Goal: Information Seeking & Learning: Learn about a topic

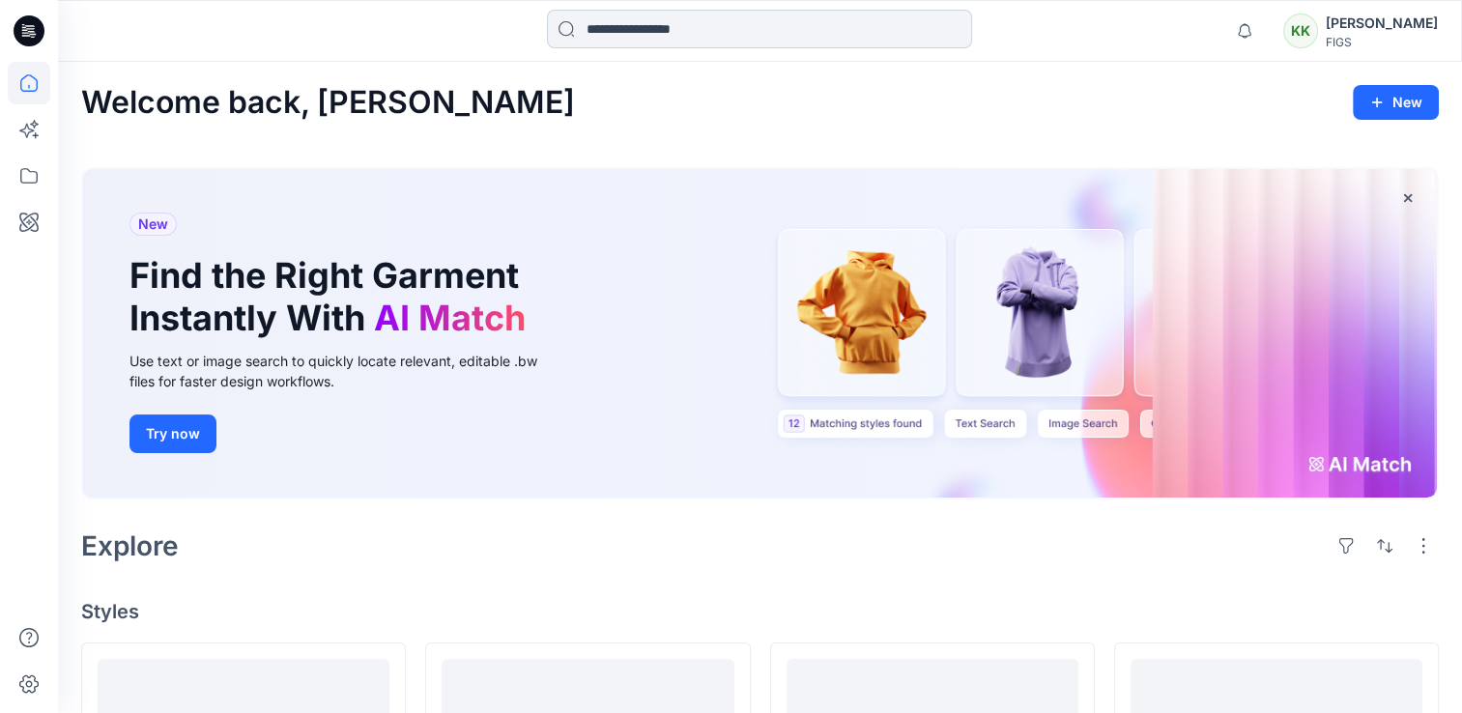
click at [628, 34] on input at bounding box center [759, 29] width 425 height 39
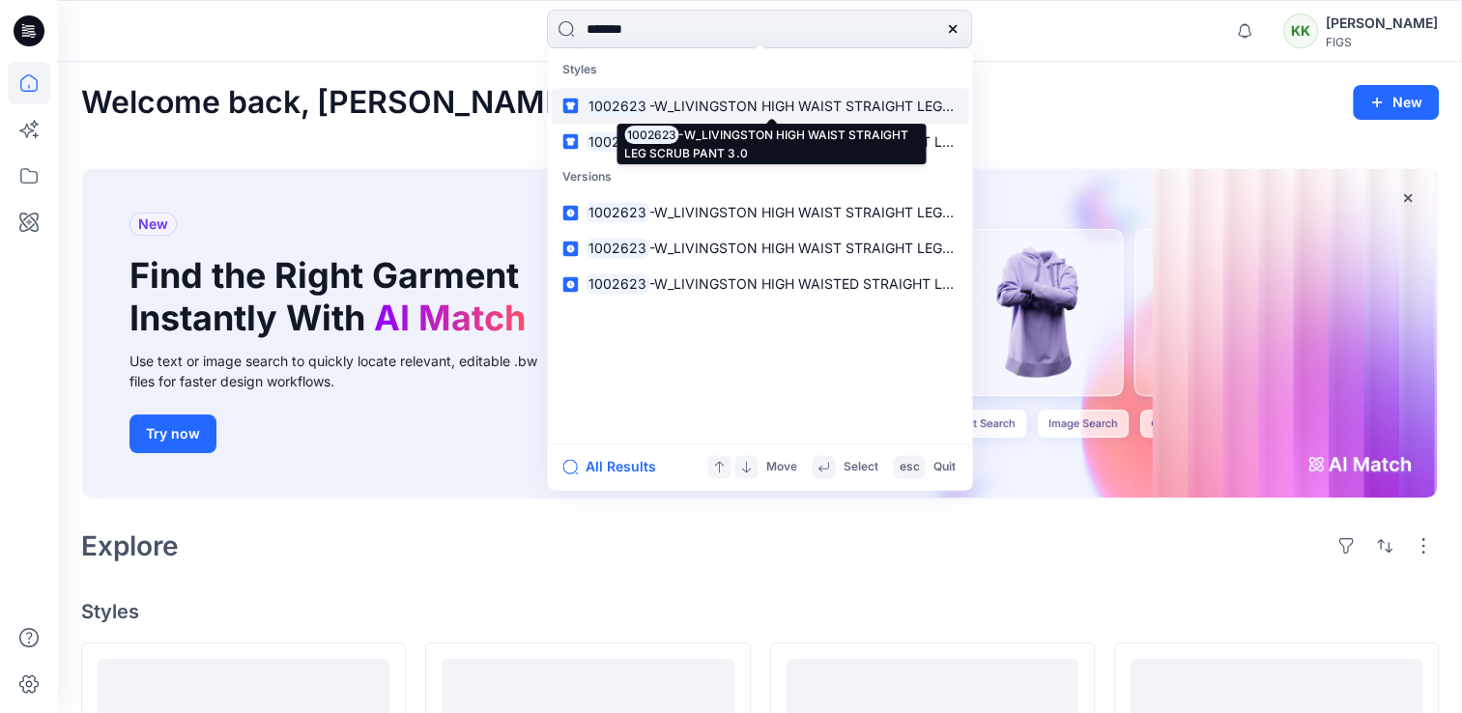
type input "*******"
click at [641, 100] on mark "1002623" at bounding box center [618, 106] width 64 height 22
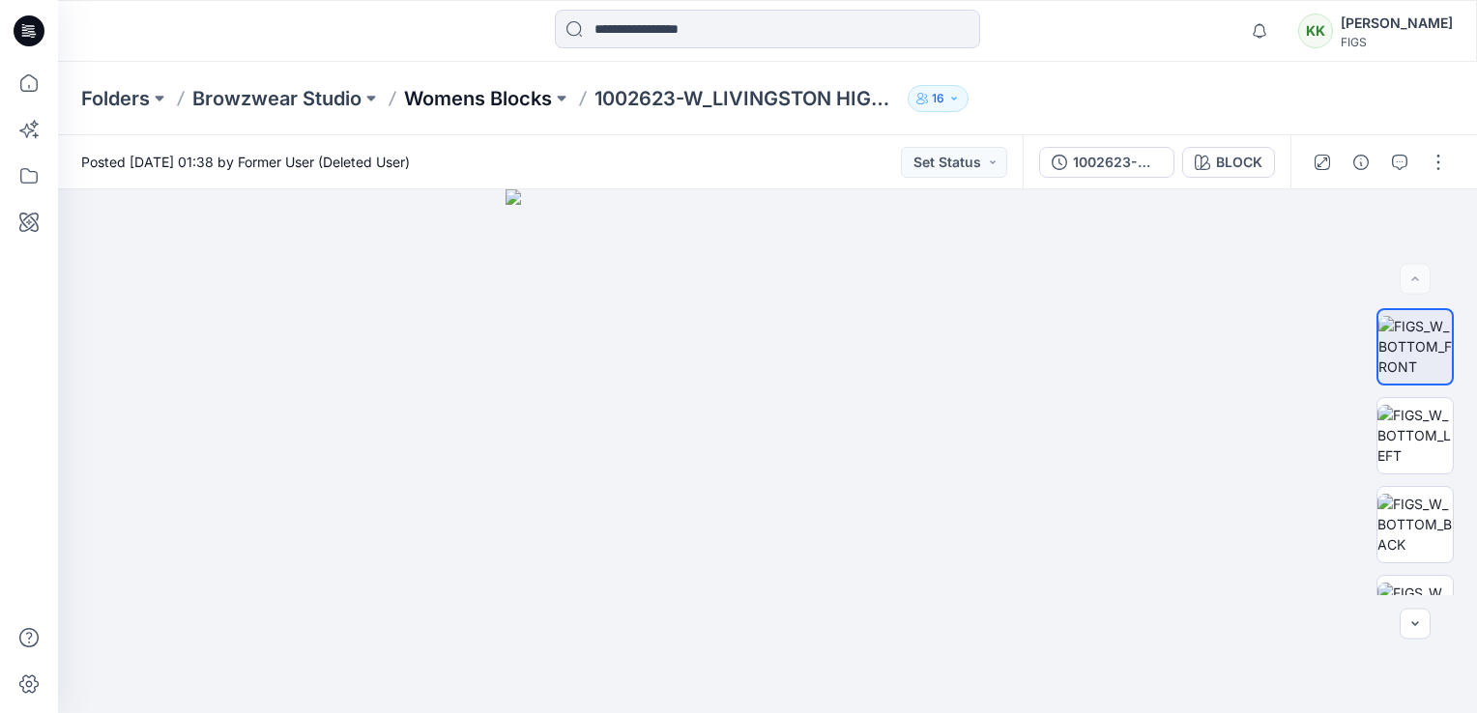
click at [465, 94] on p "Womens Blocks" at bounding box center [478, 98] width 148 height 27
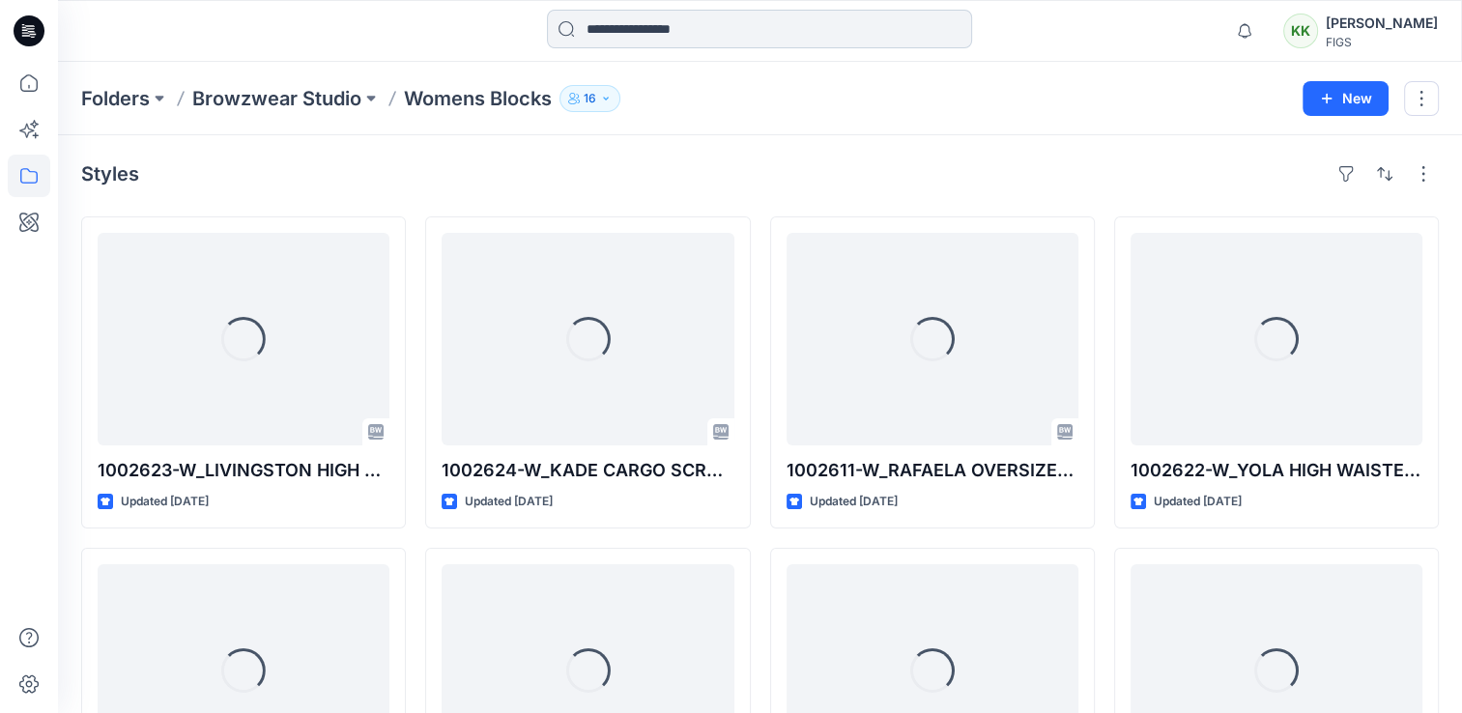
click at [619, 25] on input at bounding box center [759, 29] width 425 height 39
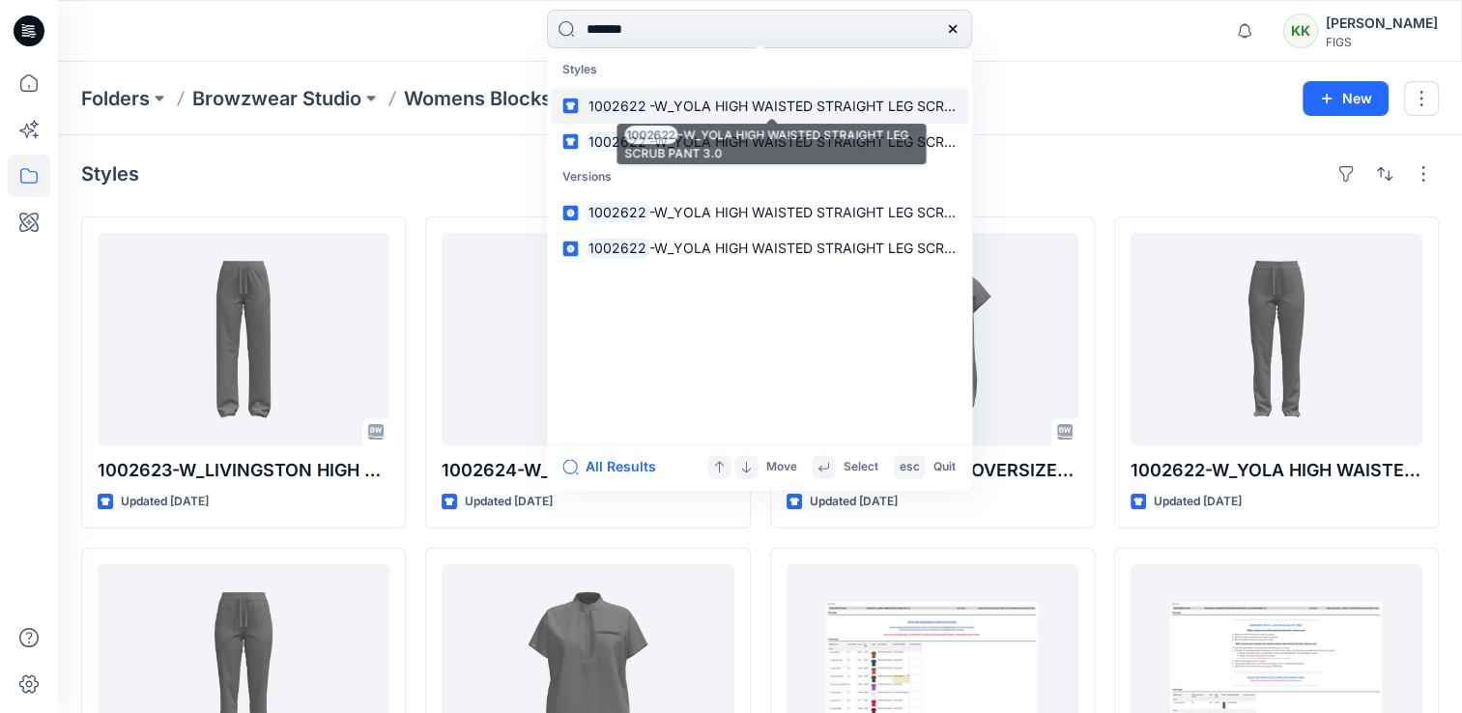
type input "*******"
click at [649, 106] on span "-W_YOLA HIGH WAISTED STRAIGHT LEG SCRUB PANT 3.0" at bounding box center [838, 106] width 379 height 16
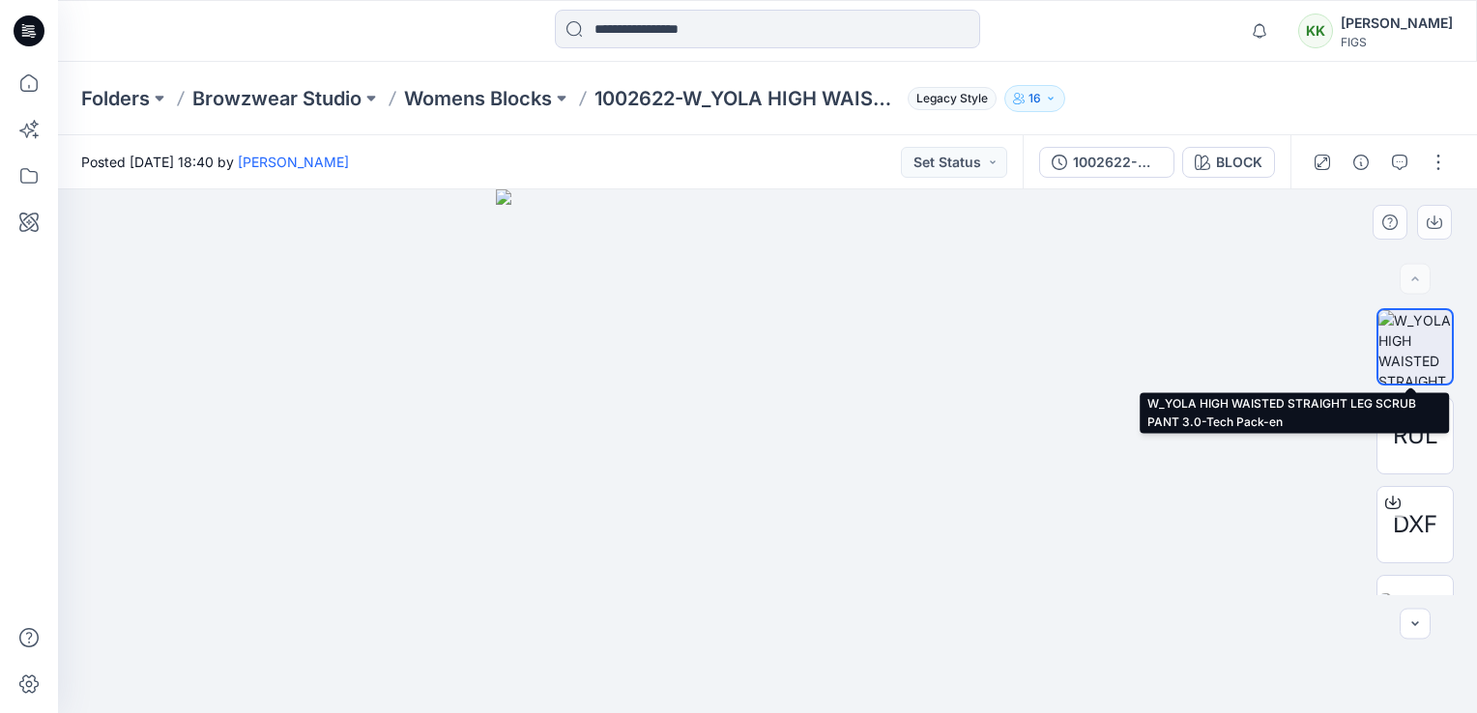
click at [1405, 354] on img at bounding box center [1414, 346] width 73 height 73
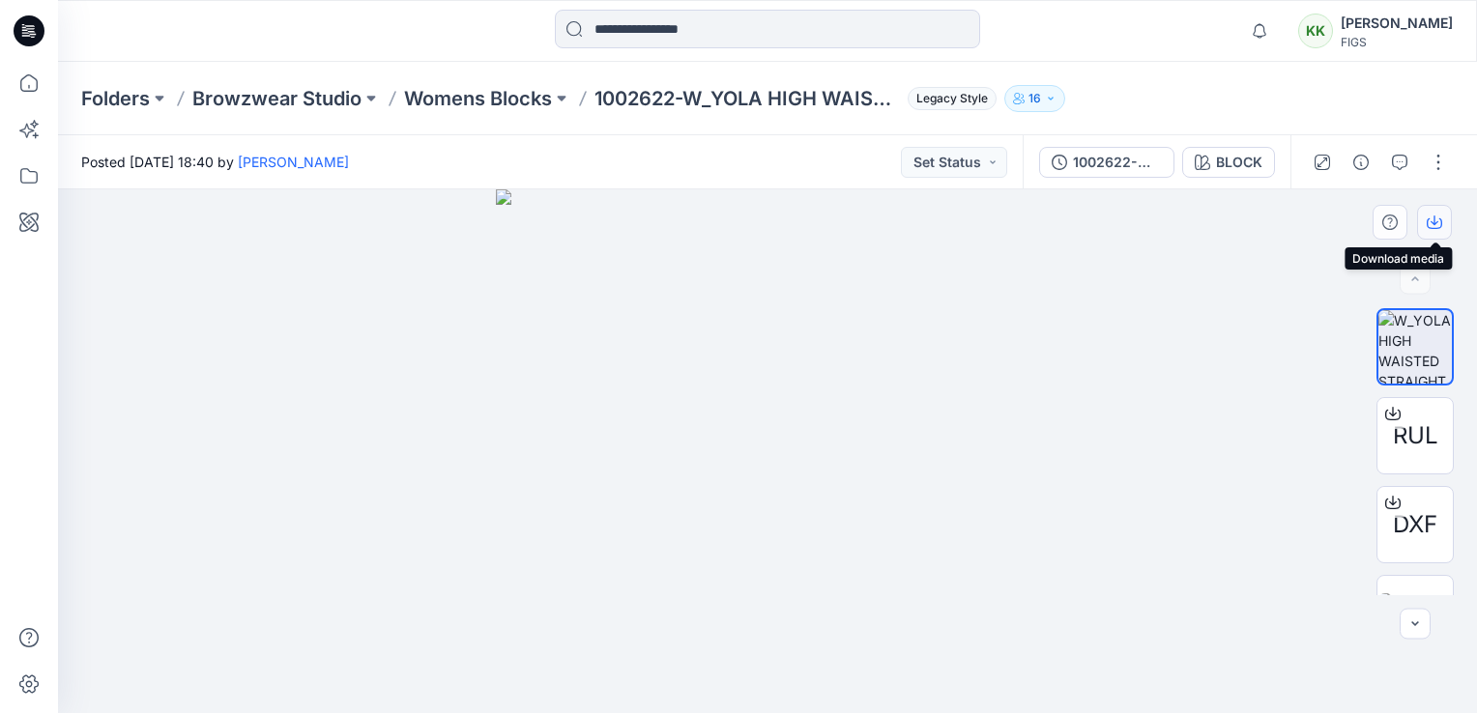
click at [1437, 222] on icon "button" at bounding box center [1433, 222] width 15 height 15
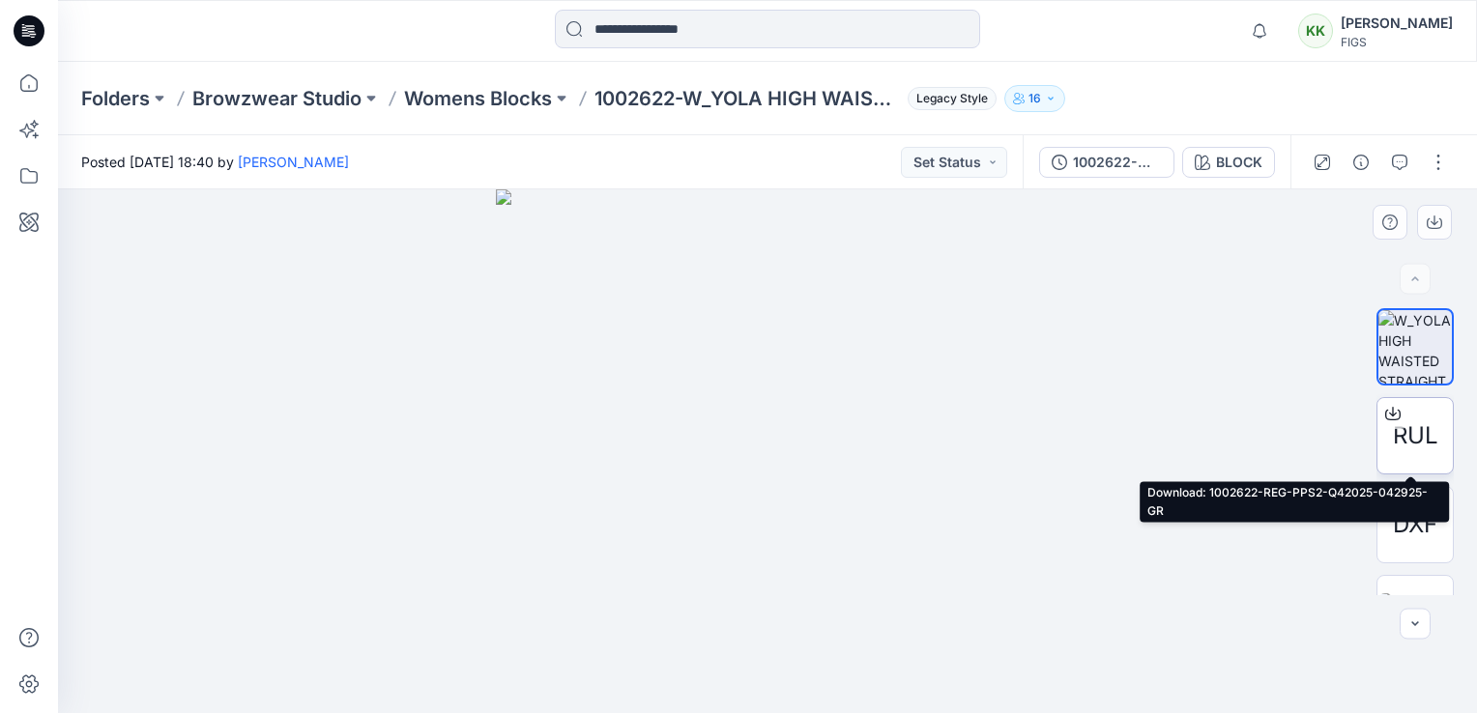
click at [1419, 423] on span "RUL" at bounding box center [1414, 435] width 45 height 35
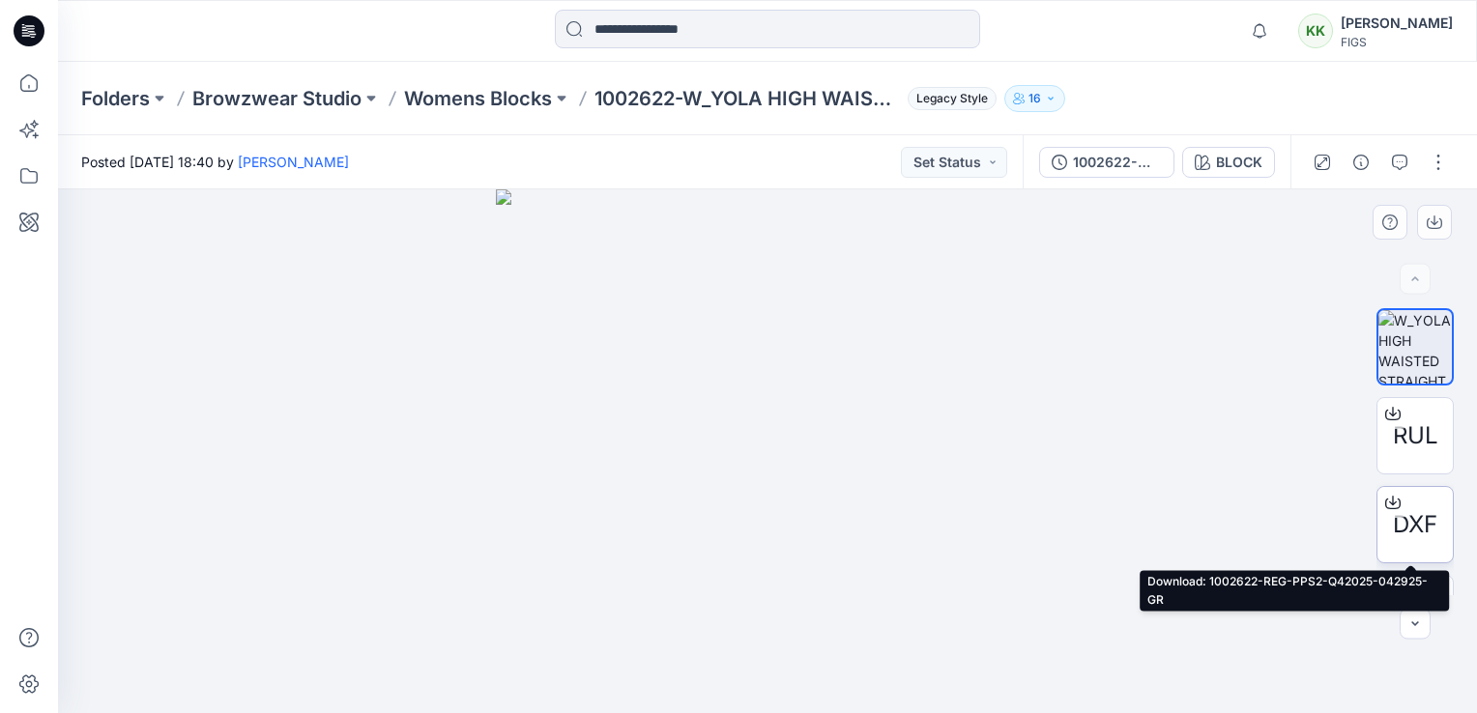
click at [1393, 502] on icon at bounding box center [1392, 503] width 15 height 11
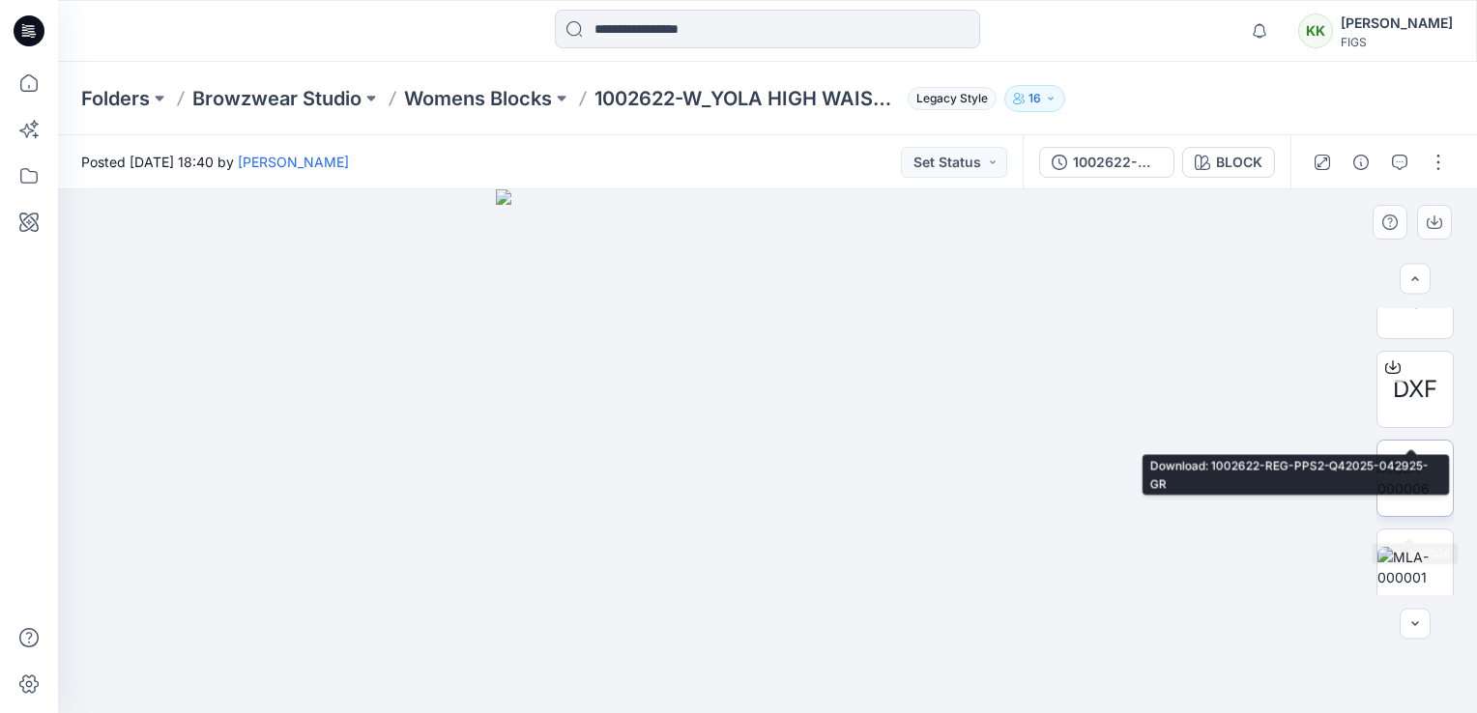
scroll to position [145, 0]
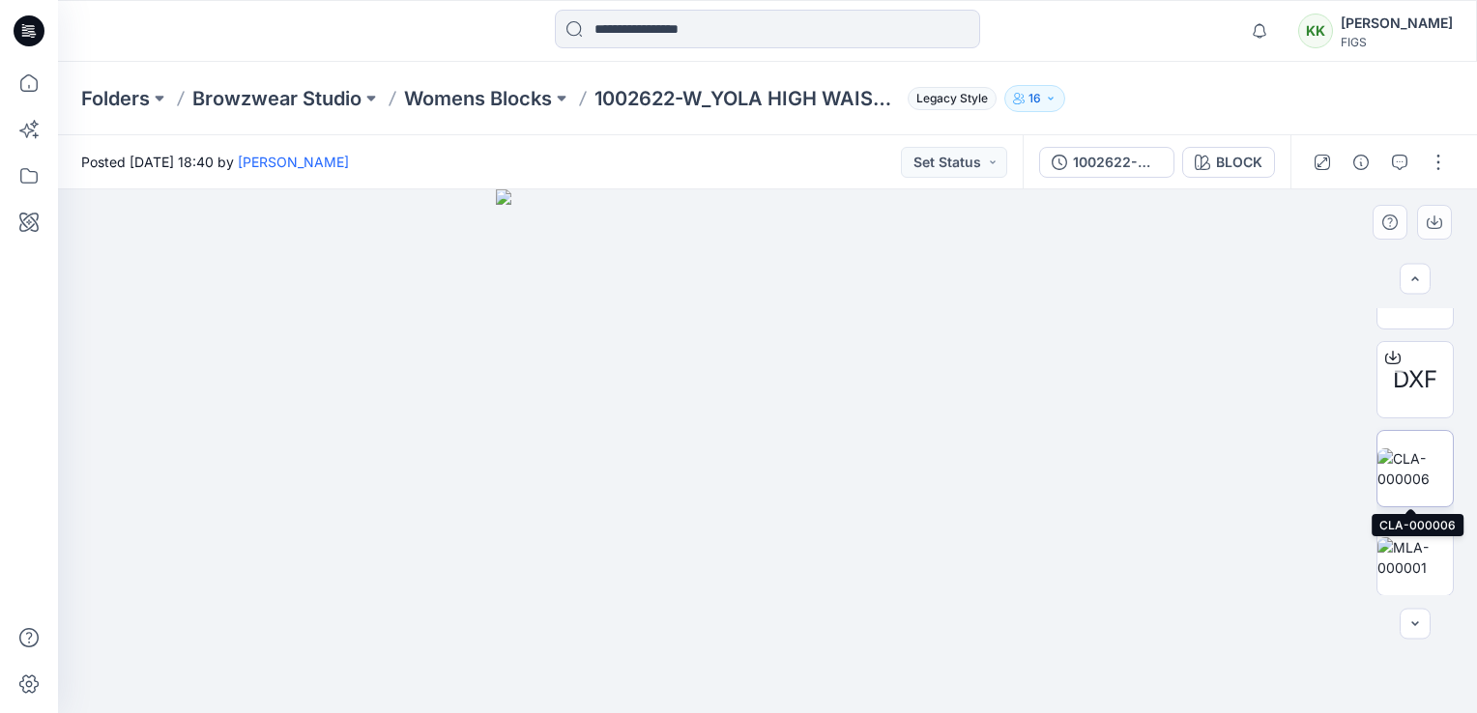
click at [1403, 459] on img at bounding box center [1414, 468] width 75 height 41
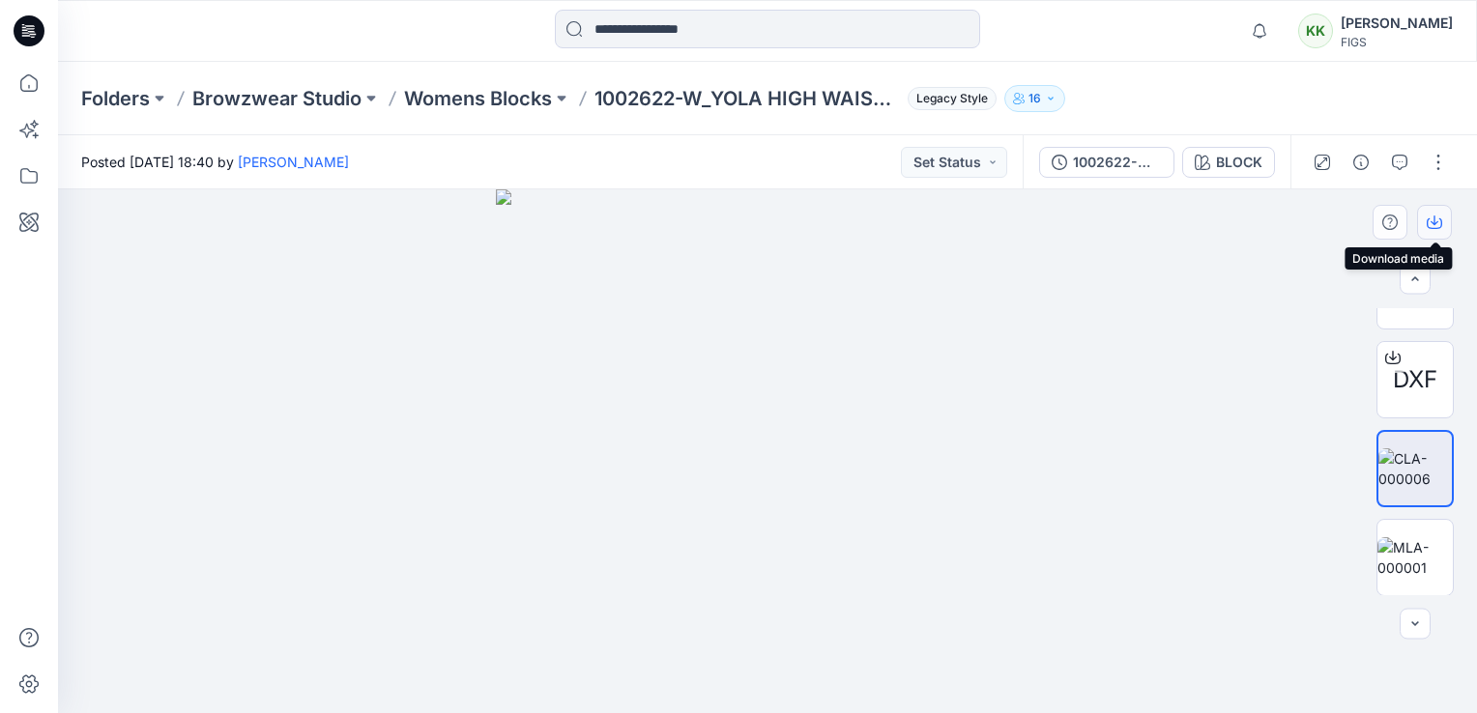
click at [1437, 220] on icon "button" at bounding box center [1433, 222] width 15 height 15
click at [1407, 556] on img at bounding box center [1414, 557] width 75 height 41
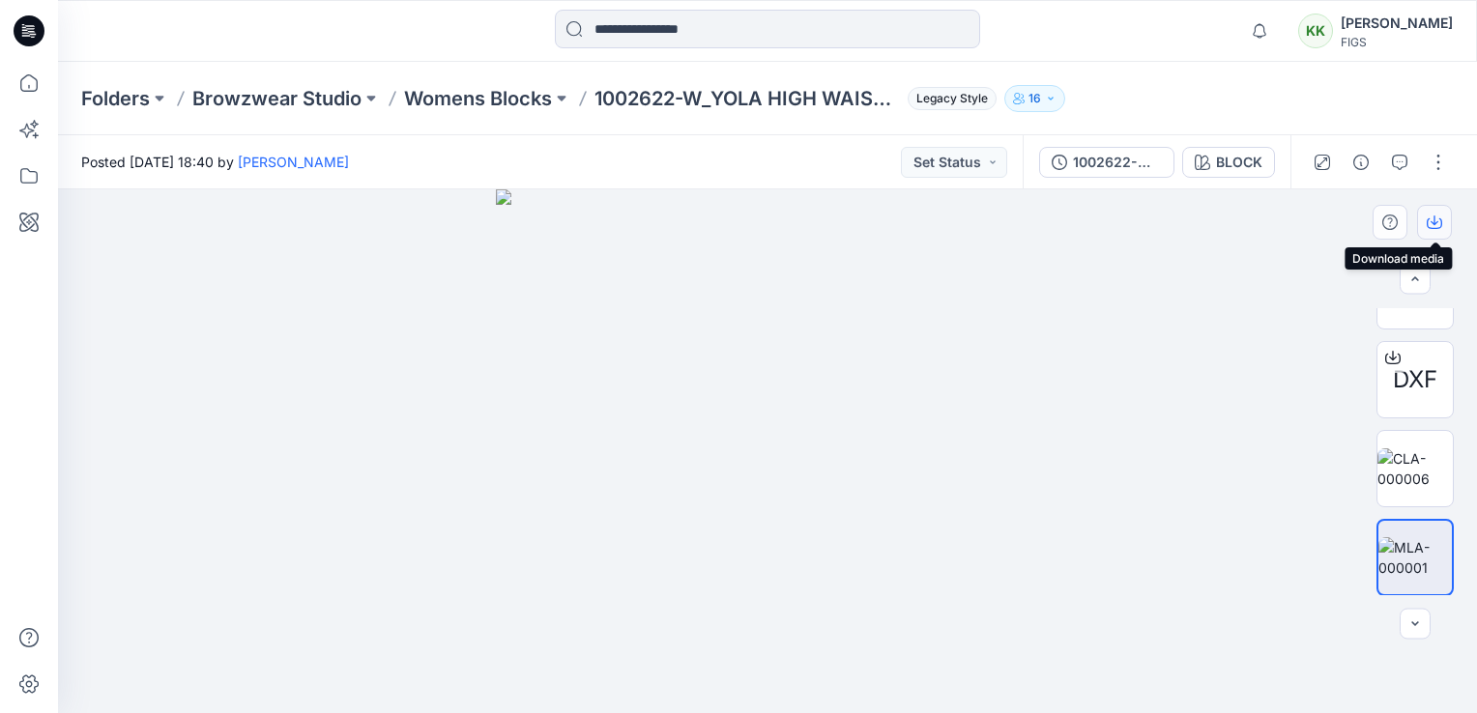
click at [1436, 221] on icon "button" at bounding box center [1433, 222] width 15 height 15
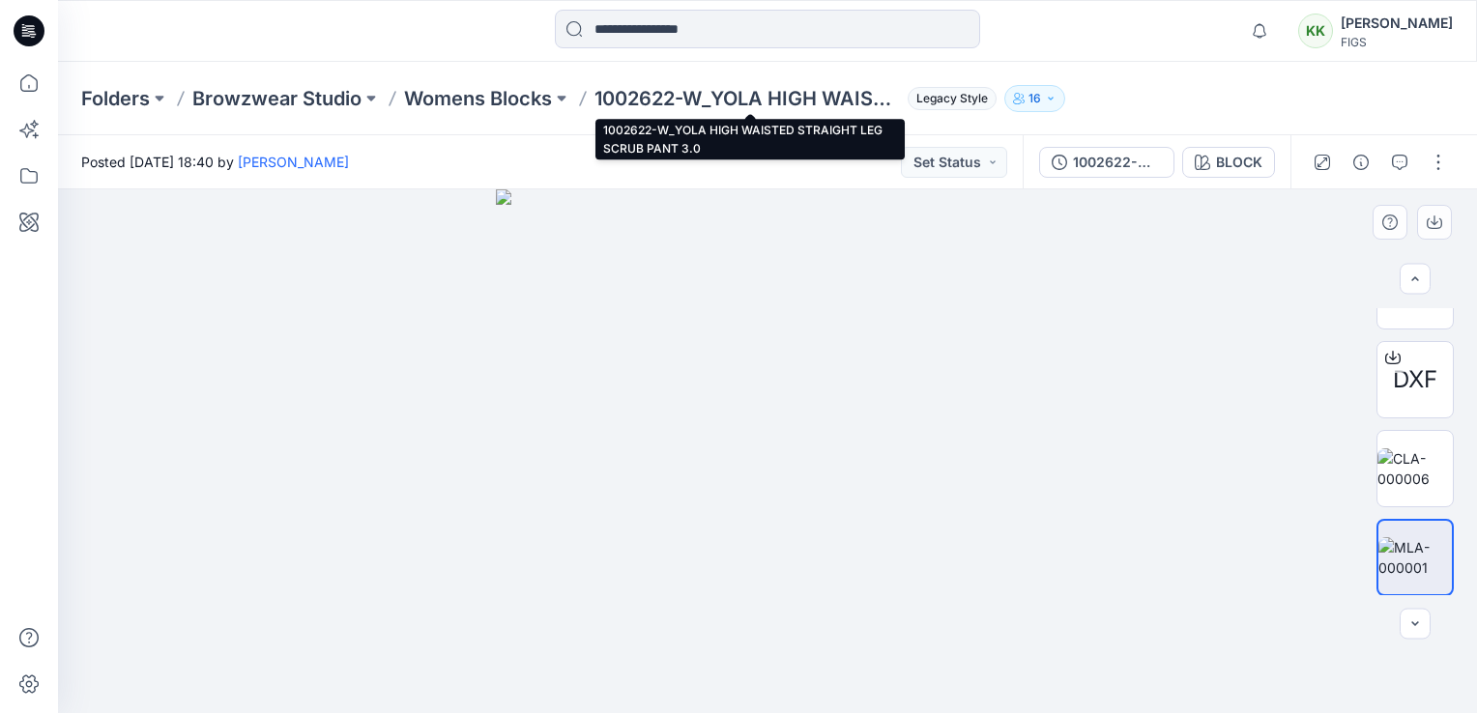
drag, startPoint x: 737, startPoint y: 96, endPoint x: 327, endPoint y: 347, distance: 481.4
click at [319, 359] on div at bounding box center [767, 451] width 1419 height 524
click at [604, 98] on p "1002622-W_YOLA HIGH WAISTED STRAIGHT LEG SCRUB PANT 3.0" at bounding box center [746, 98] width 305 height 27
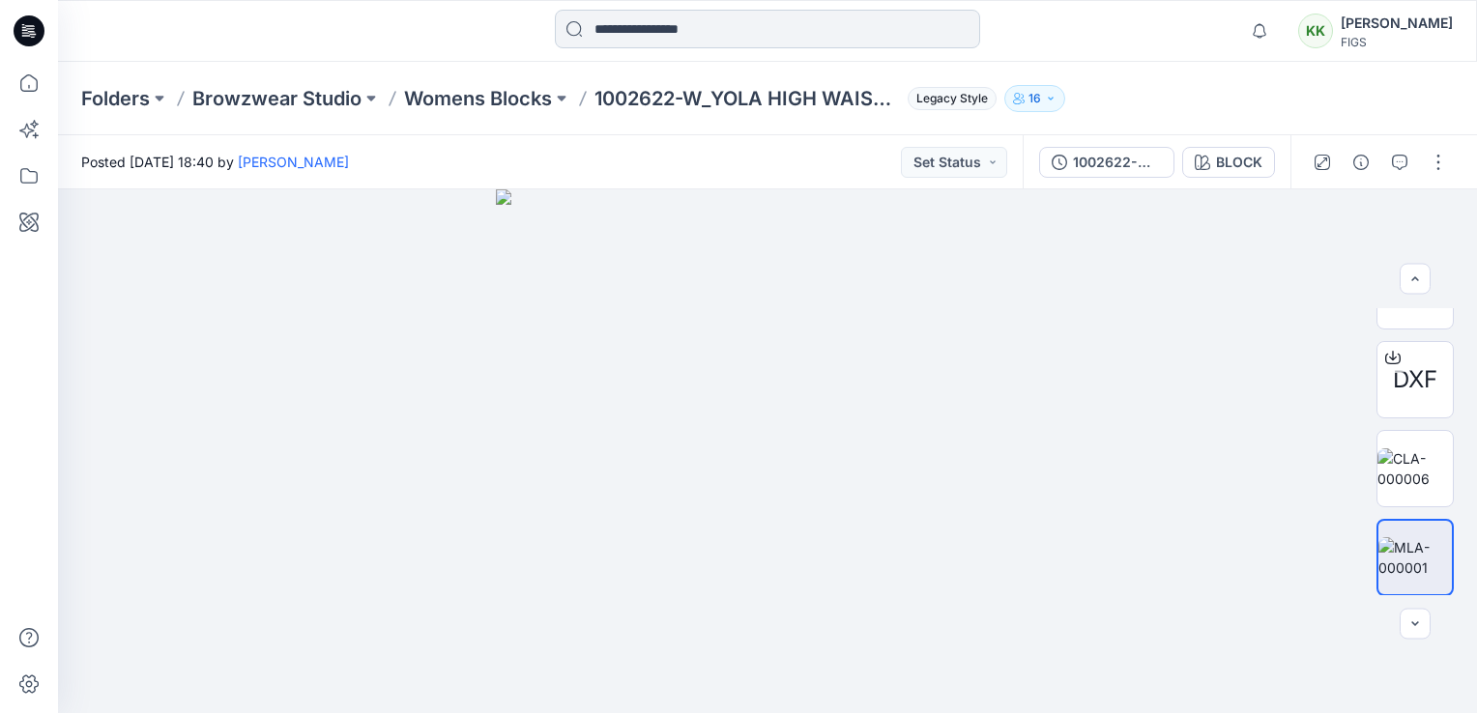
click at [692, 29] on input at bounding box center [767, 29] width 425 height 39
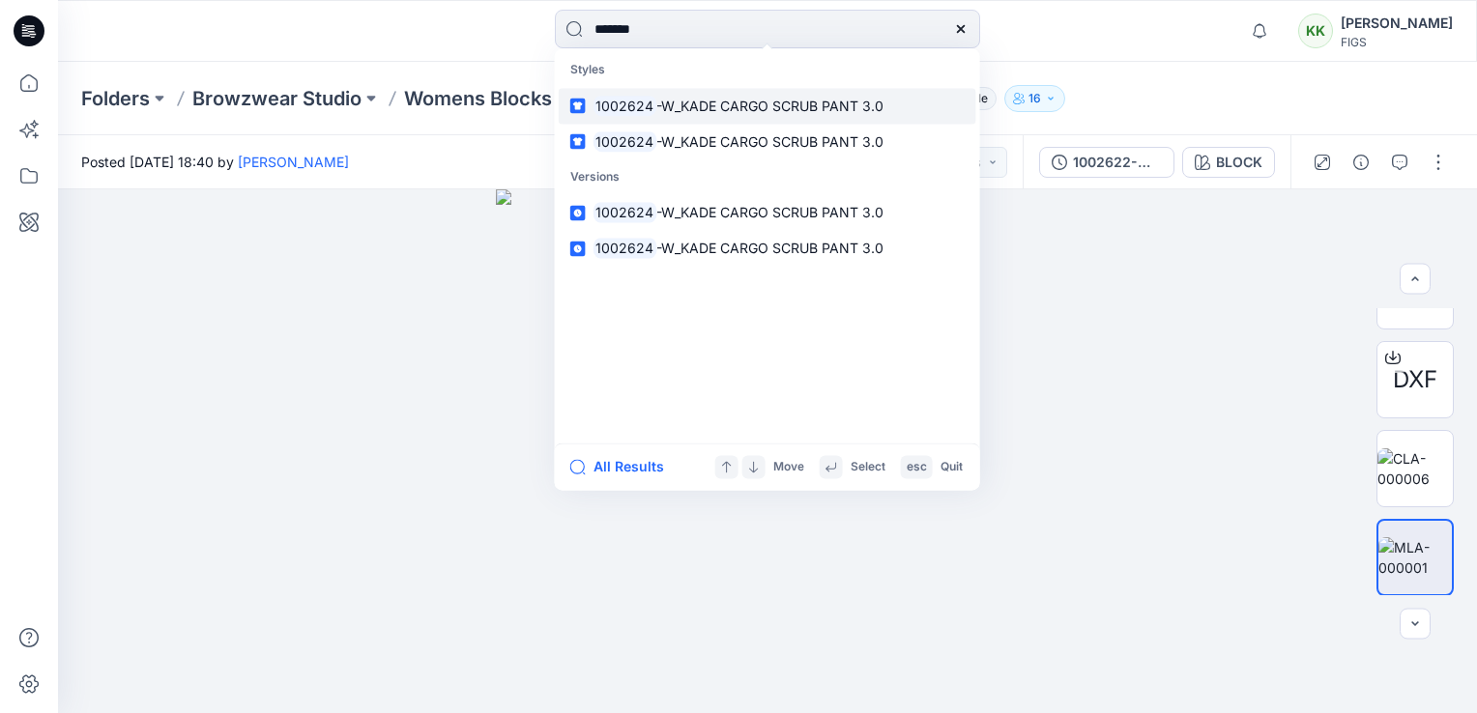
type input "*******"
click at [656, 106] on span "-W_KADE CARGO SCRUB PANT 3.0" at bounding box center [769, 106] width 227 height 16
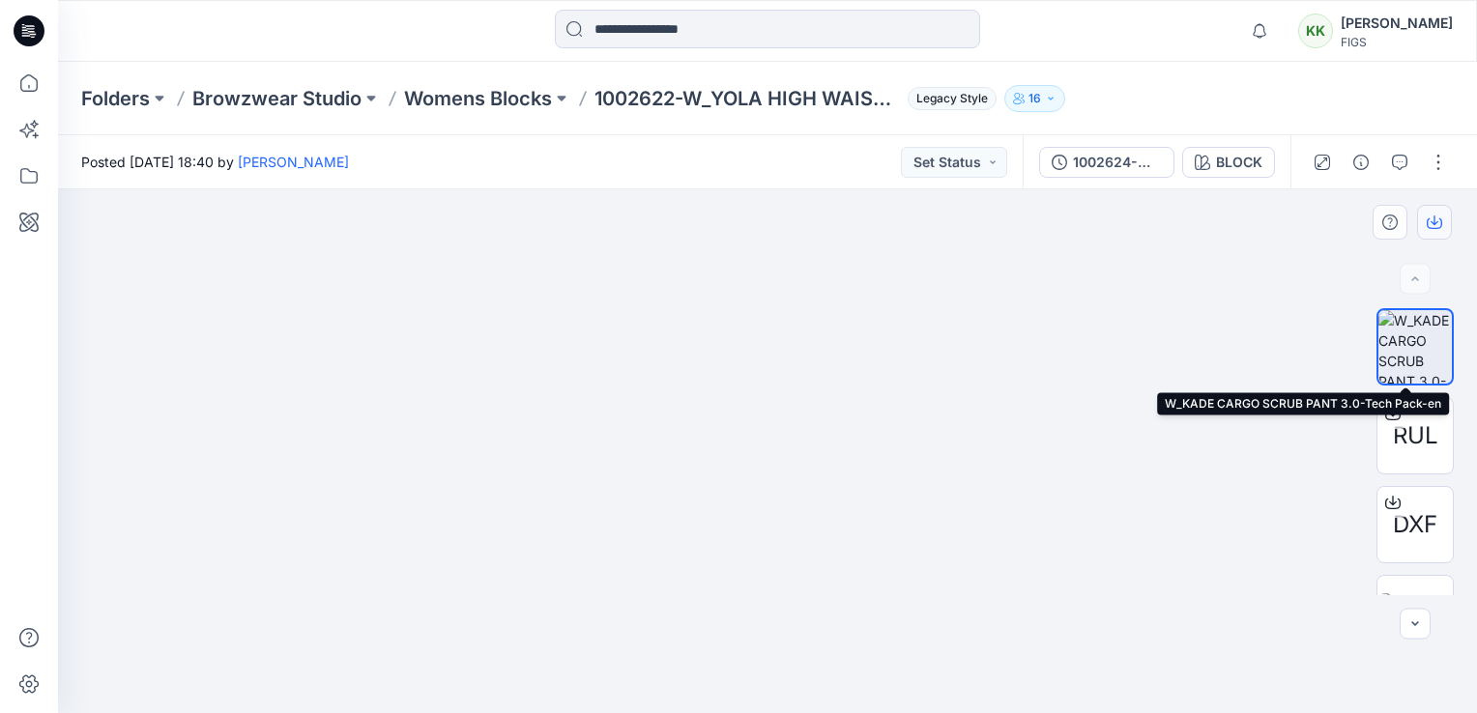
drag, startPoint x: 1398, startPoint y: 351, endPoint x: 1439, endPoint y: 237, distance: 121.0
click at [1398, 350] on img at bounding box center [1414, 346] width 73 height 73
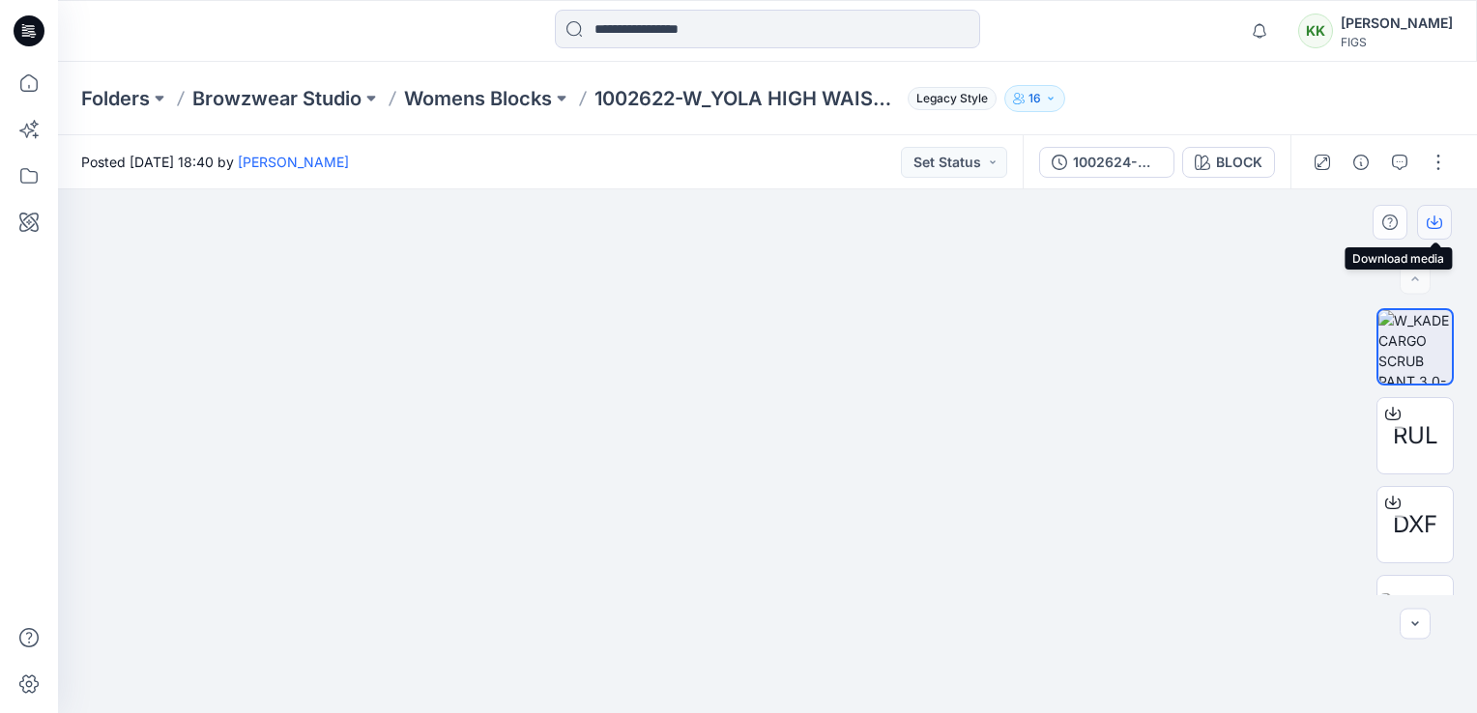
click at [1442, 219] on button "button" at bounding box center [1434, 222] width 35 height 35
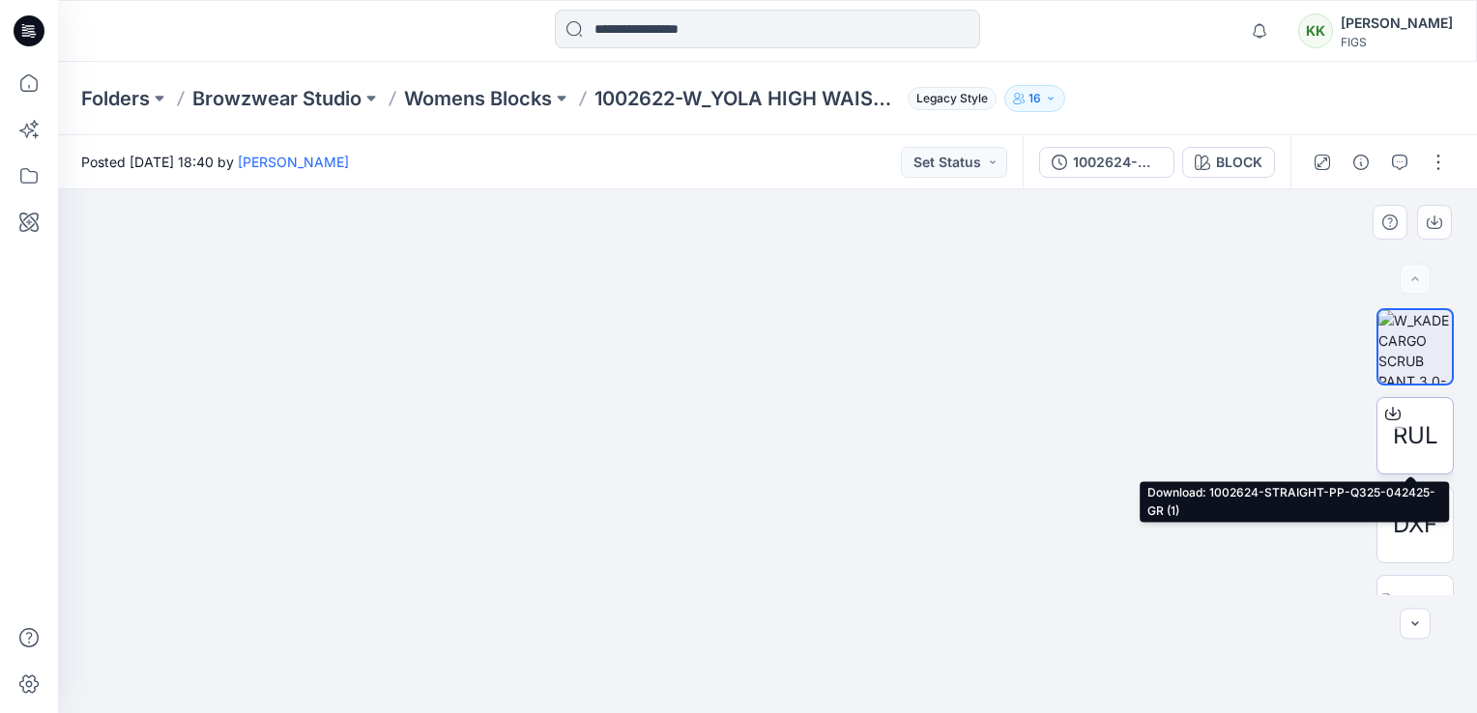
click at [1411, 428] on span "RUL" at bounding box center [1414, 435] width 45 height 35
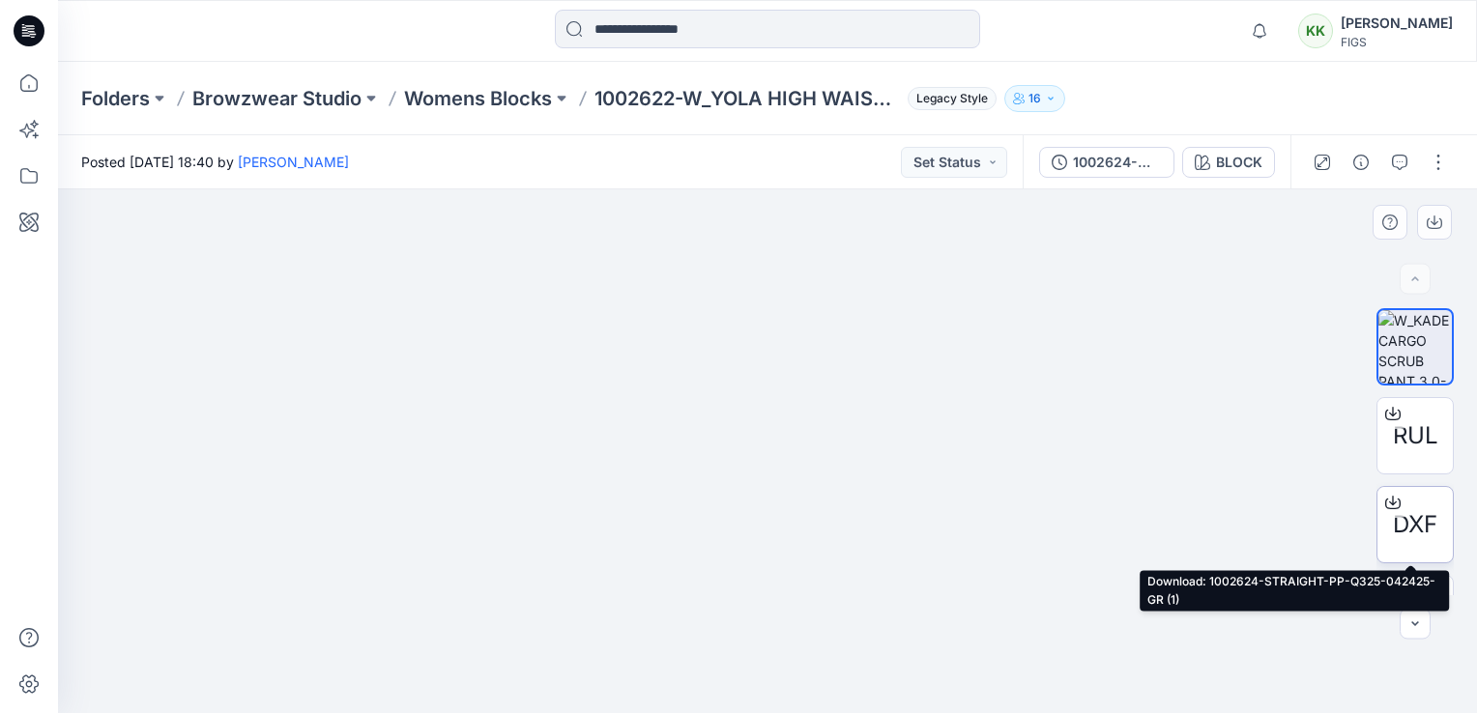
click at [1405, 508] on span "DXF" at bounding box center [1414, 524] width 44 height 35
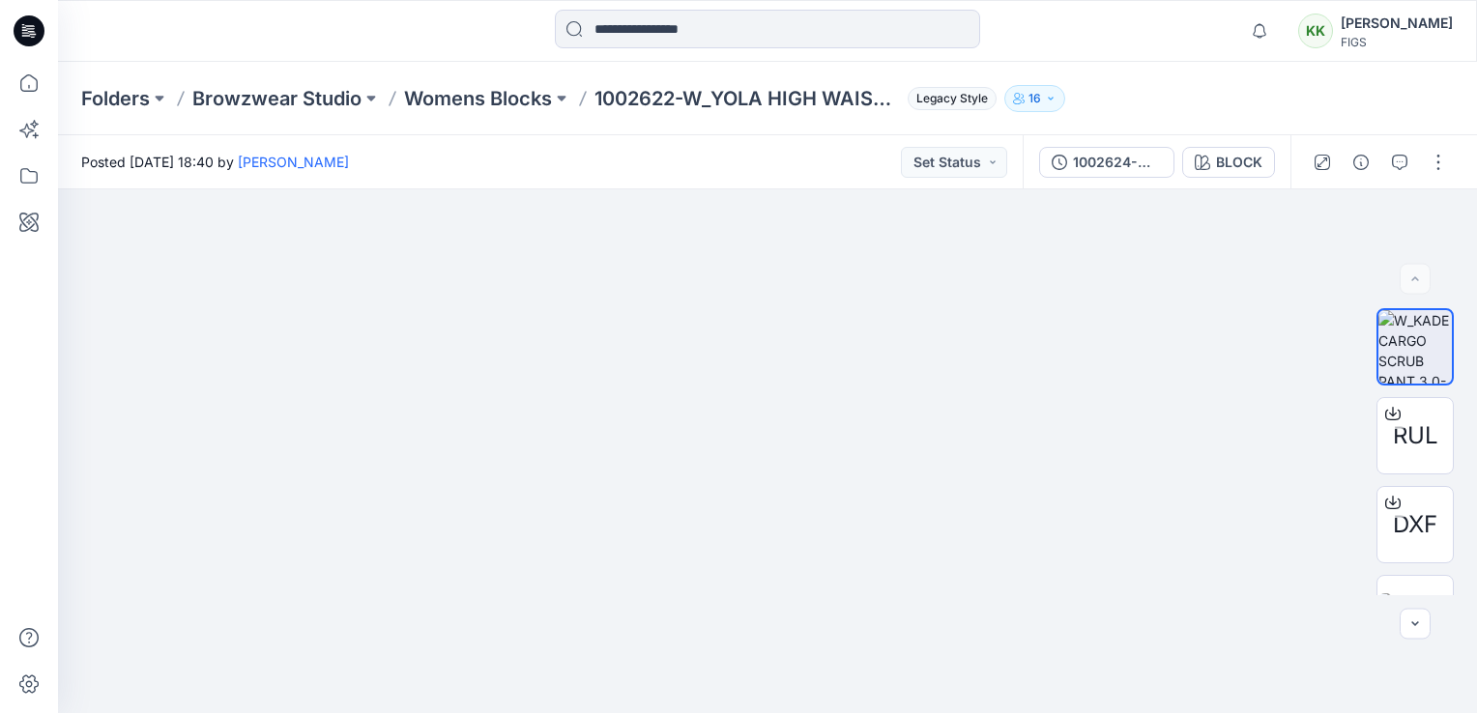
click at [890, 579] on img at bounding box center [766, 249] width 1381 height 931
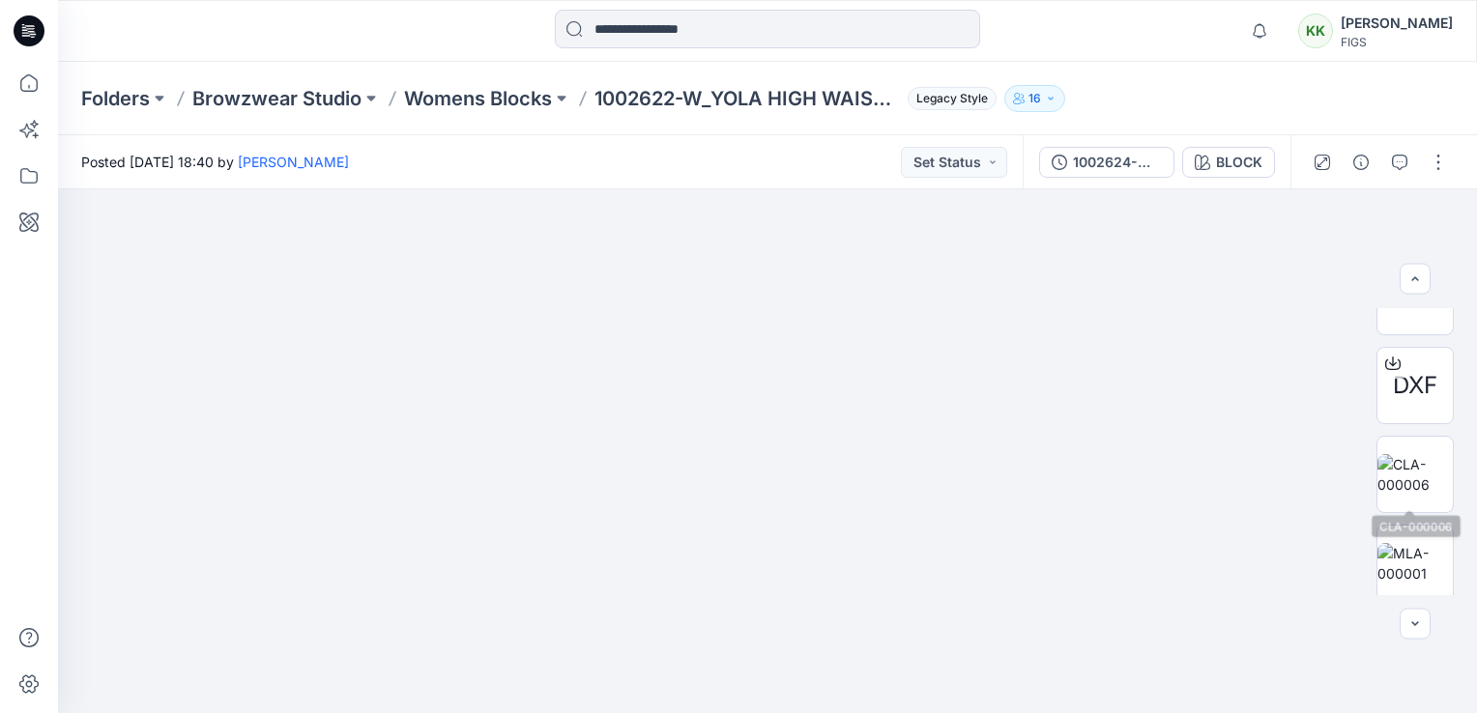
scroll to position [145, 0]
click at [1422, 464] on img at bounding box center [1414, 468] width 75 height 41
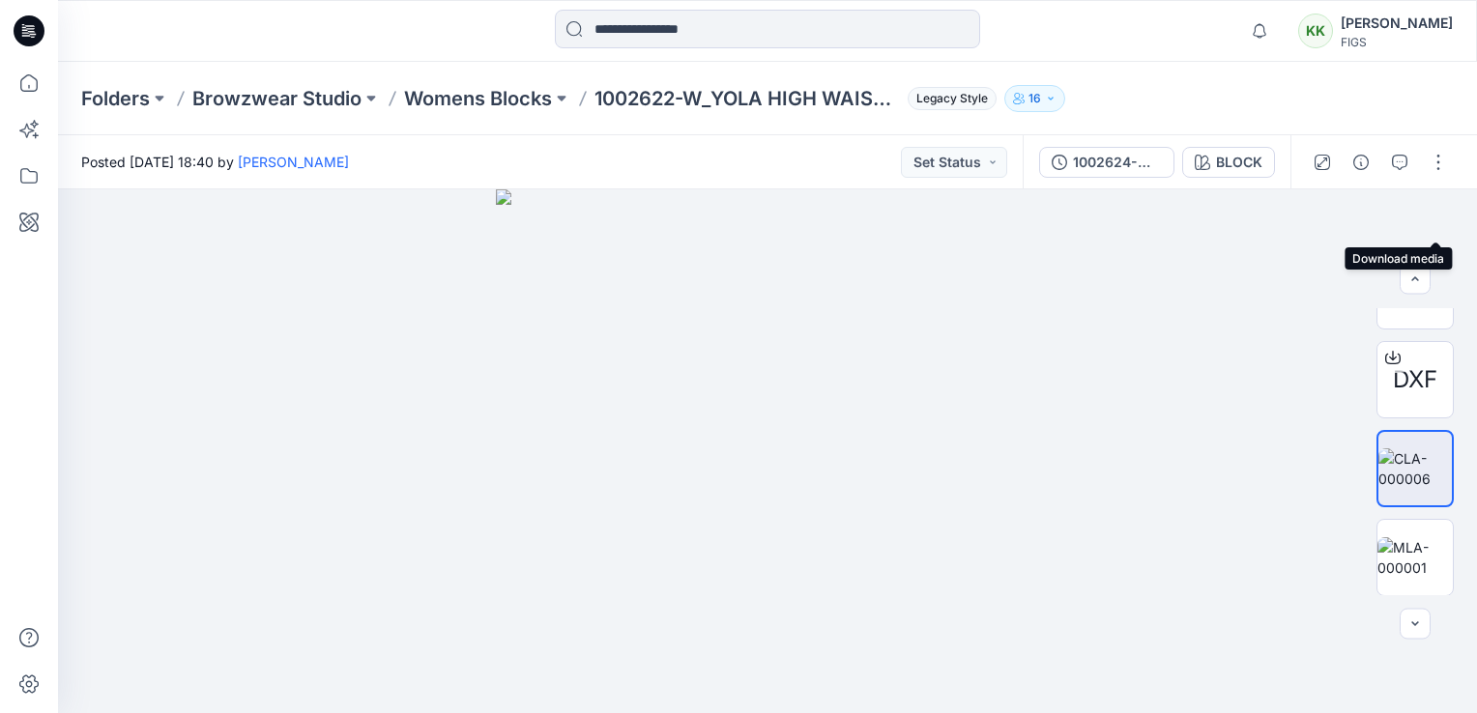
click at [0, 0] on icon "button" at bounding box center [0, 0] width 0 height 0
click at [1415, 556] on img at bounding box center [1414, 557] width 75 height 41
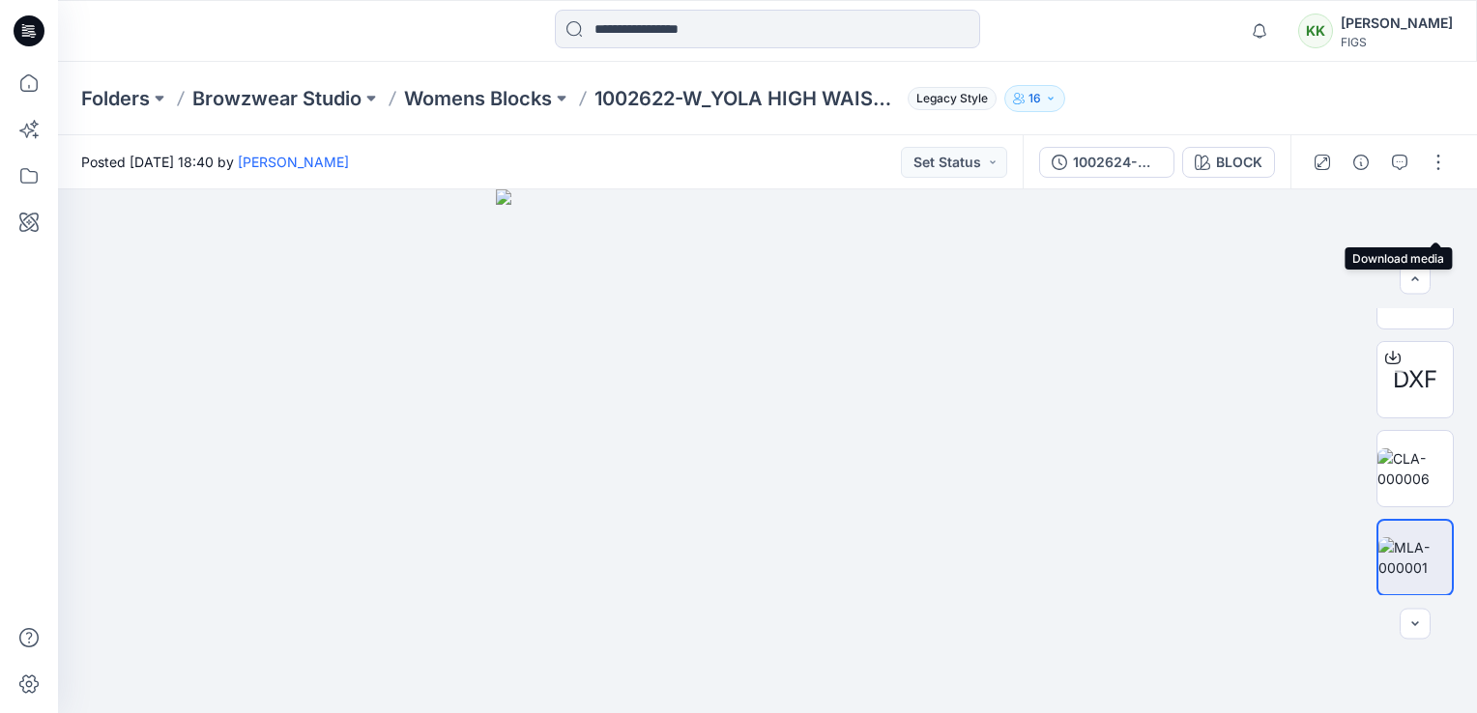
click at [0, 0] on icon "button" at bounding box center [0, 0] width 0 height 0
click at [1187, 392] on div at bounding box center [767, 451] width 1419 height 524
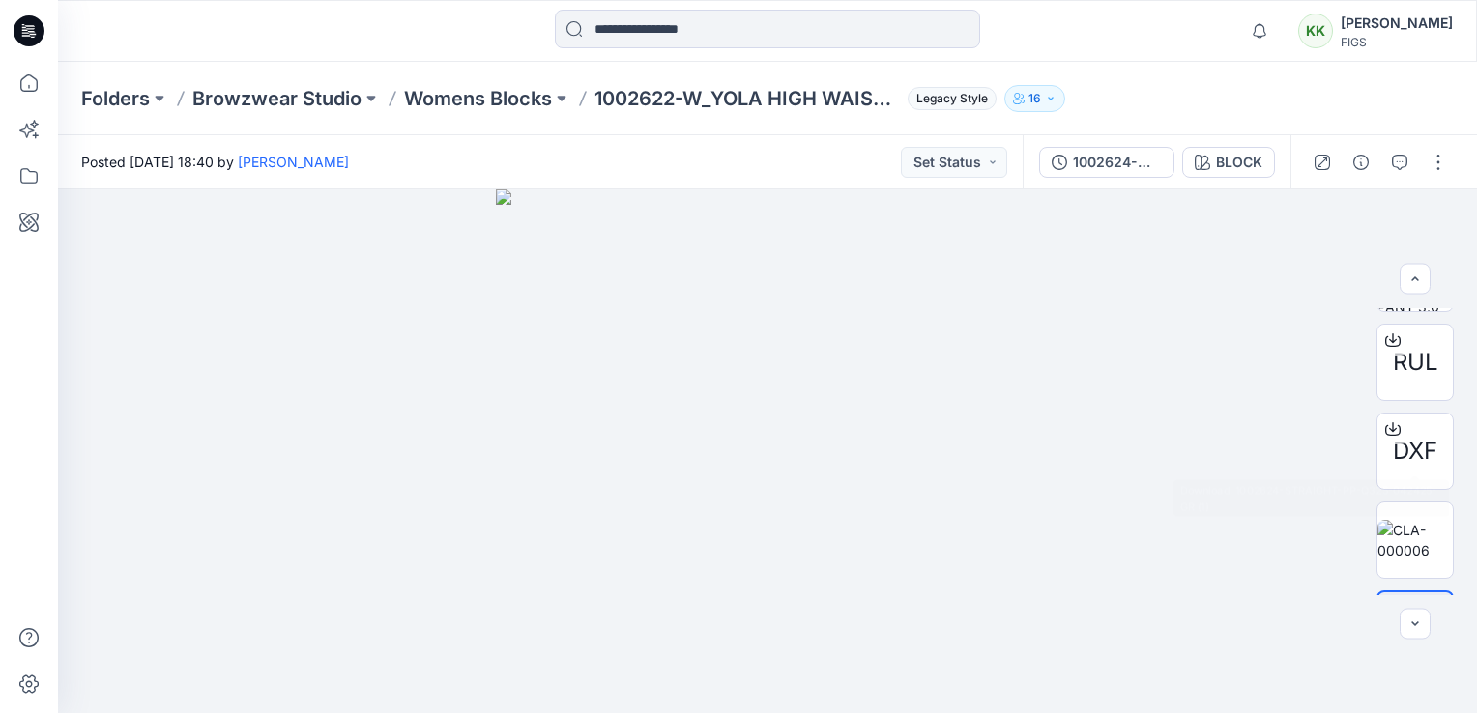
scroll to position [15, 0]
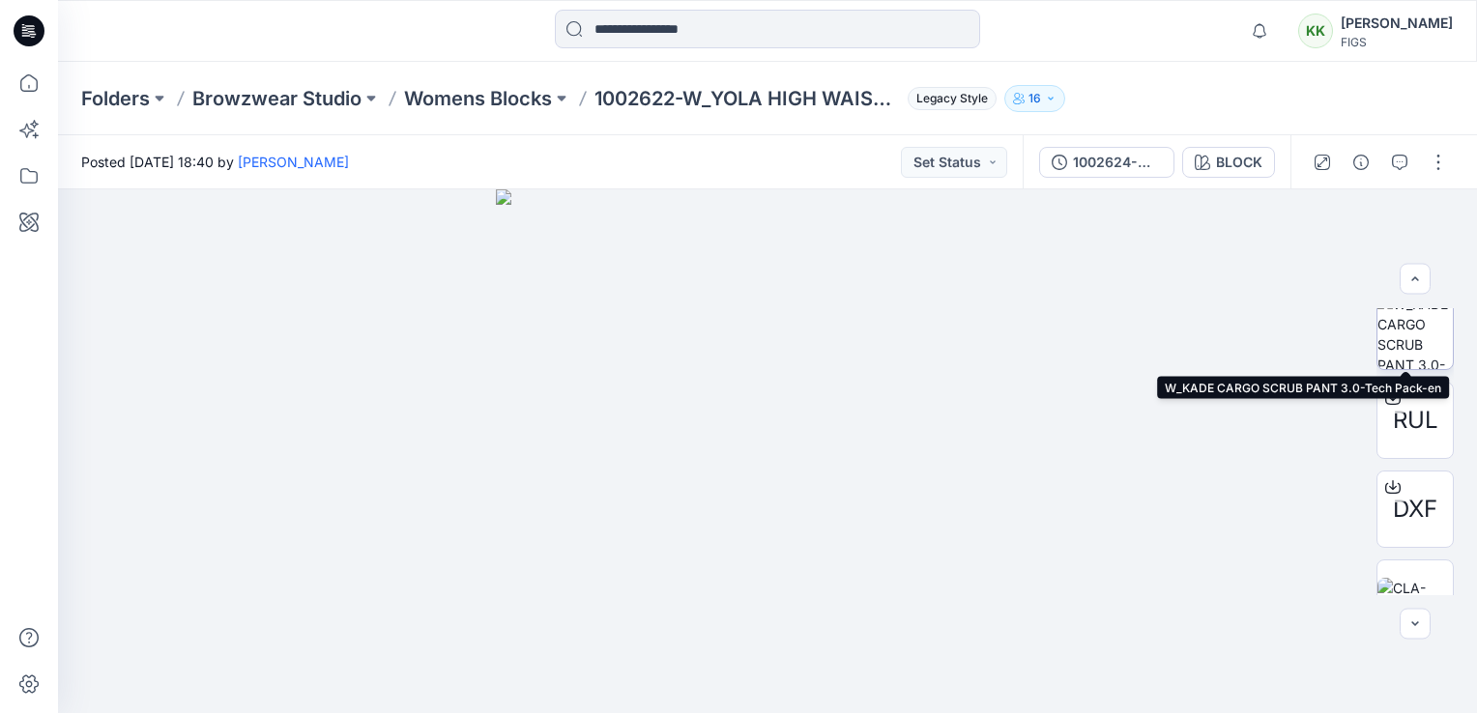
click at [1402, 331] on img at bounding box center [1414, 331] width 75 height 75
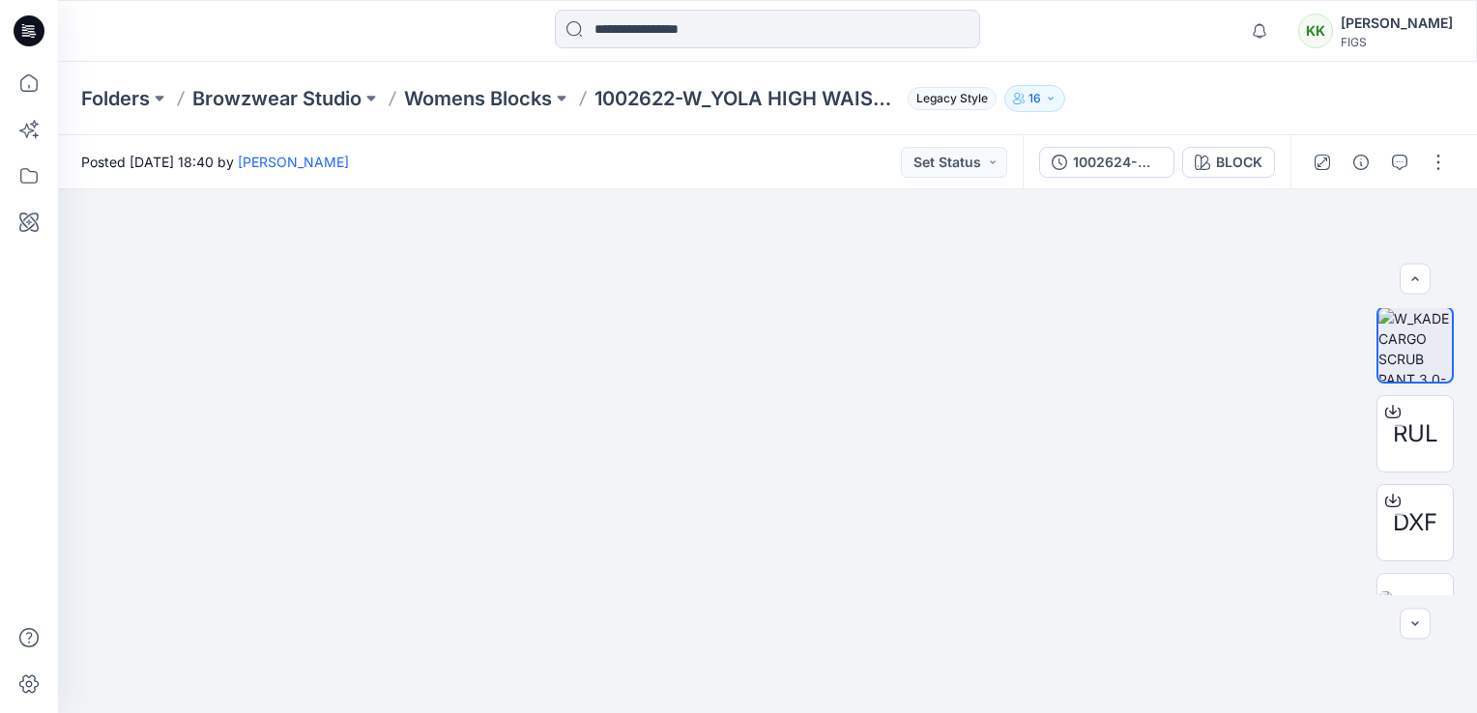
scroll to position [0, 0]
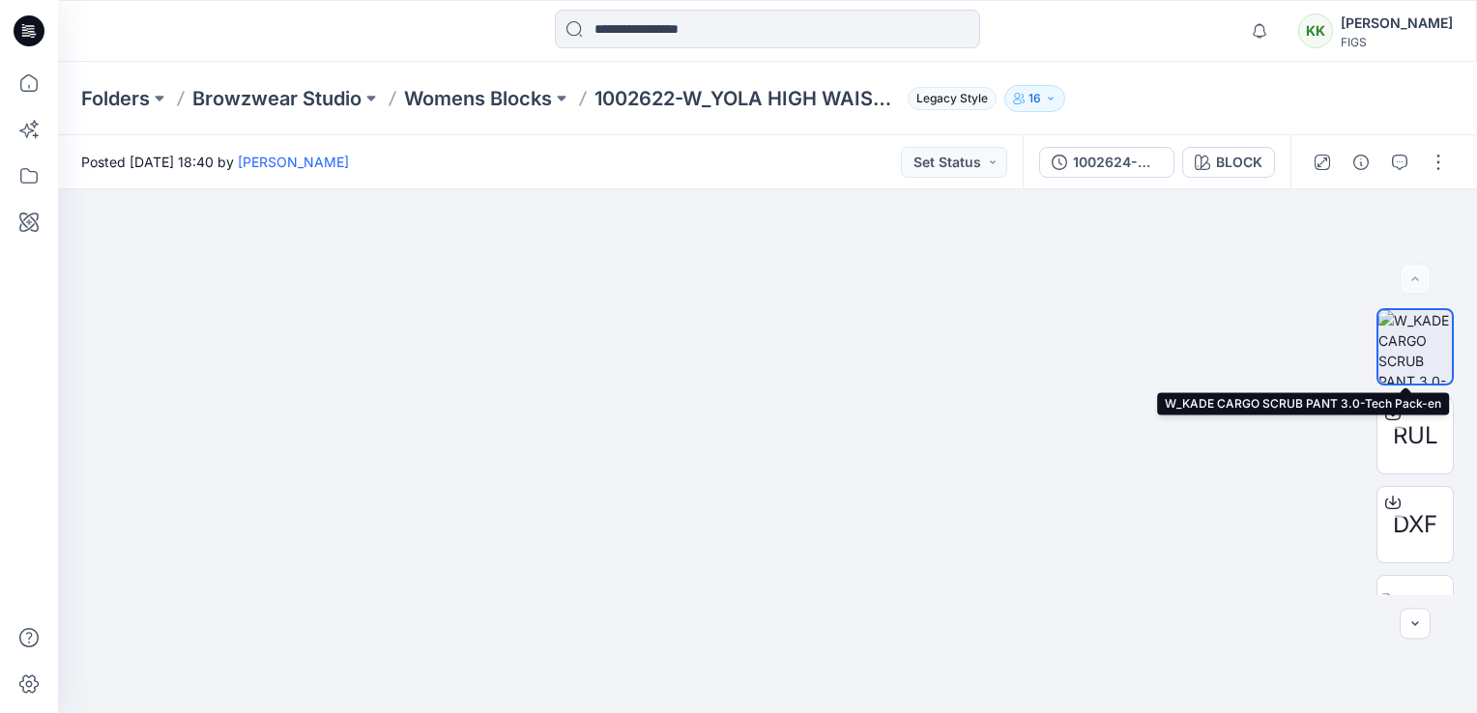
drag, startPoint x: 1426, startPoint y: 350, endPoint x: 1416, endPoint y: 280, distance: 70.4
click at [1425, 350] on img at bounding box center [1414, 346] width 73 height 73
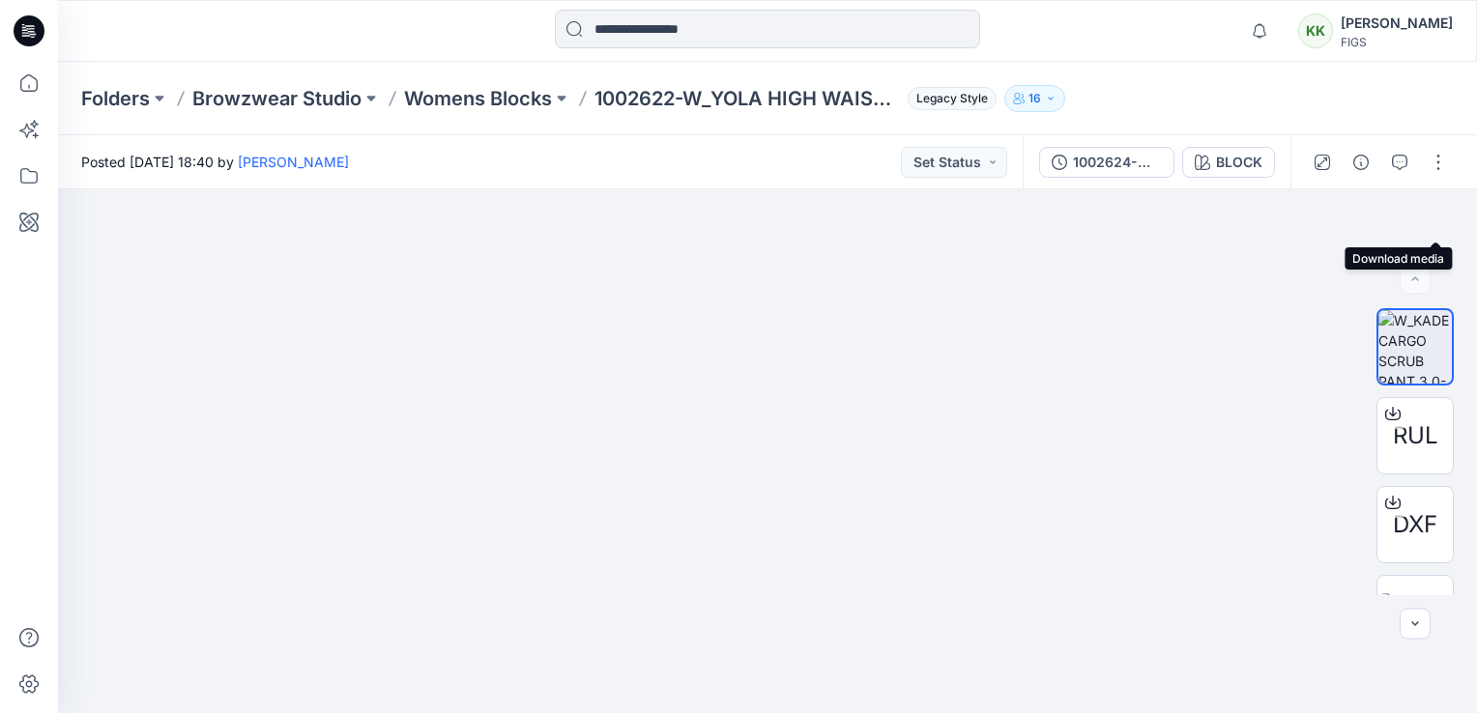
click at [0, 0] on icon "button" at bounding box center [0, 0] width 0 height 0
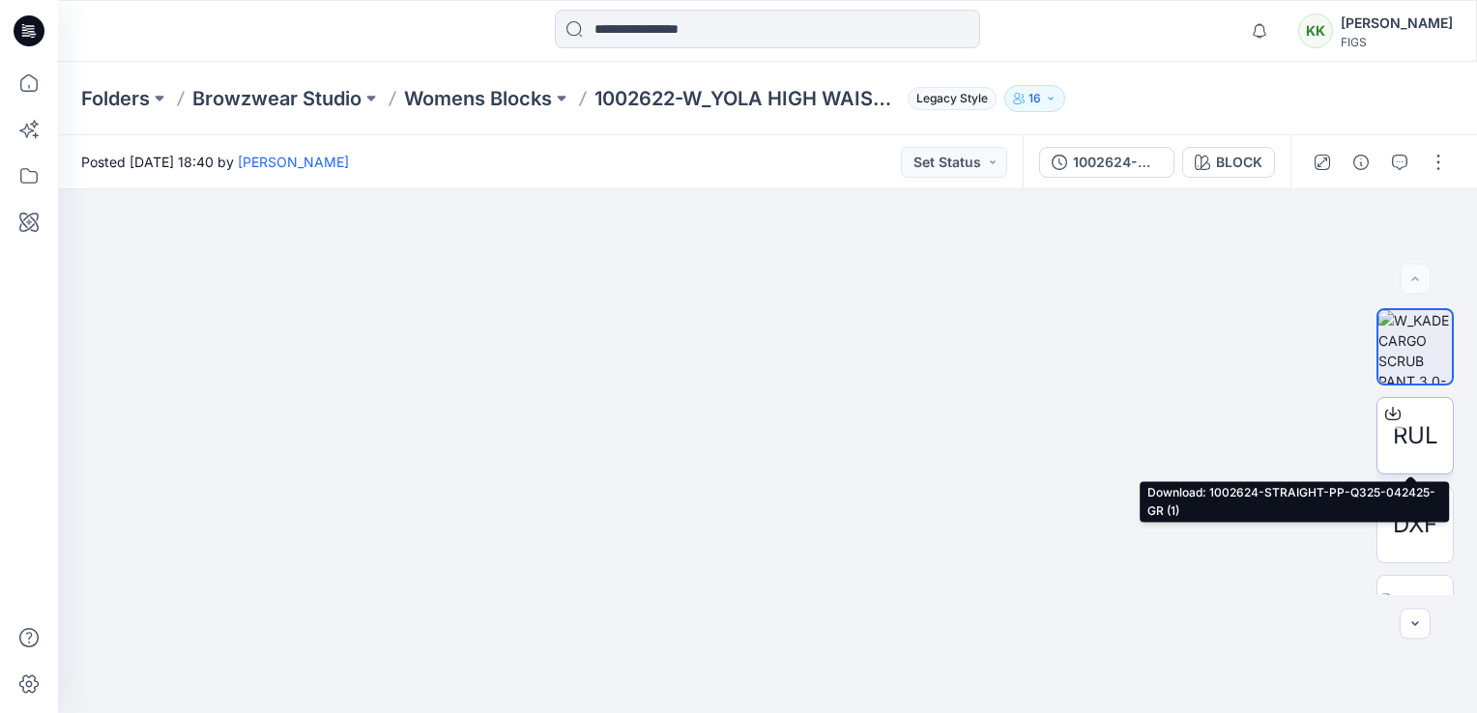
click at [1422, 431] on span "RUL" at bounding box center [1414, 435] width 45 height 35
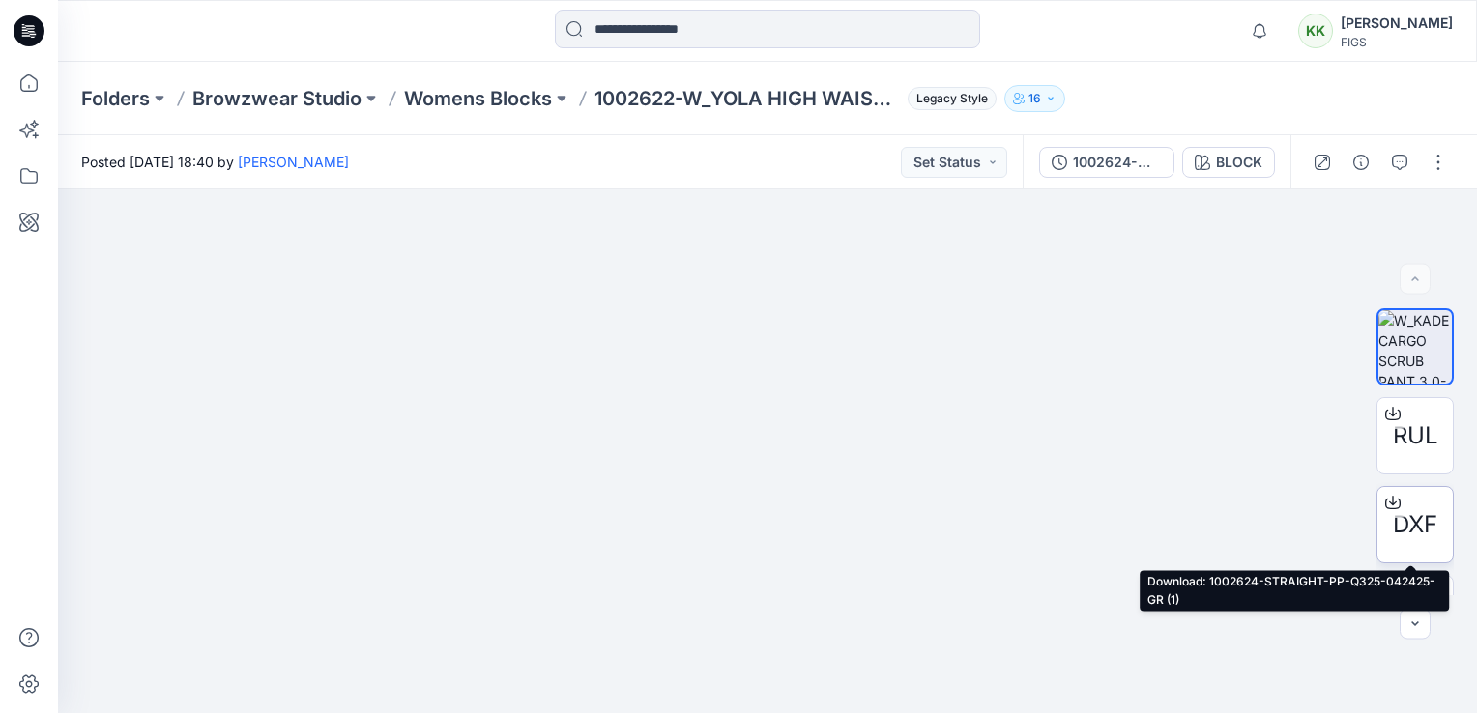
click at [1414, 507] on span "DXF" at bounding box center [1414, 524] width 44 height 35
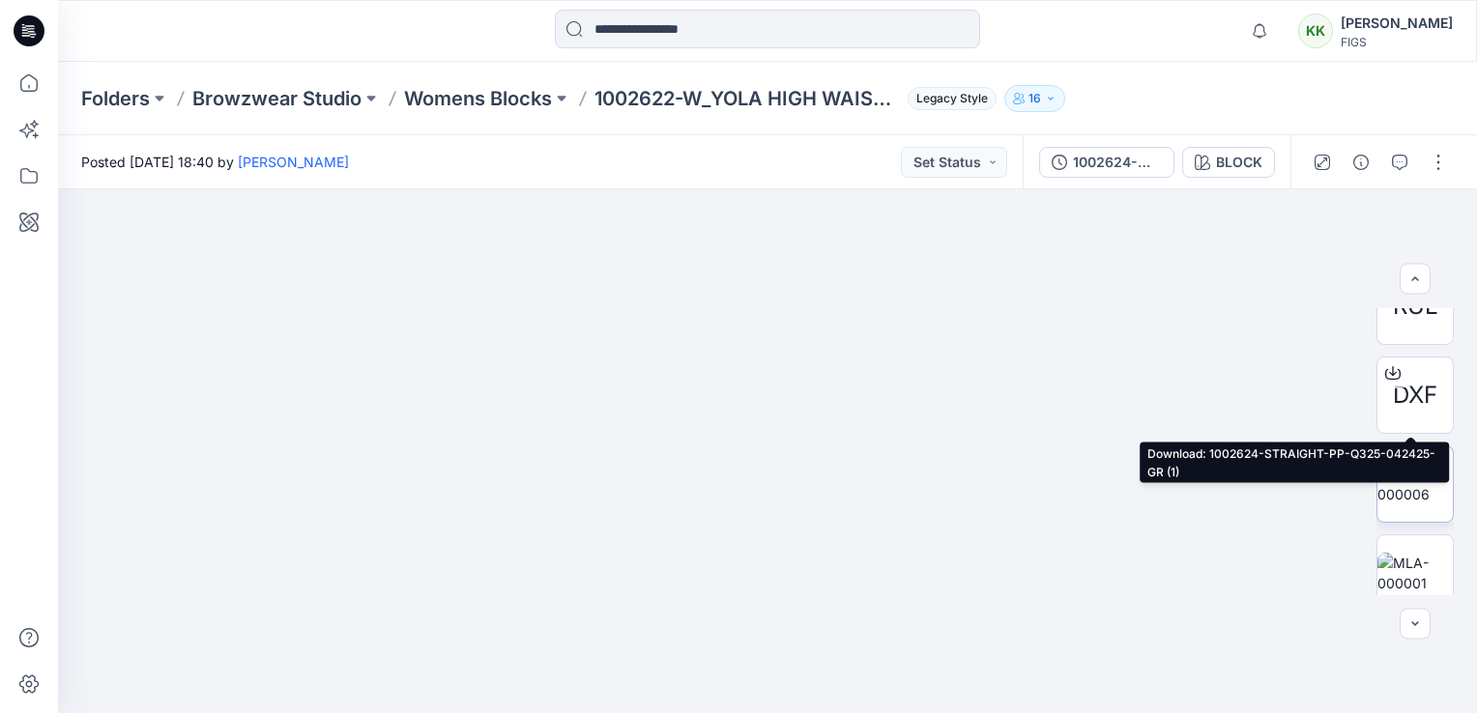
scroll to position [145, 0]
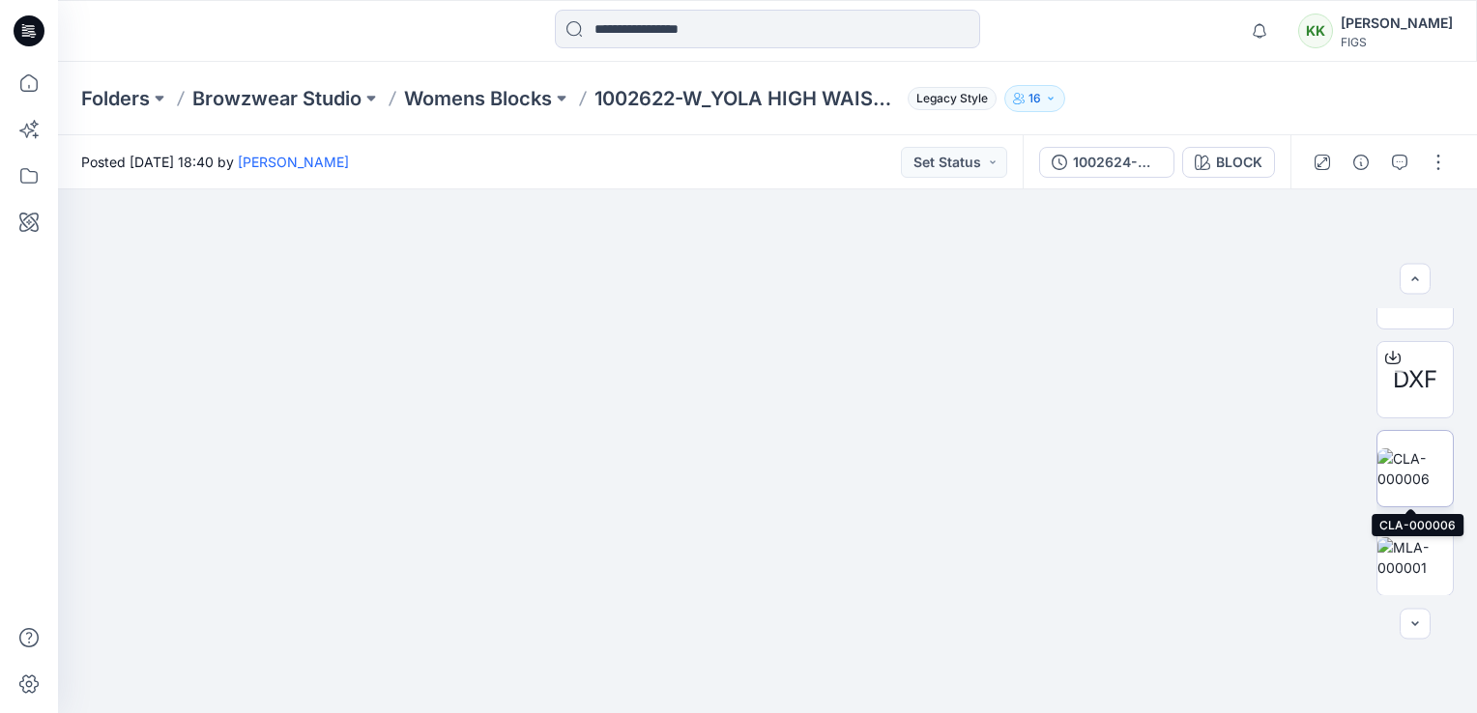
click at [1402, 461] on img at bounding box center [1414, 468] width 75 height 41
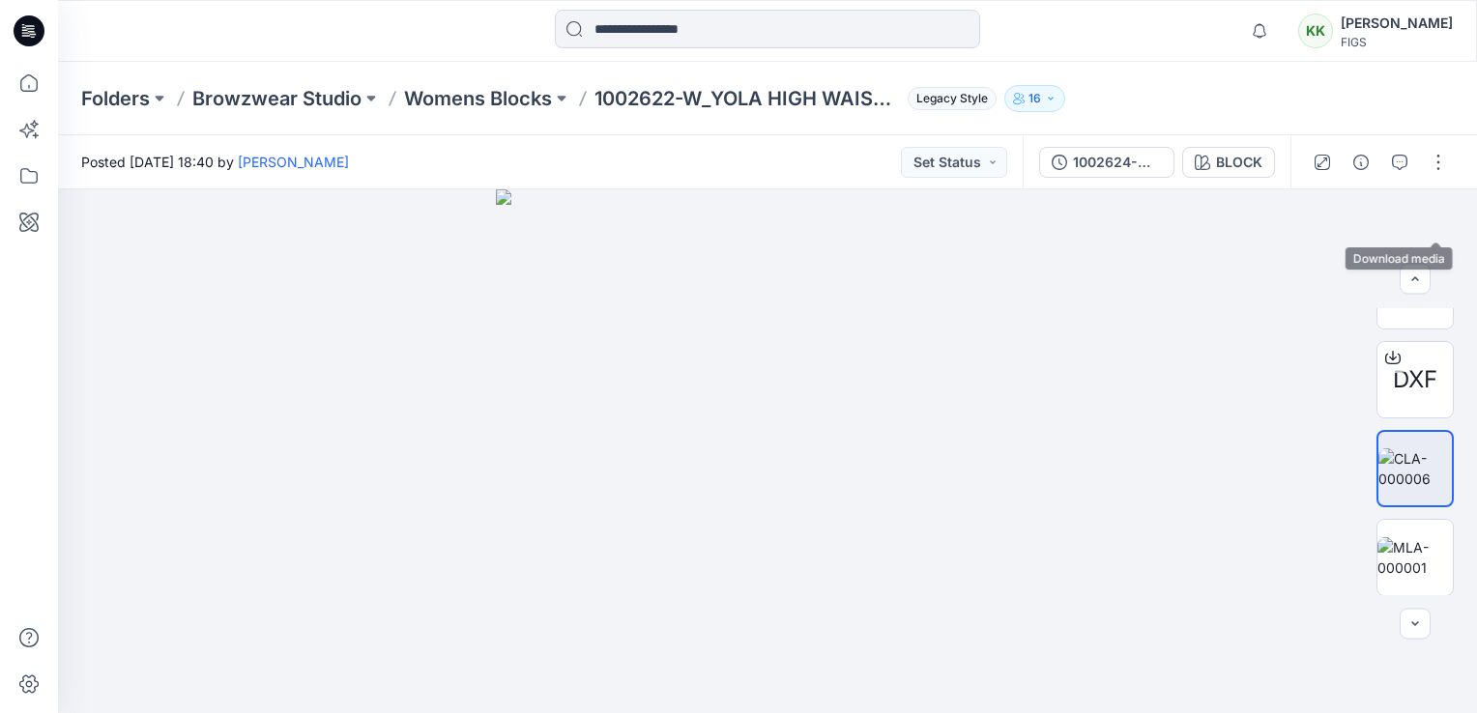
click at [0, 0] on icon "button" at bounding box center [0, 0] width 0 height 0
click at [1416, 566] on img at bounding box center [1414, 557] width 75 height 41
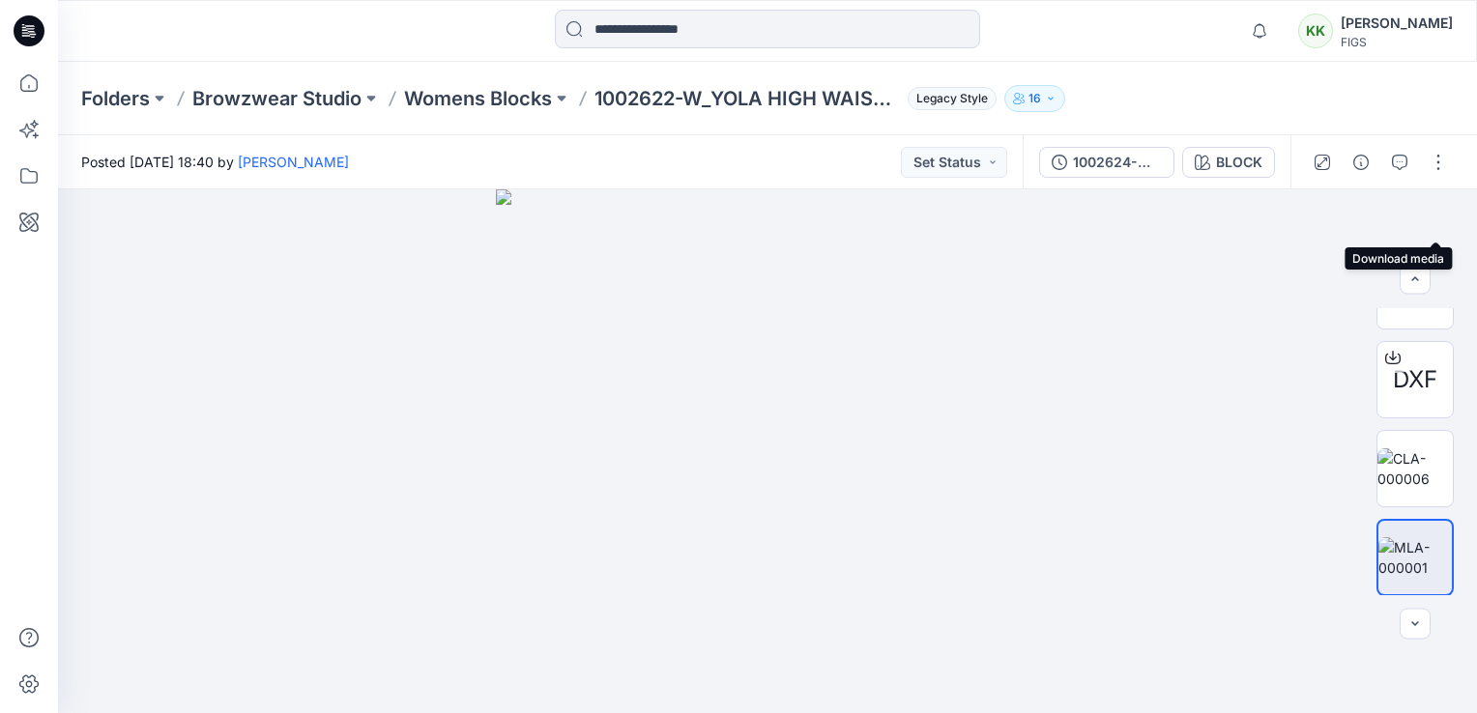
click at [0, 0] on icon "button" at bounding box center [0, 0] width 0 height 0
drag, startPoint x: 458, startPoint y: 302, endPoint x: 473, endPoint y: 305, distance: 15.7
click at [458, 302] on div at bounding box center [767, 451] width 1419 height 524
click at [702, 41] on input at bounding box center [767, 29] width 425 height 39
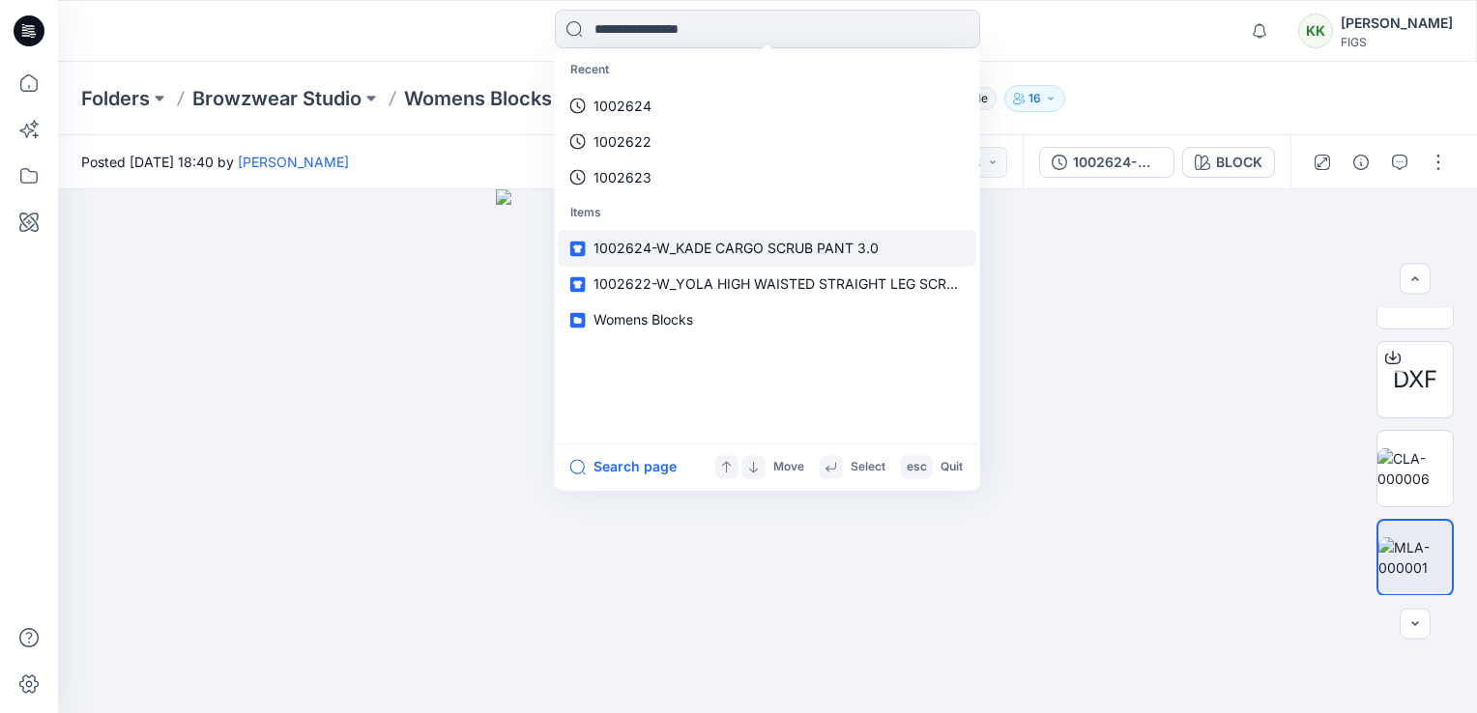
click at [671, 249] on span "1002624-W_KADE CARGO SCRUB PANT 3.0" at bounding box center [735, 249] width 285 height 16
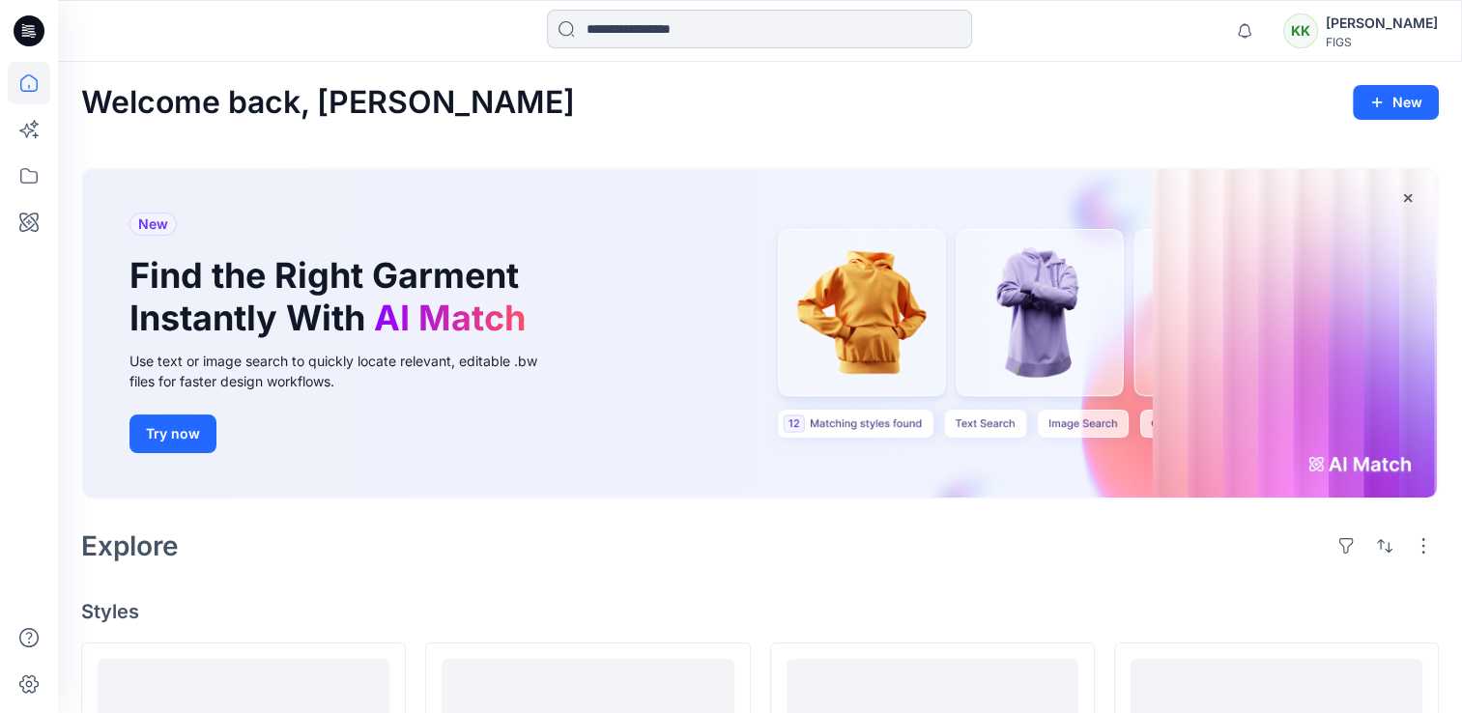
click at [612, 33] on input at bounding box center [759, 29] width 425 height 39
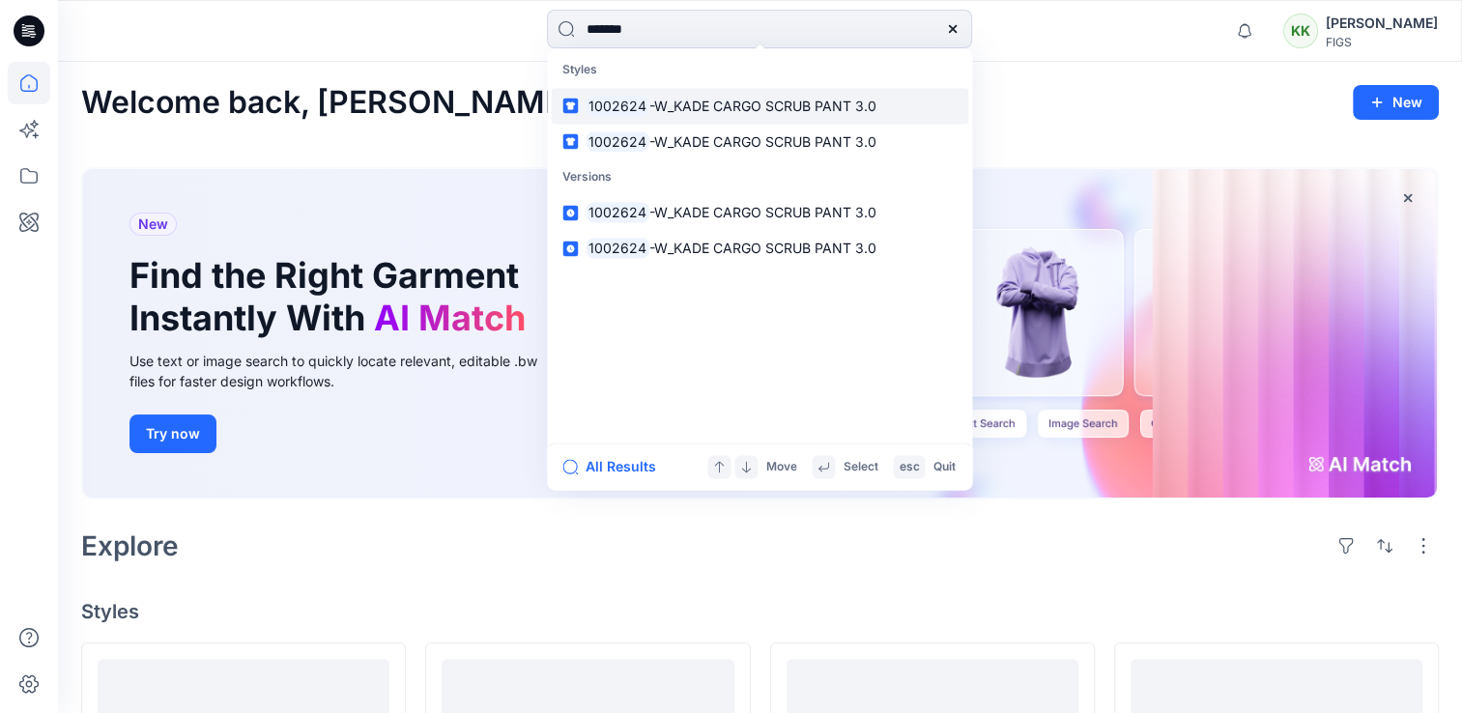
type input "*******"
click at [633, 101] on mark "1002624" at bounding box center [618, 106] width 64 height 22
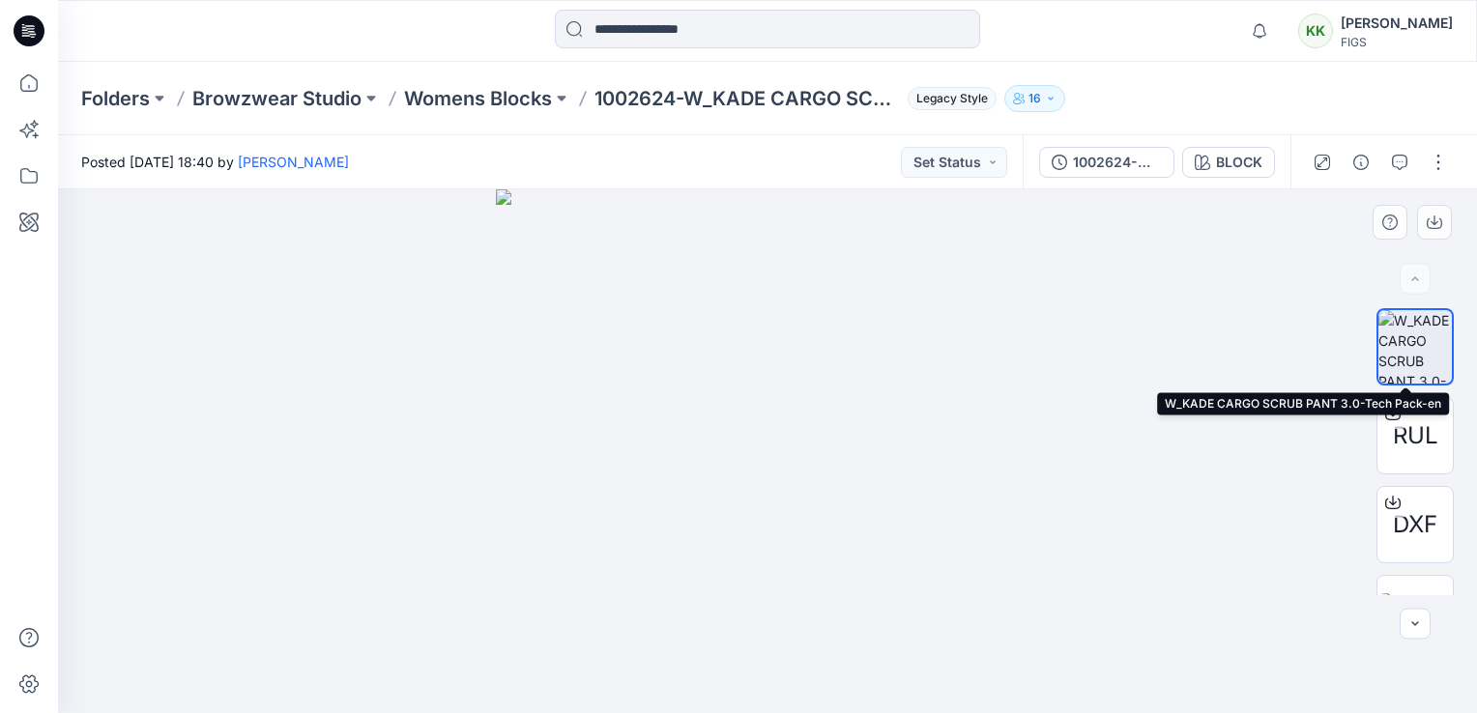
click at [1425, 341] on img at bounding box center [1414, 346] width 73 height 73
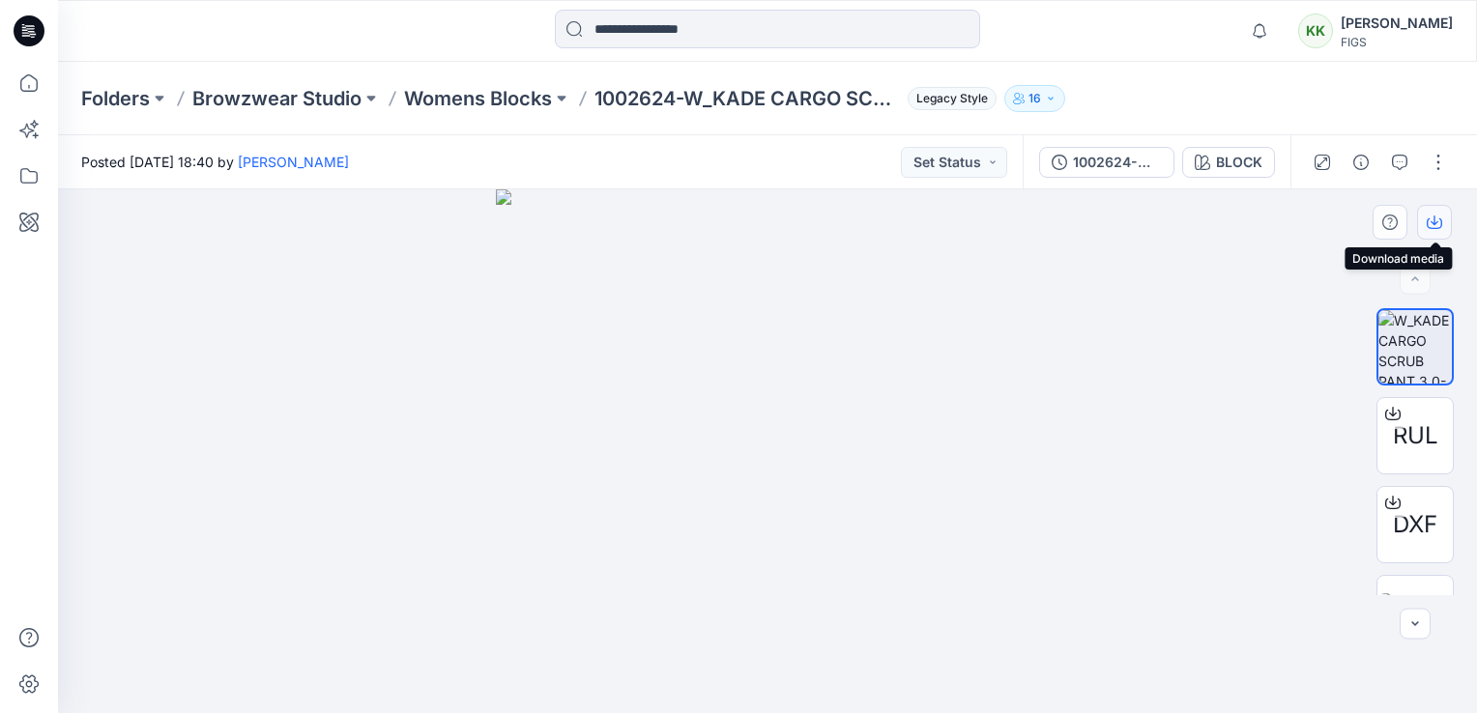
click at [1434, 221] on icon "button" at bounding box center [1434, 220] width 8 height 10
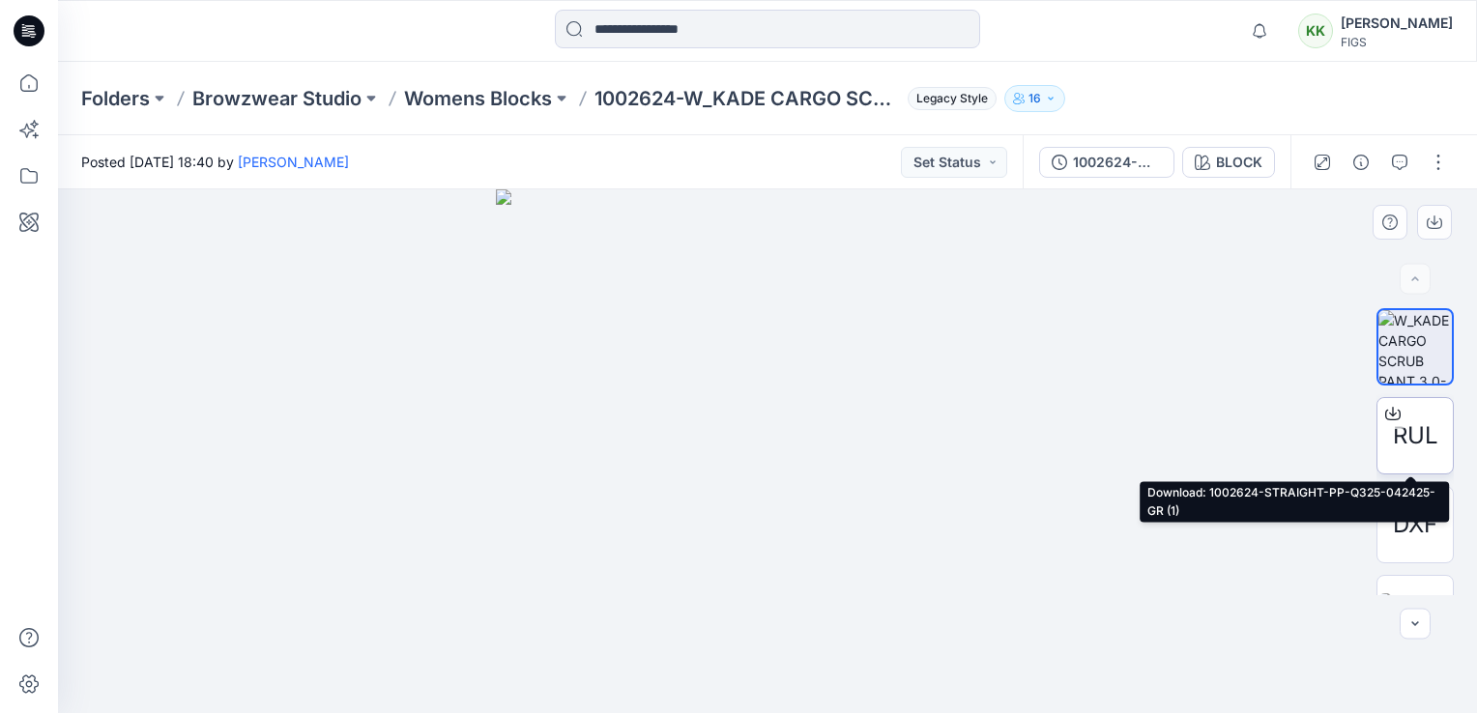
click at [1421, 427] on span "RUL" at bounding box center [1414, 435] width 45 height 35
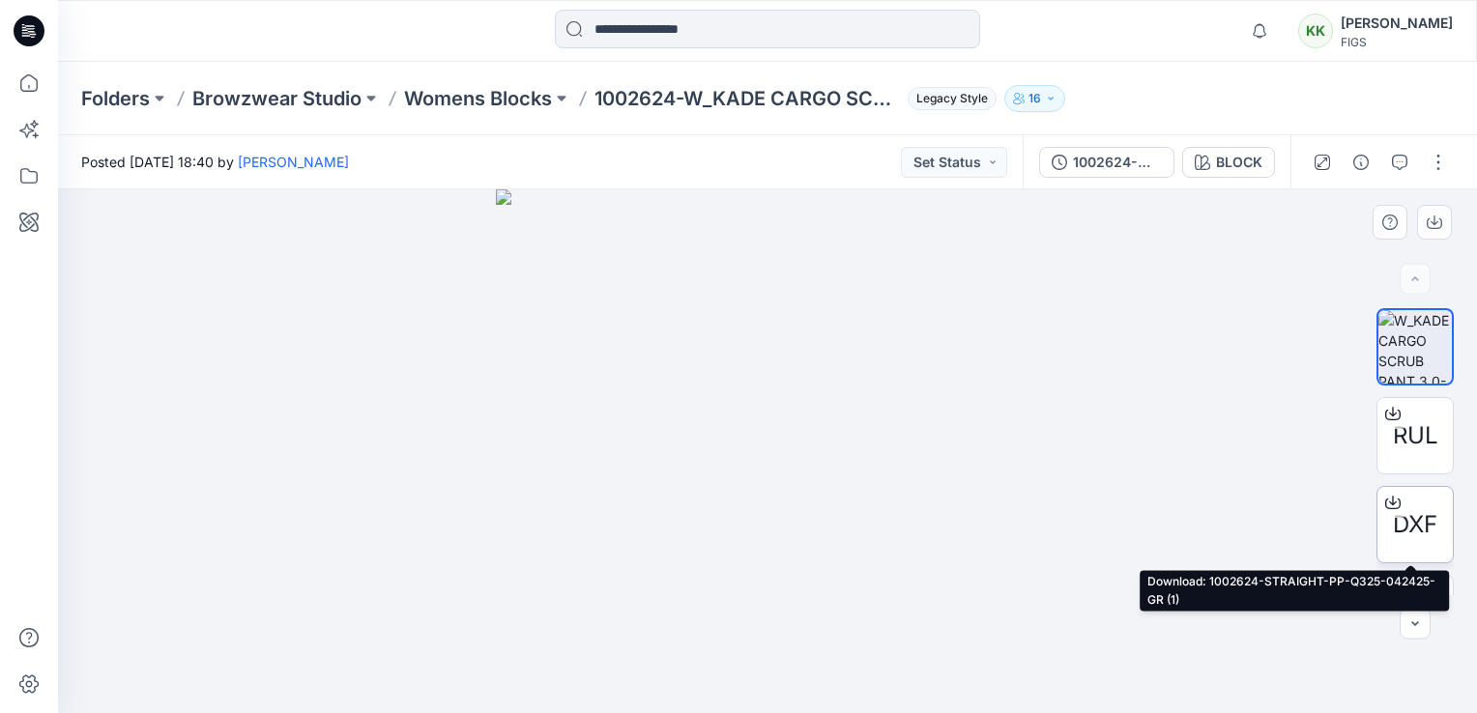
click at [1422, 516] on span "DXF" at bounding box center [1414, 524] width 44 height 35
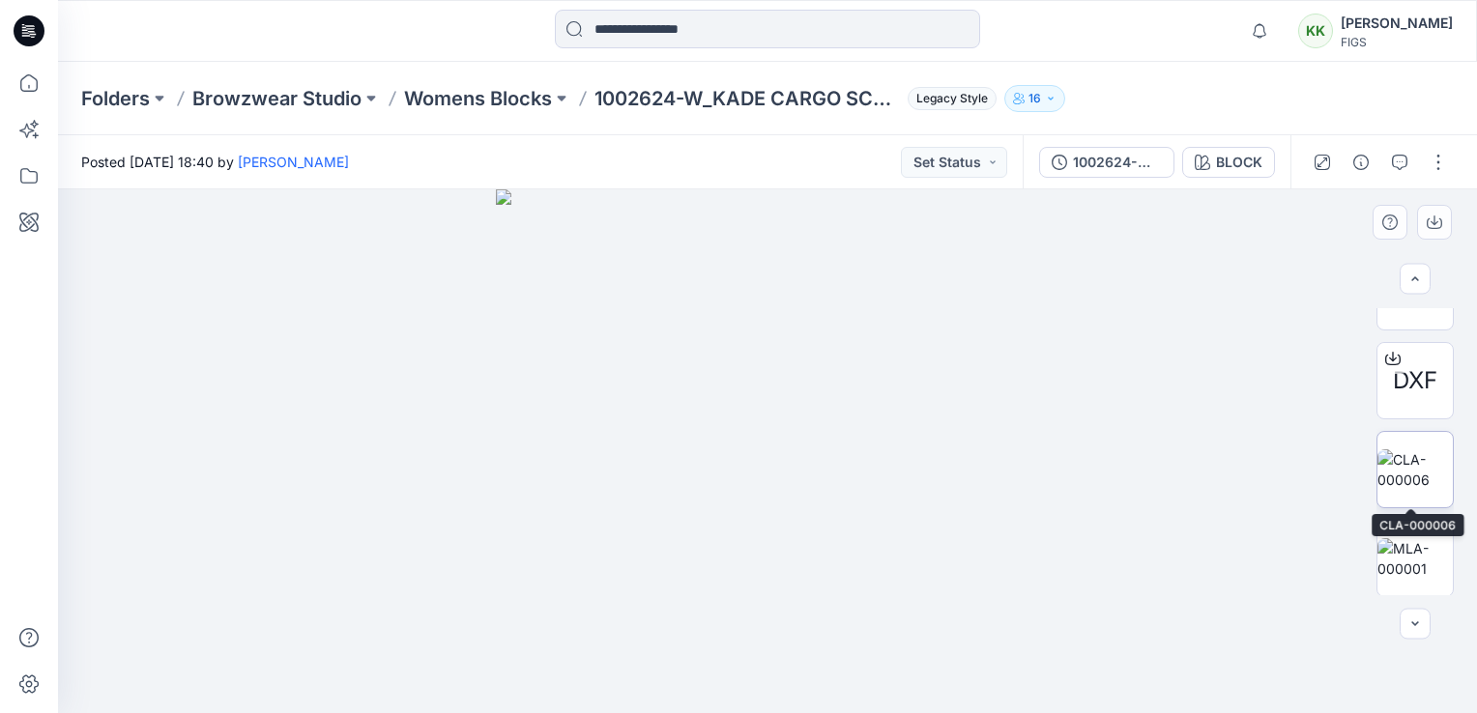
scroll to position [145, 0]
click at [1391, 460] on img at bounding box center [1414, 468] width 75 height 41
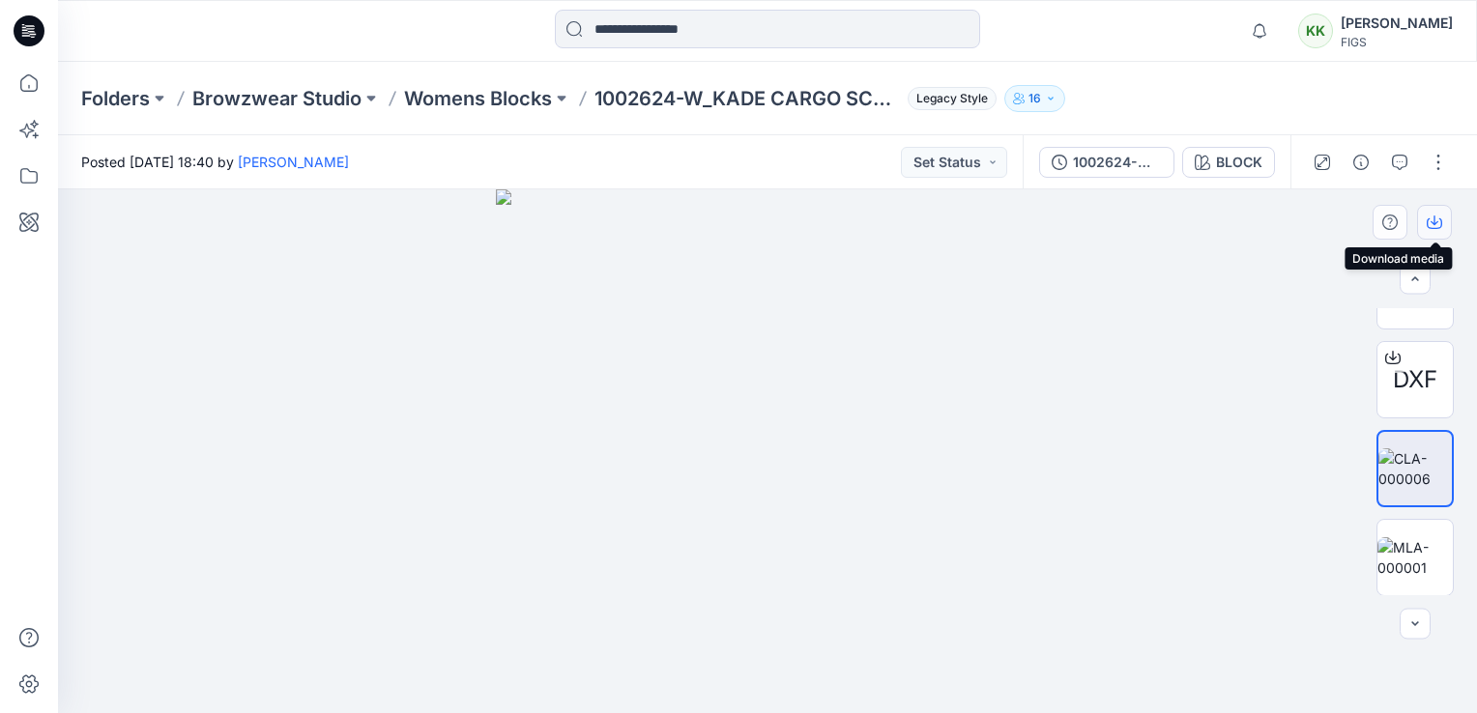
click at [1429, 222] on icon "button" at bounding box center [1433, 222] width 15 height 15
click at [1405, 558] on img at bounding box center [1414, 557] width 75 height 41
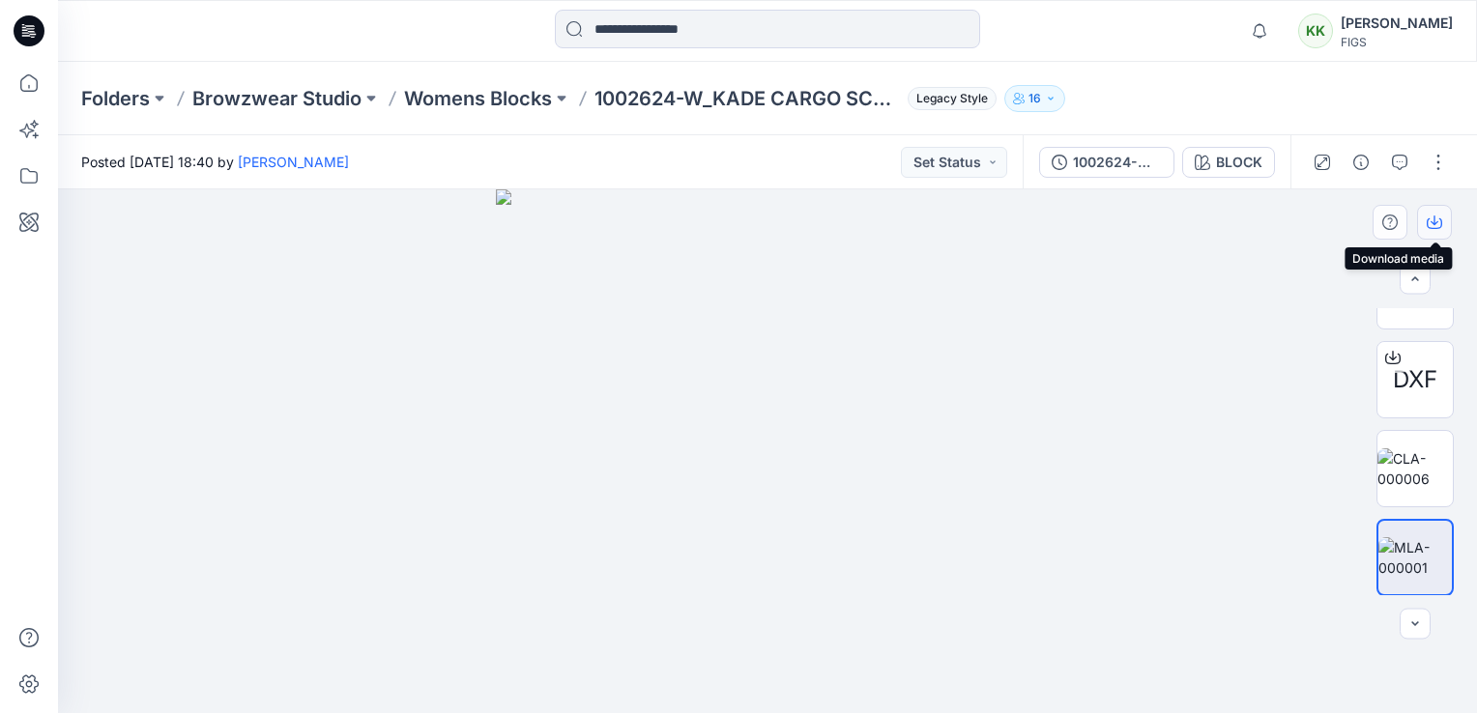
click at [1433, 222] on icon "button" at bounding box center [1433, 222] width 15 height 15
click at [401, 413] on div at bounding box center [767, 451] width 1419 height 524
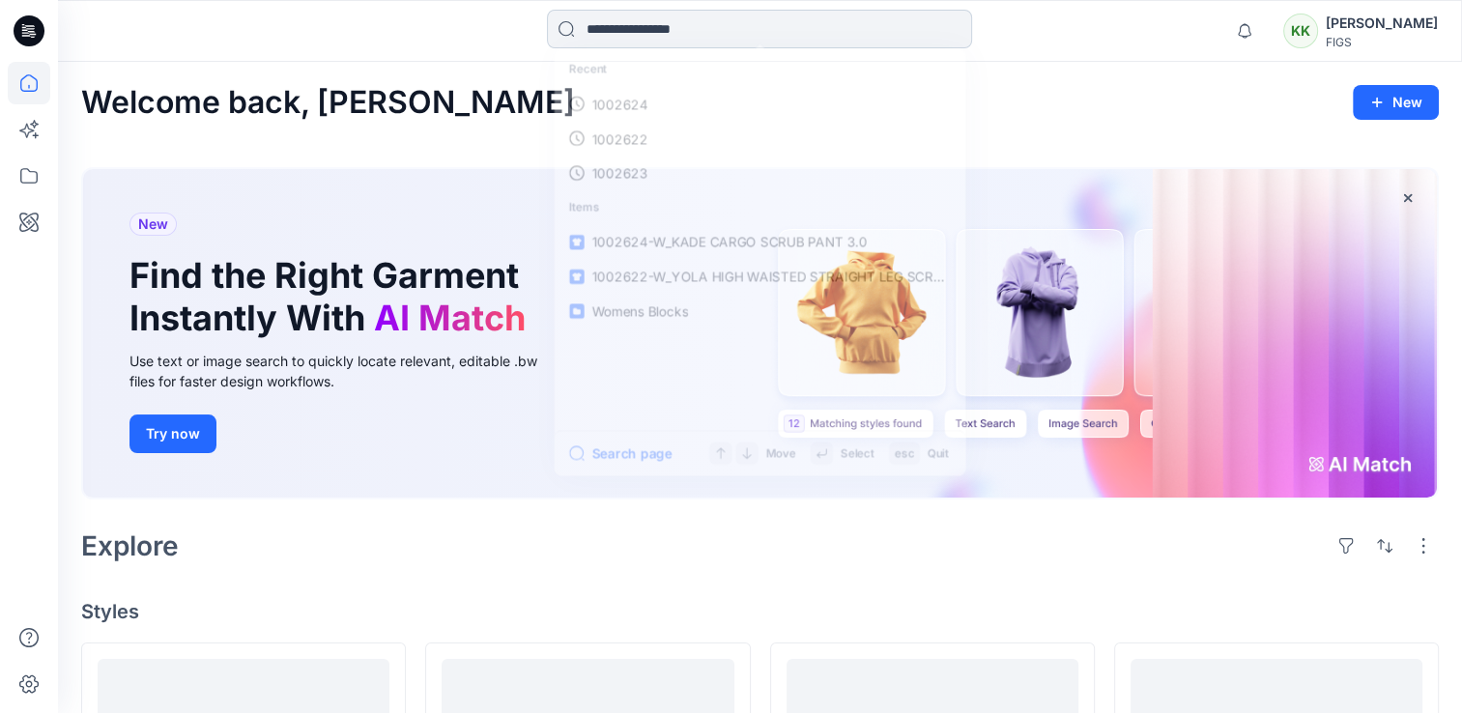
click at [616, 39] on input at bounding box center [759, 29] width 425 height 39
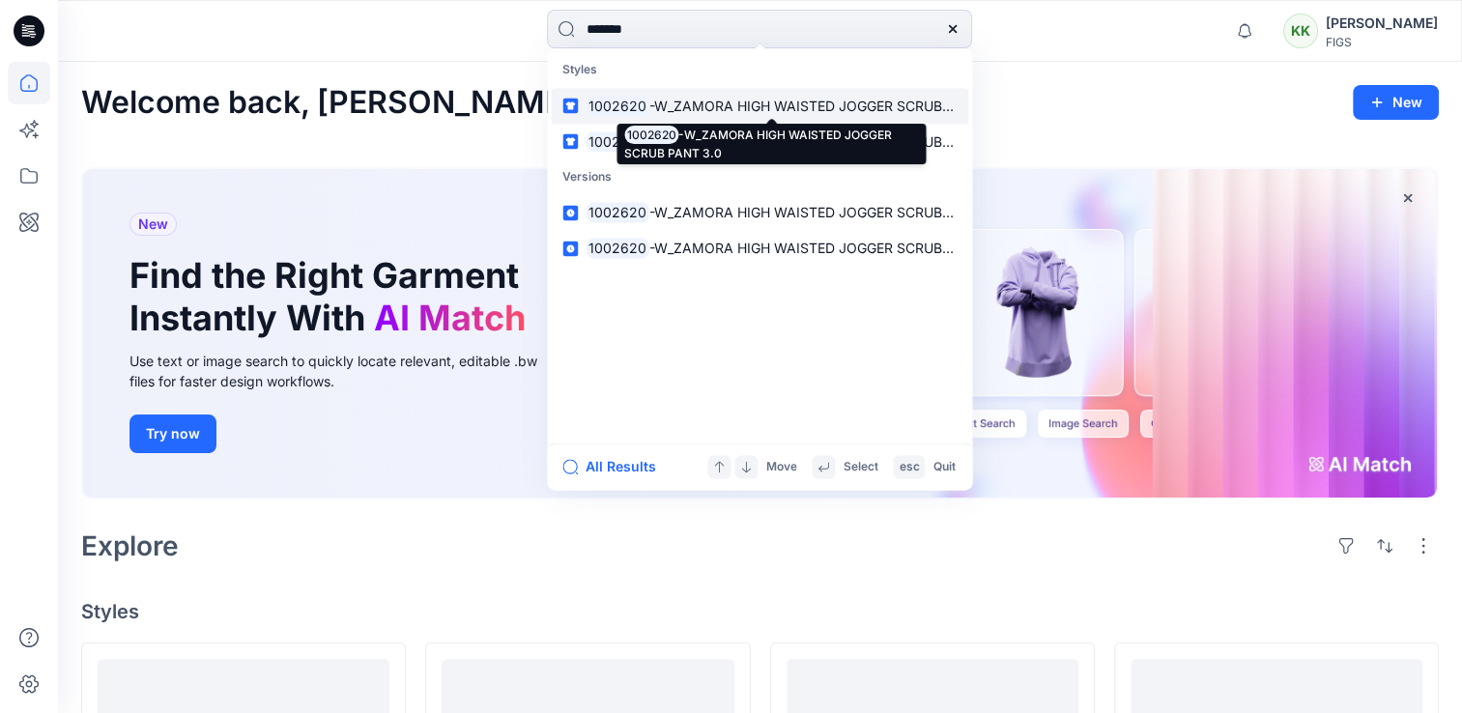
type input "*******"
click at [693, 99] on span "-W_ZAMORA HIGH WAISTED JOGGER SCRUB PANT 3.0" at bounding box center [828, 106] width 359 height 16
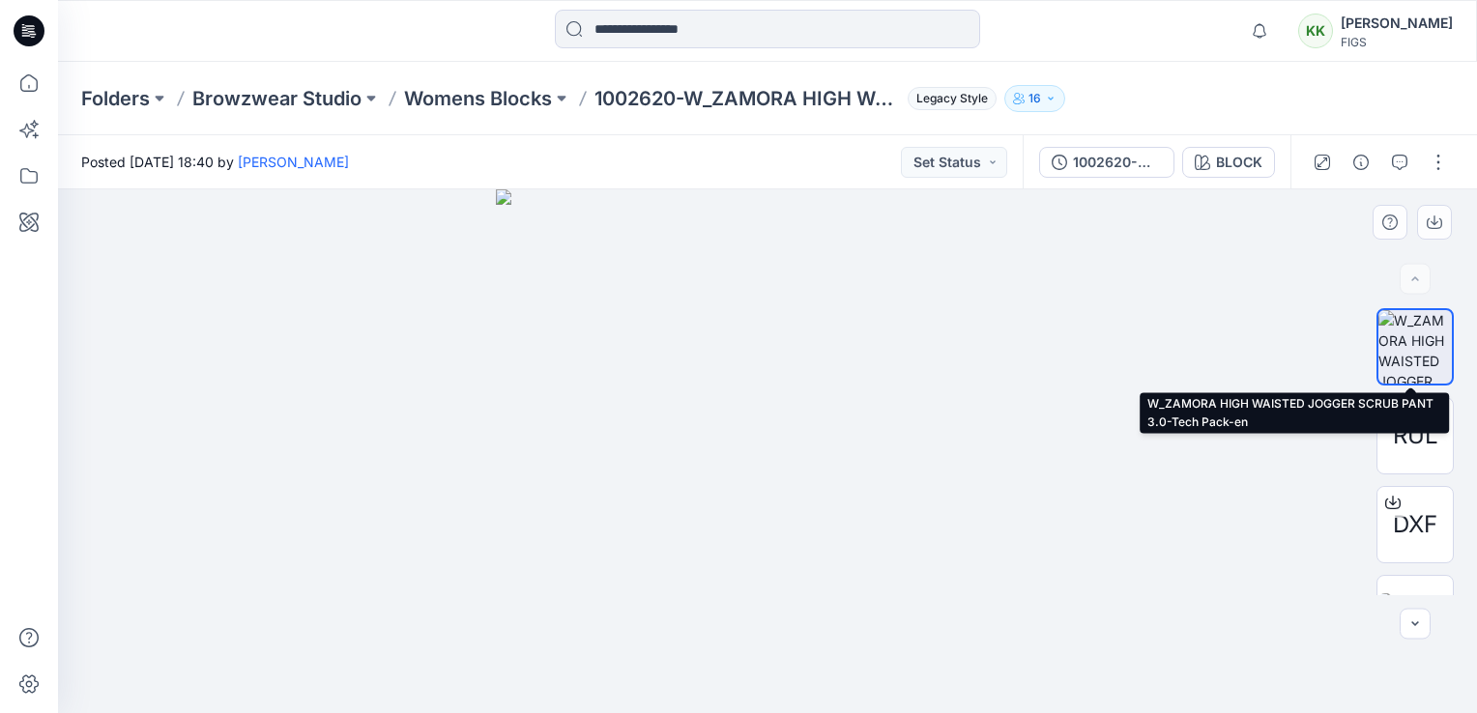
click at [1406, 345] on img at bounding box center [1414, 346] width 73 height 73
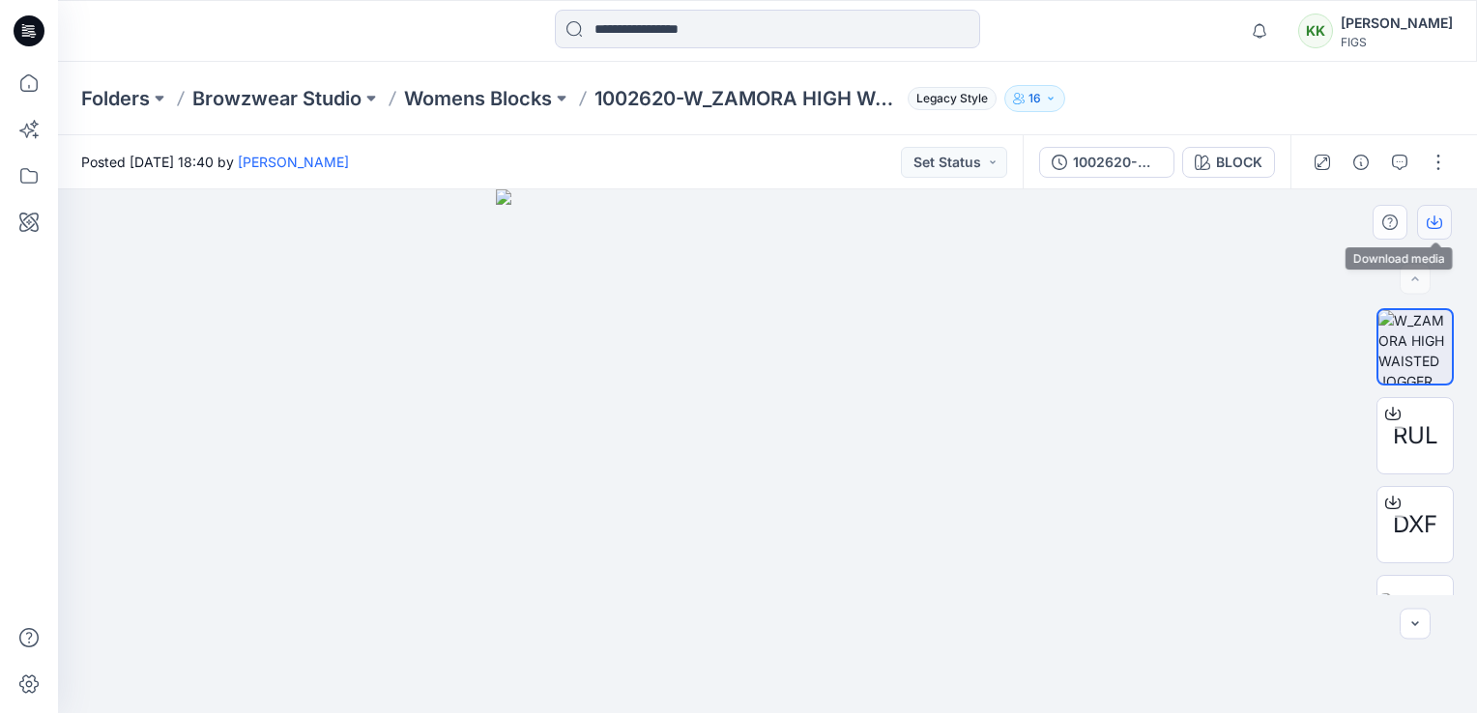
click at [1435, 215] on icon "button" at bounding box center [1433, 222] width 15 height 15
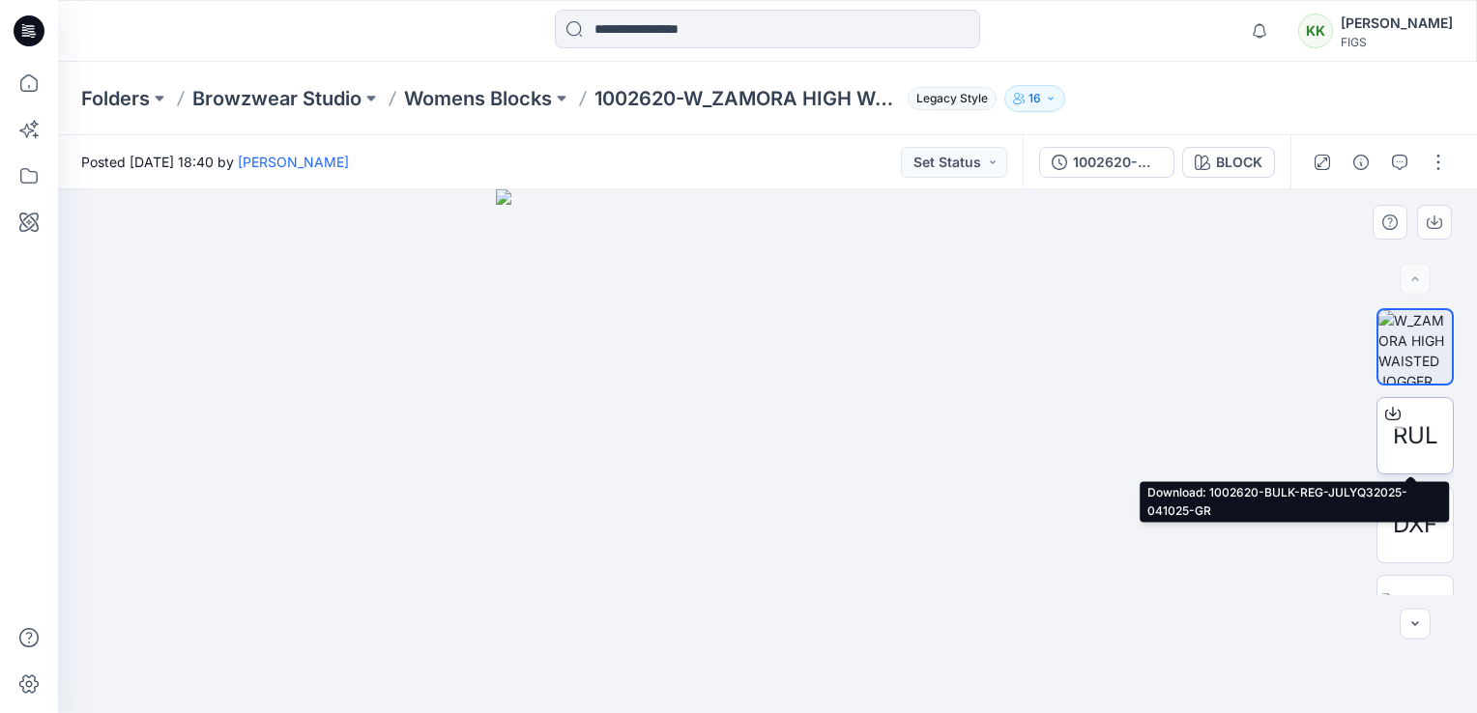
click at [1417, 443] on span "RUL" at bounding box center [1414, 435] width 45 height 35
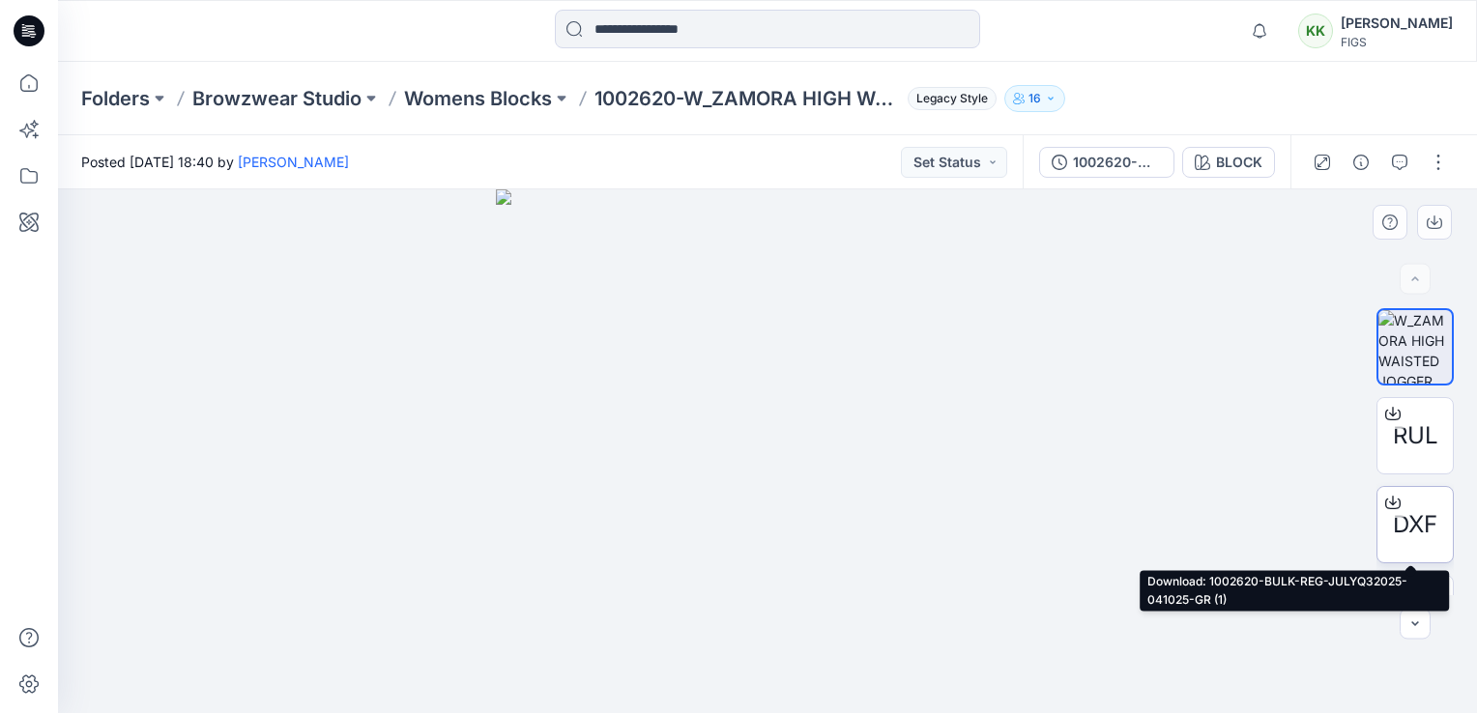
click at [1421, 511] on span "DXF" at bounding box center [1414, 524] width 44 height 35
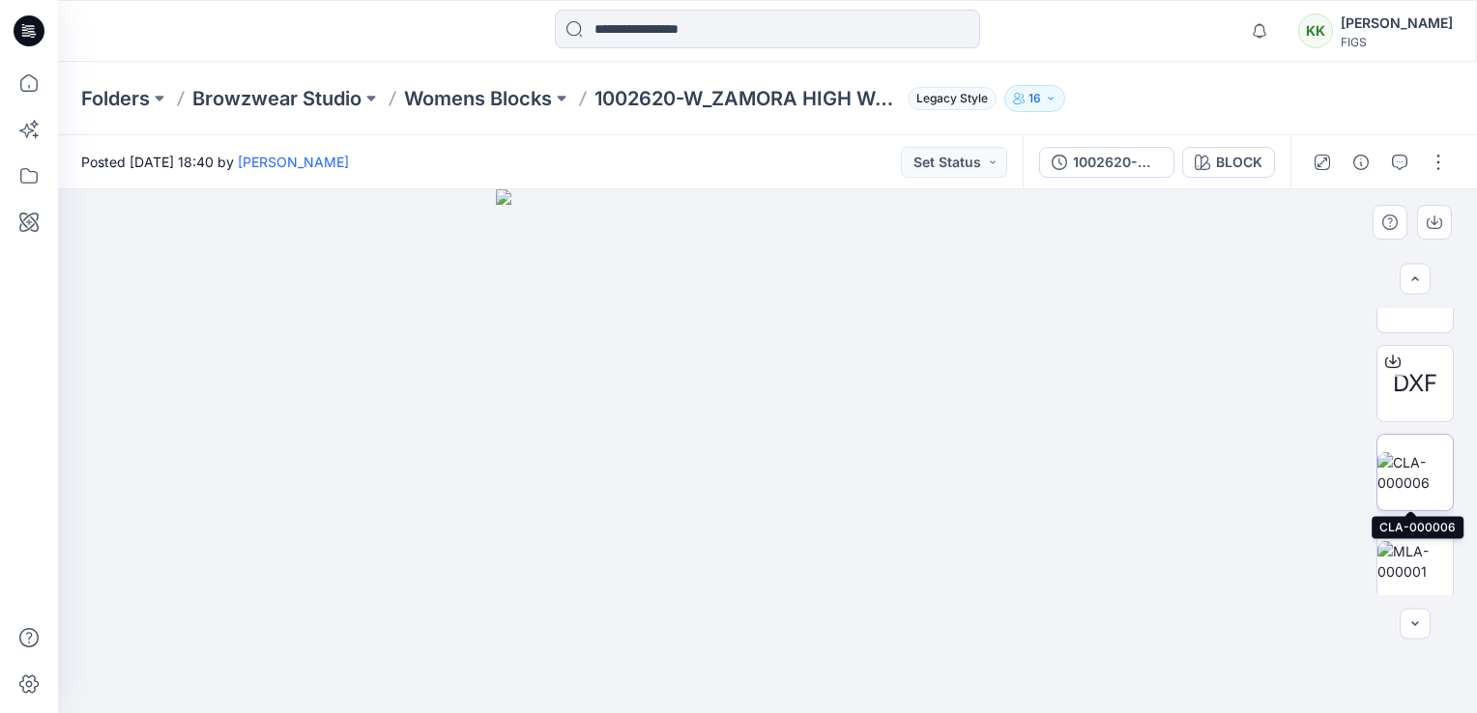
scroll to position [145, 0]
click at [1428, 462] on img at bounding box center [1414, 468] width 75 height 41
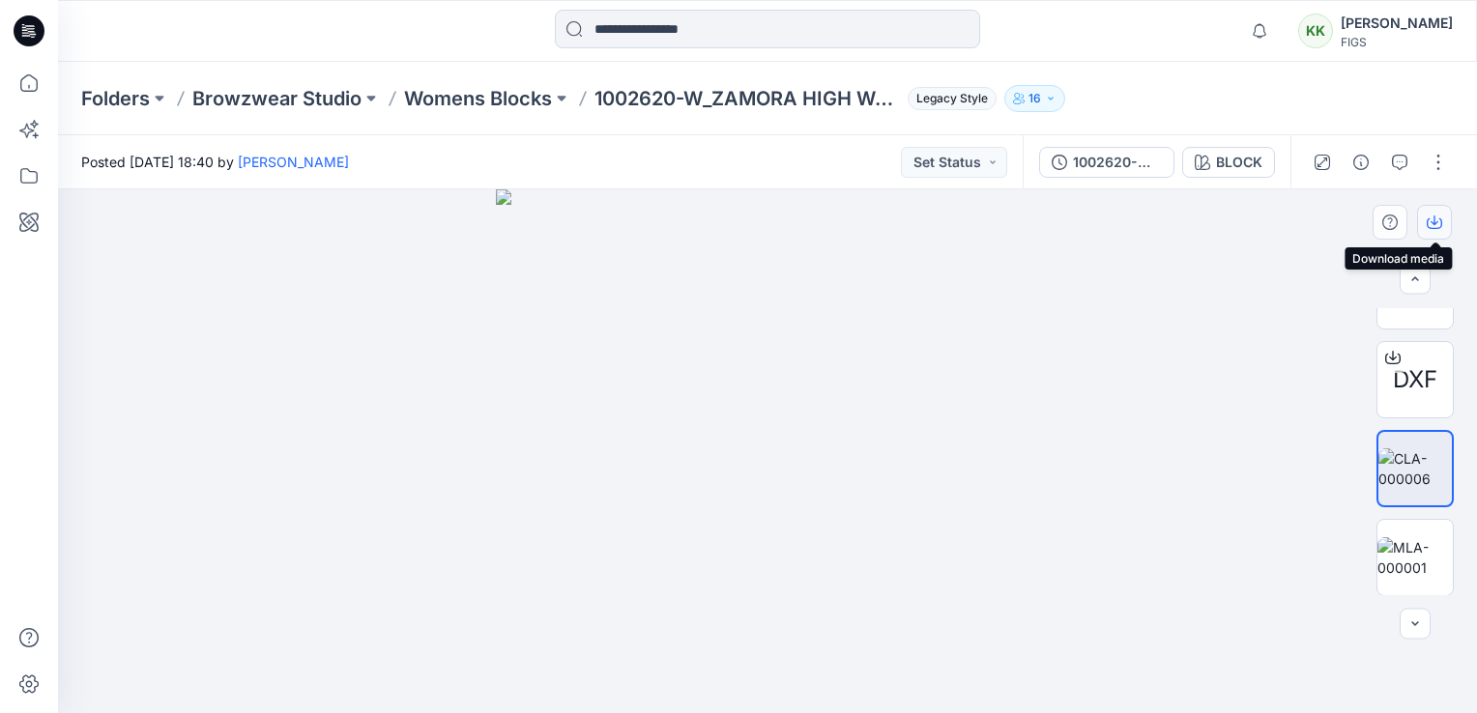
click at [1432, 222] on icon "button" at bounding box center [1434, 220] width 8 height 10
click at [1411, 559] on img at bounding box center [1414, 557] width 75 height 41
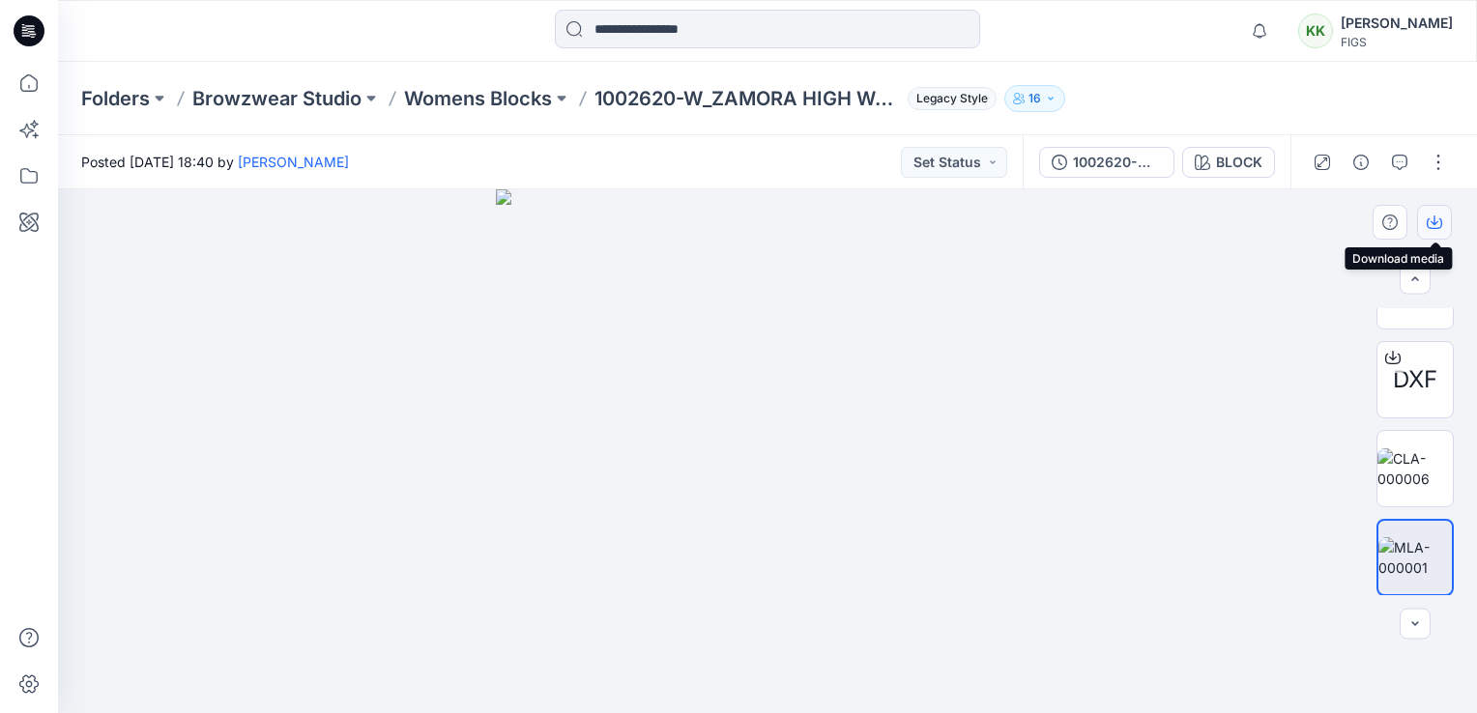
click at [1434, 220] on icon "button" at bounding box center [1433, 222] width 15 height 15
drag, startPoint x: 357, startPoint y: 316, endPoint x: 356, endPoint y: 206, distance: 110.2
click at [357, 316] on div at bounding box center [767, 451] width 1419 height 524
click at [110, 96] on p "Folders" at bounding box center [115, 98] width 69 height 27
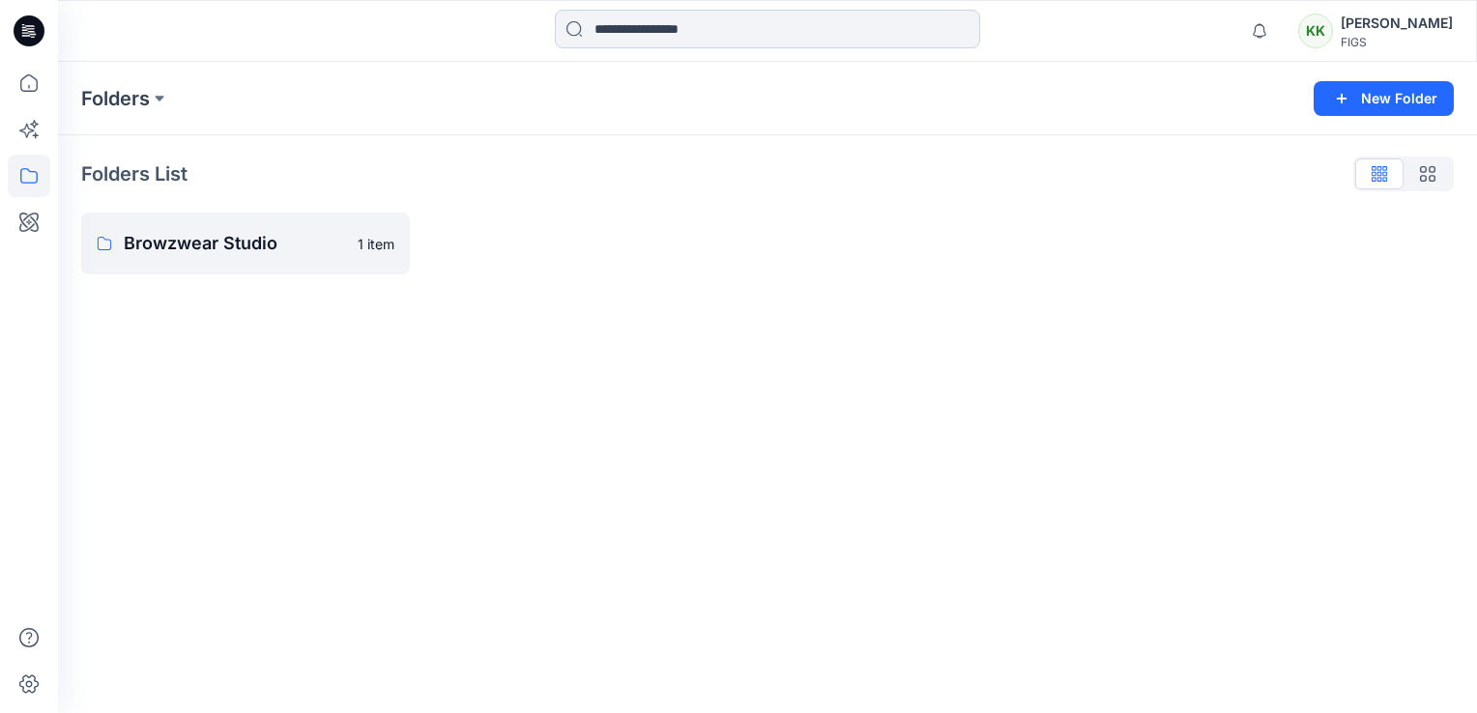
click at [638, 21] on input at bounding box center [767, 29] width 425 height 39
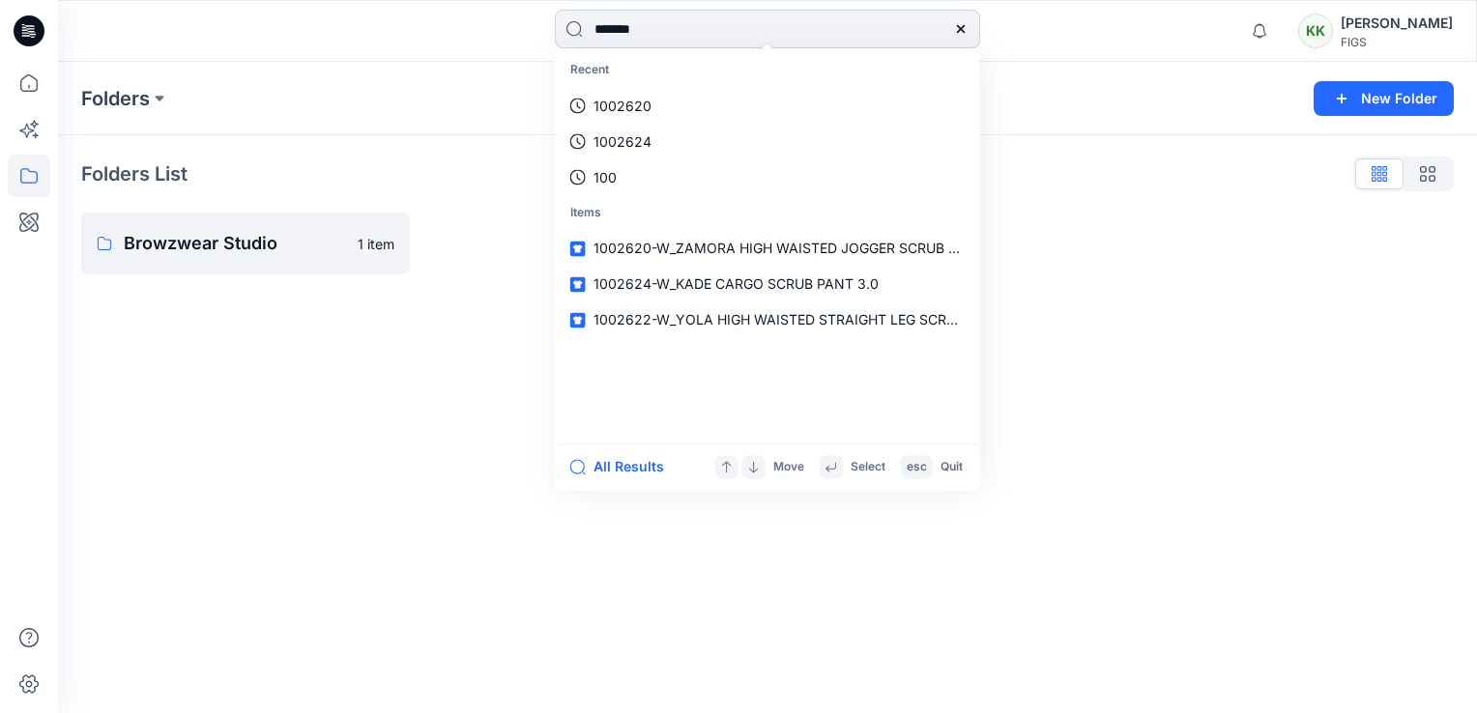
type input "*******"
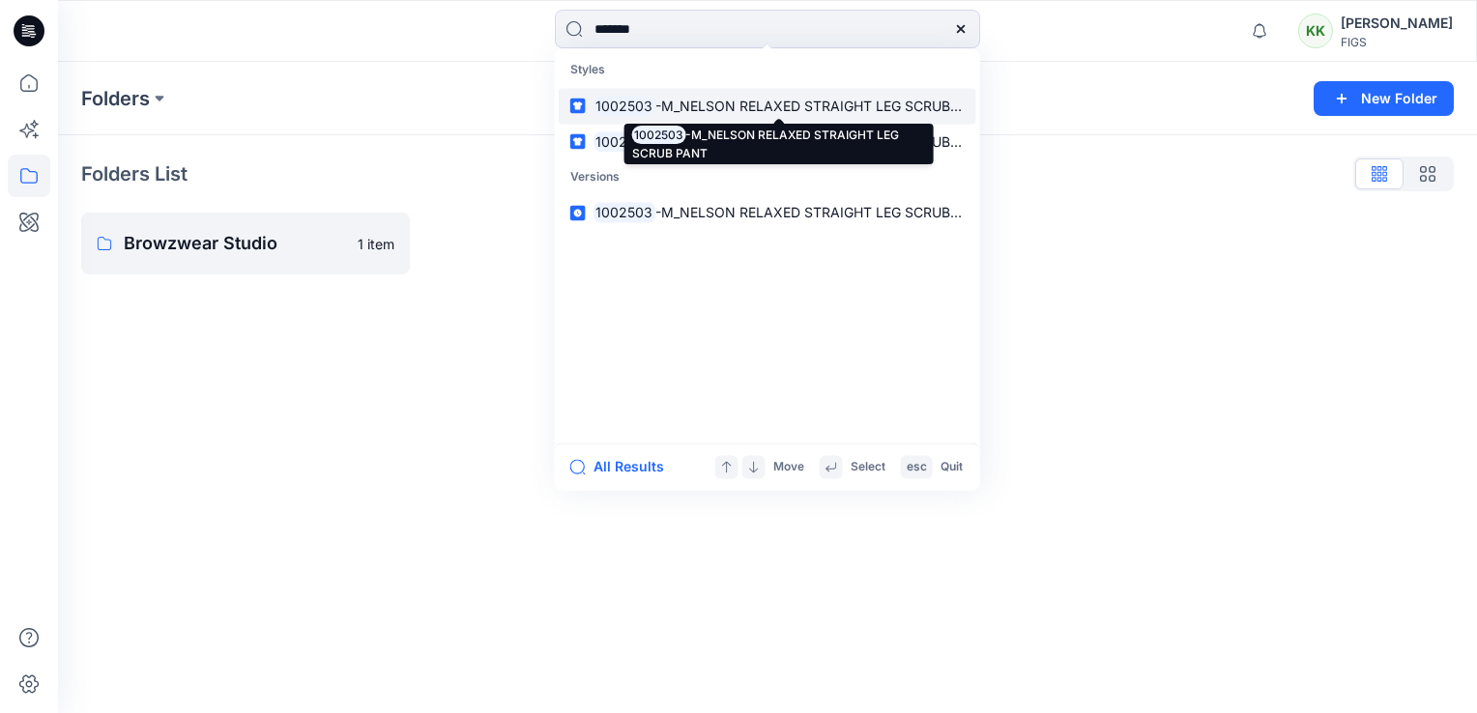
click at [820, 96] on p "1002503 -M_NELSON RELAXED STRAIGHT LEG SCRUB PANT" at bounding box center [778, 106] width 371 height 20
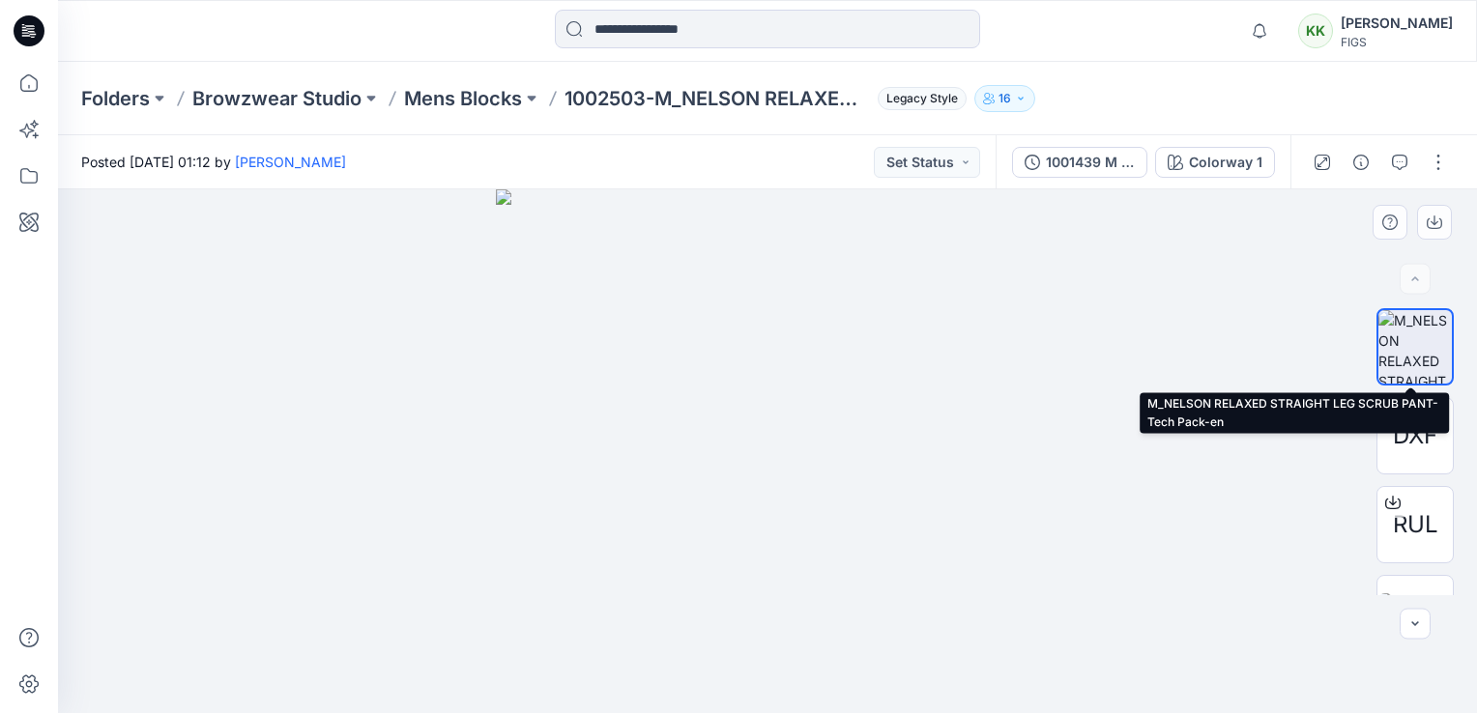
click at [1396, 346] on img at bounding box center [1414, 346] width 73 height 73
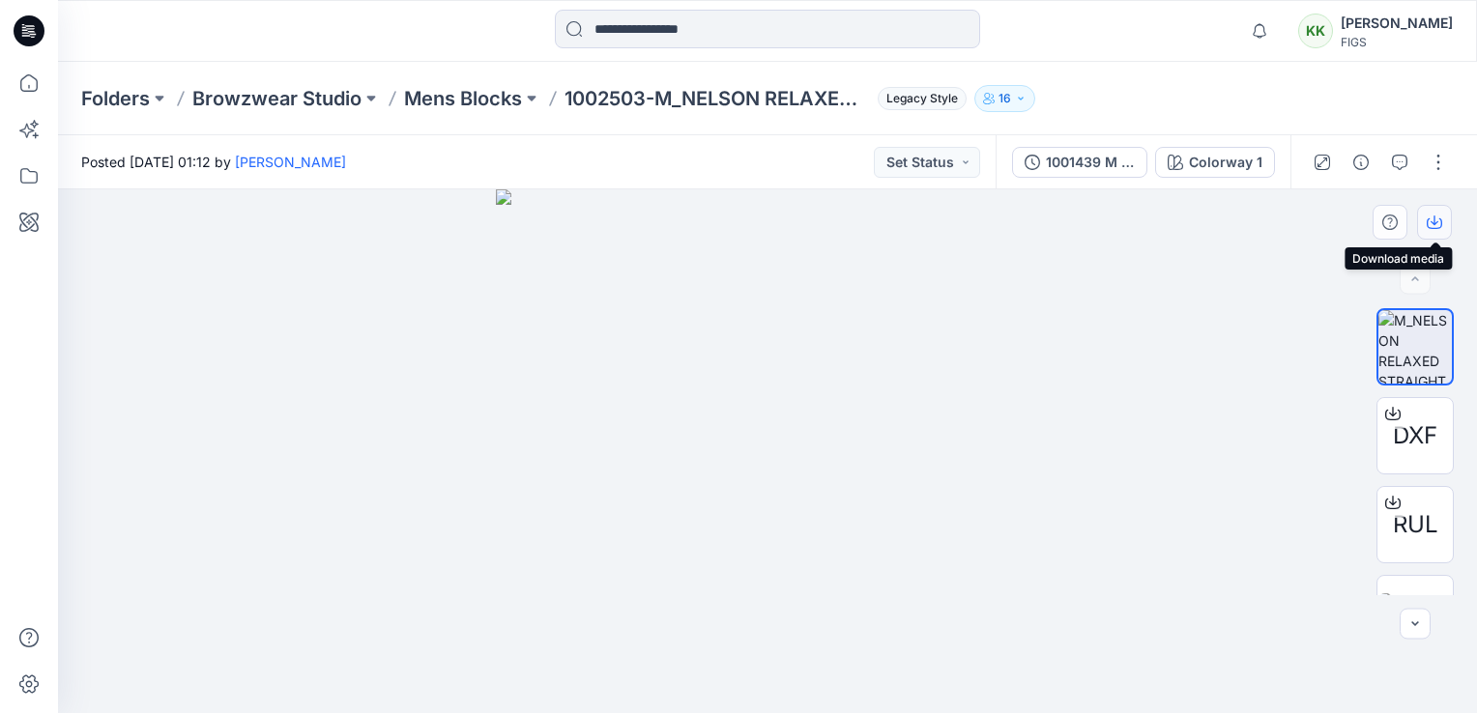
click at [1442, 222] on button "button" at bounding box center [1434, 222] width 35 height 35
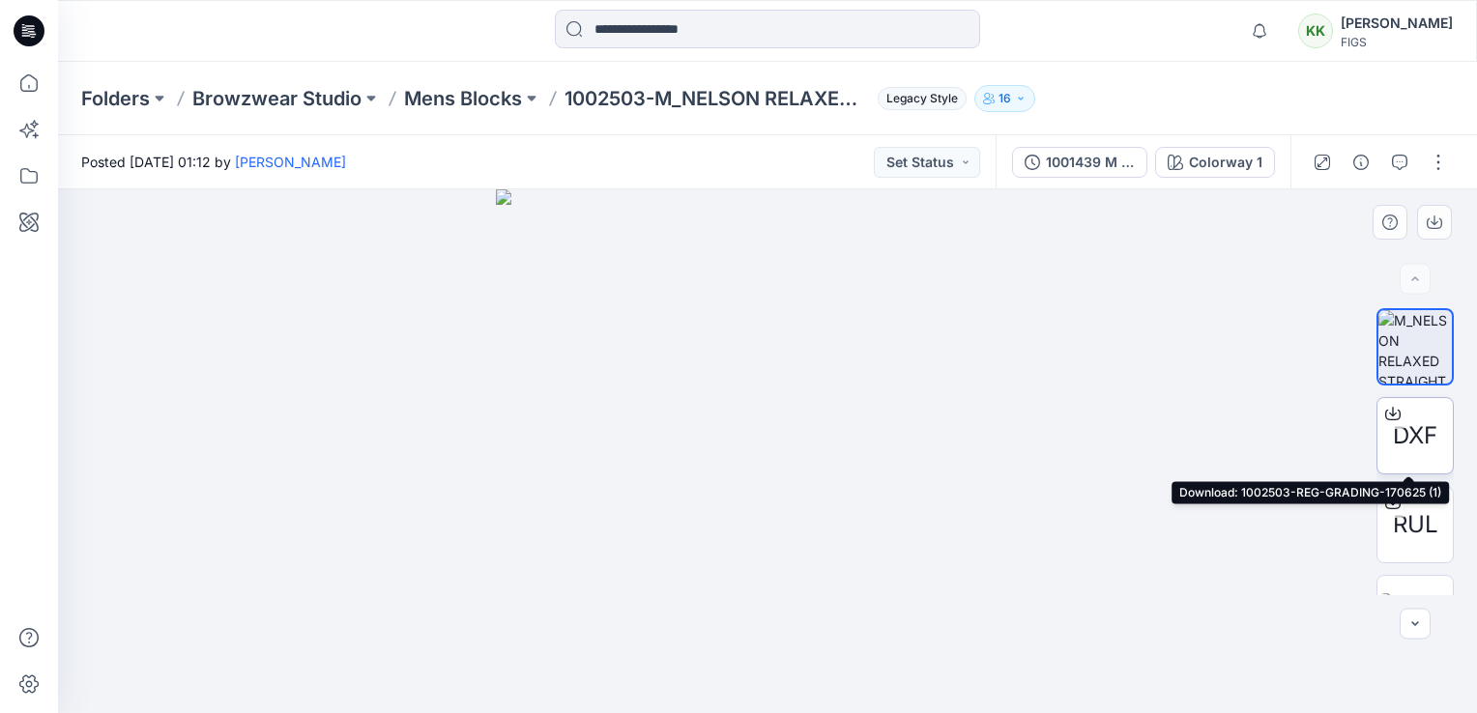
click at [1417, 435] on span "DXF" at bounding box center [1414, 435] width 44 height 35
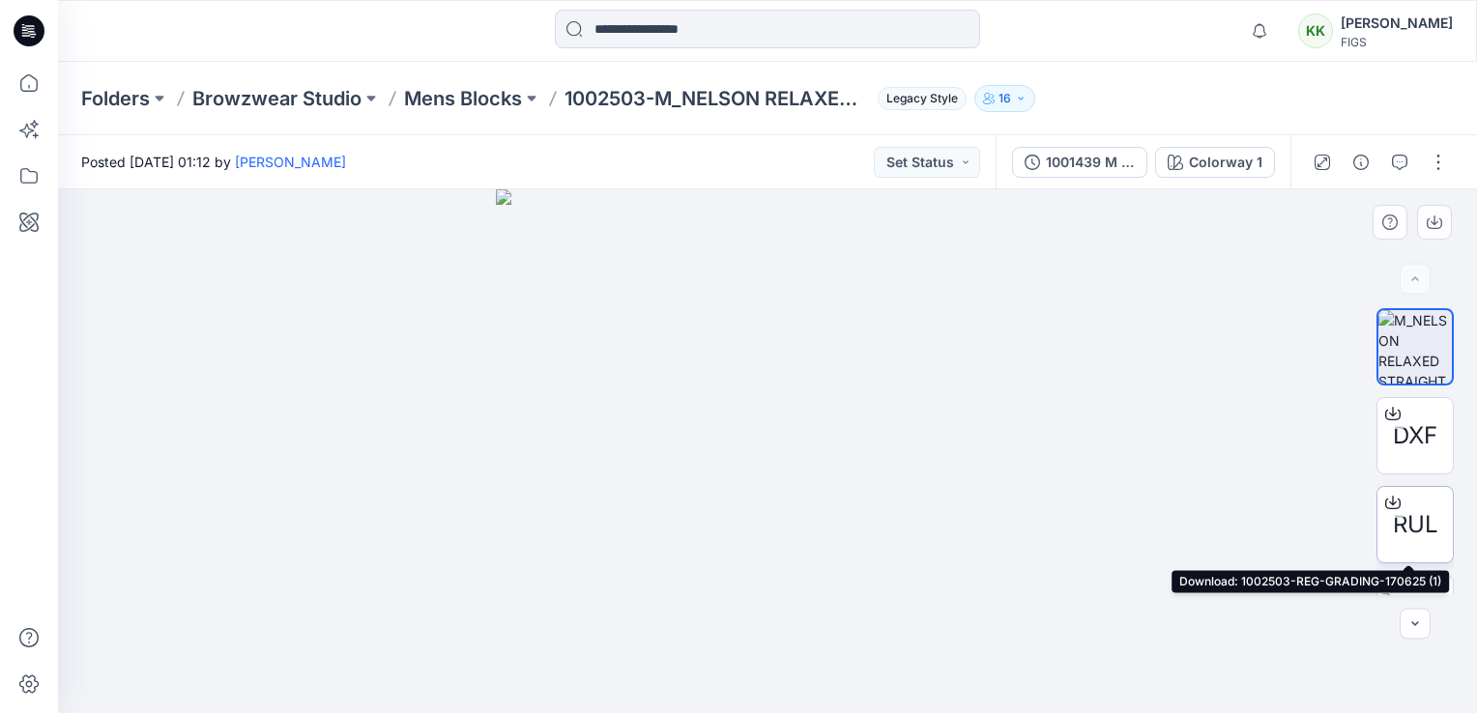
click at [1415, 517] on span "RUL" at bounding box center [1414, 524] width 45 height 35
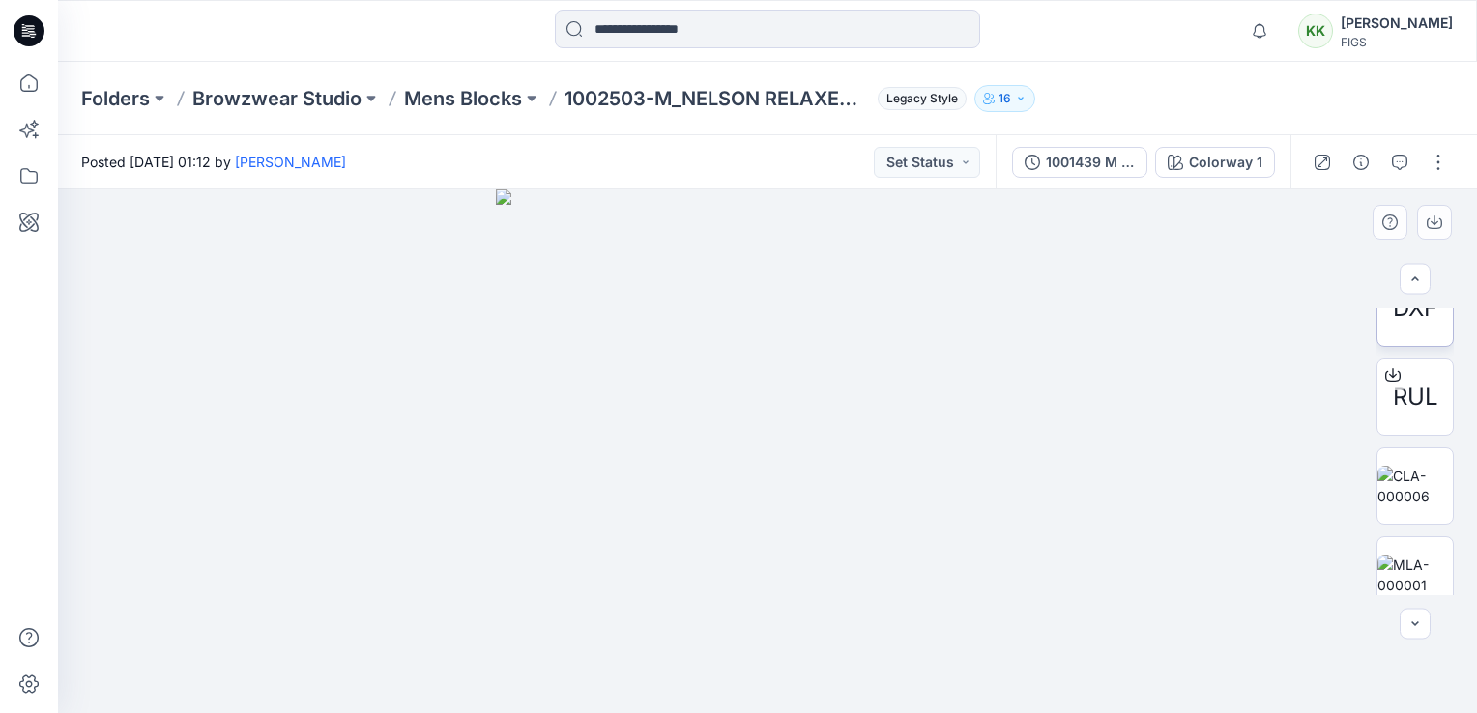
scroll to position [129, 0]
click at [1424, 480] on img at bounding box center [1414, 485] width 75 height 41
click at [1430, 222] on icon "button" at bounding box center [1433, 222] width 15 height 15
click at [1420, 576] on img at bounding box center [1414, 574] width 75 height 41
click at [1426, 227] on icon "button" at bounding box center [1433, 222] width 15 height 15
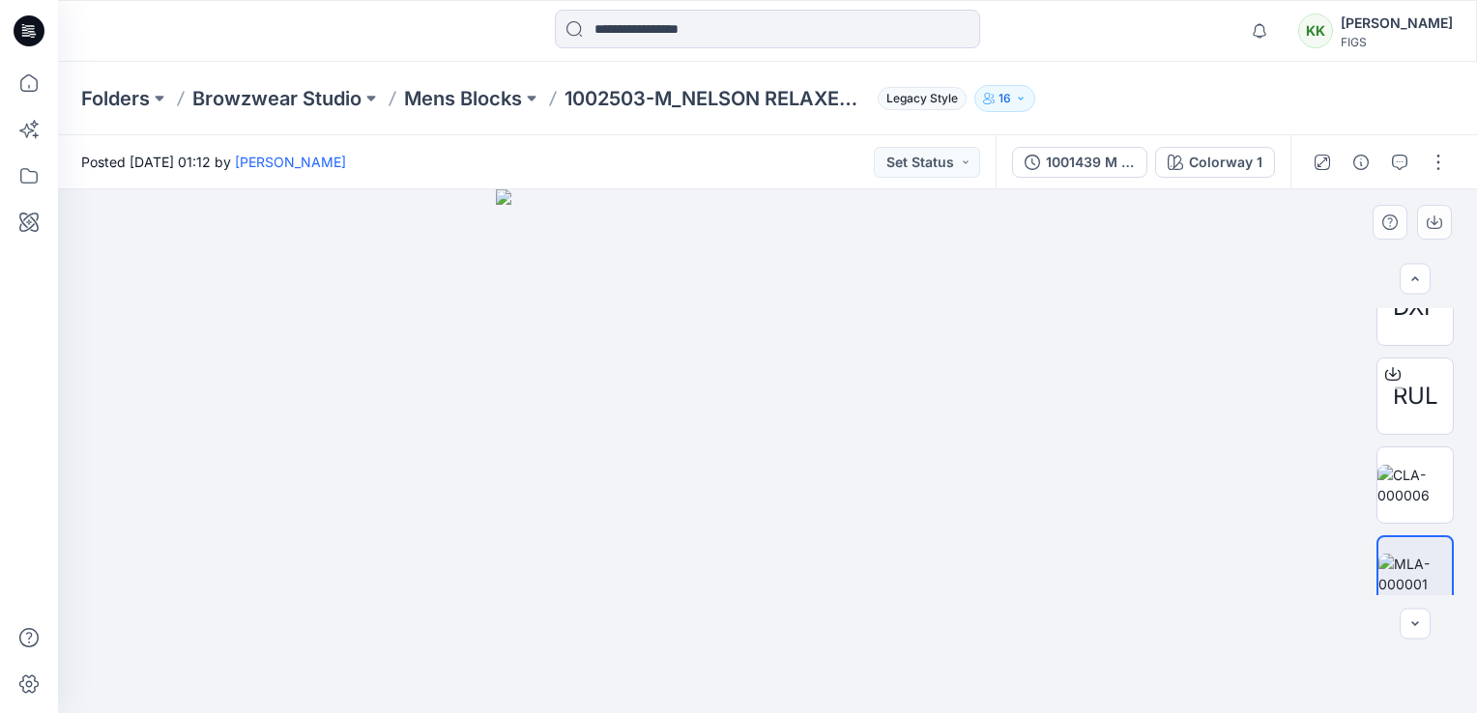
click at [802, 668] on div at bounding box center [767, 451] width 1419 height 524
drag, startPoint x: 132, startPoint y: 100, endPoint x: 241, endPoint y: 48, distance: 119.7
click at [131, 100] on p "Folders" at bounding box center [115, 98] width 69 height 27
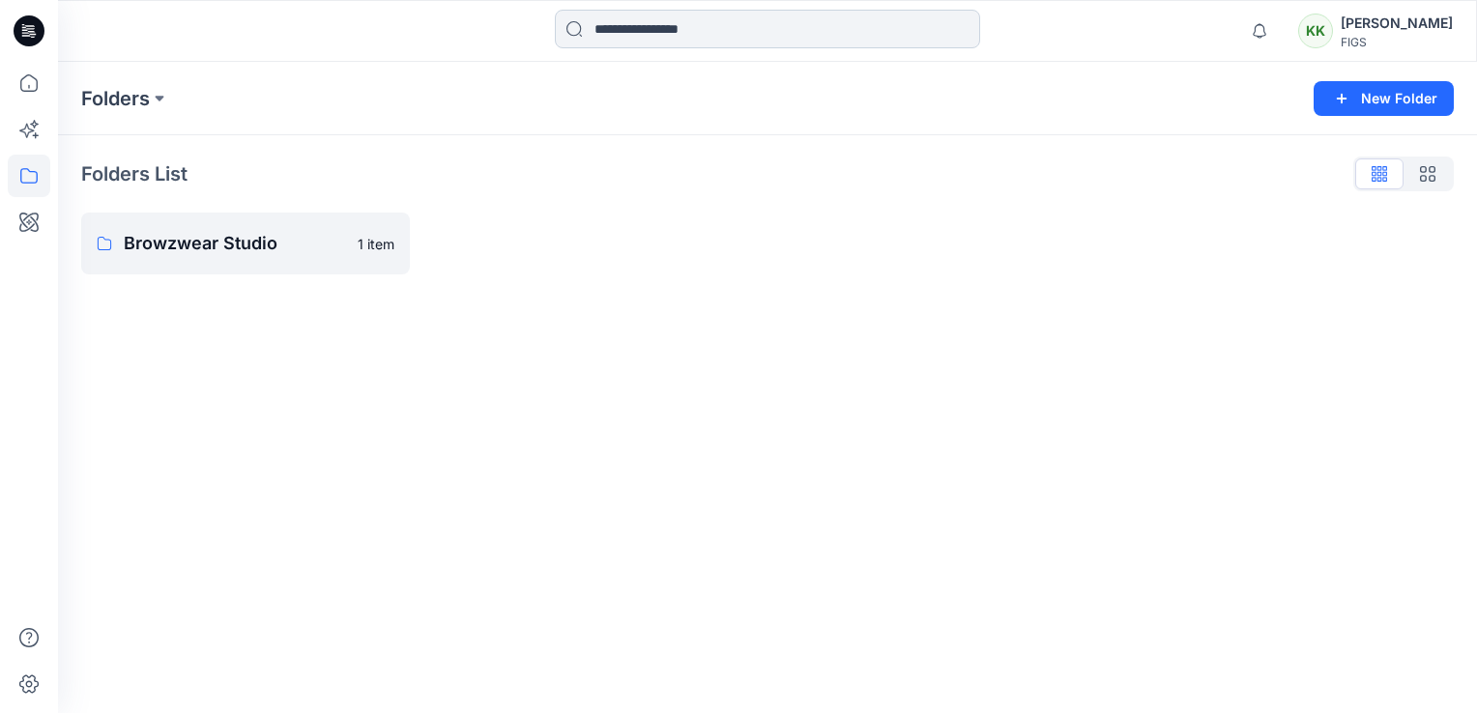
click at [770, 21] on input at bounding box center [767, 29] width 425 height 39
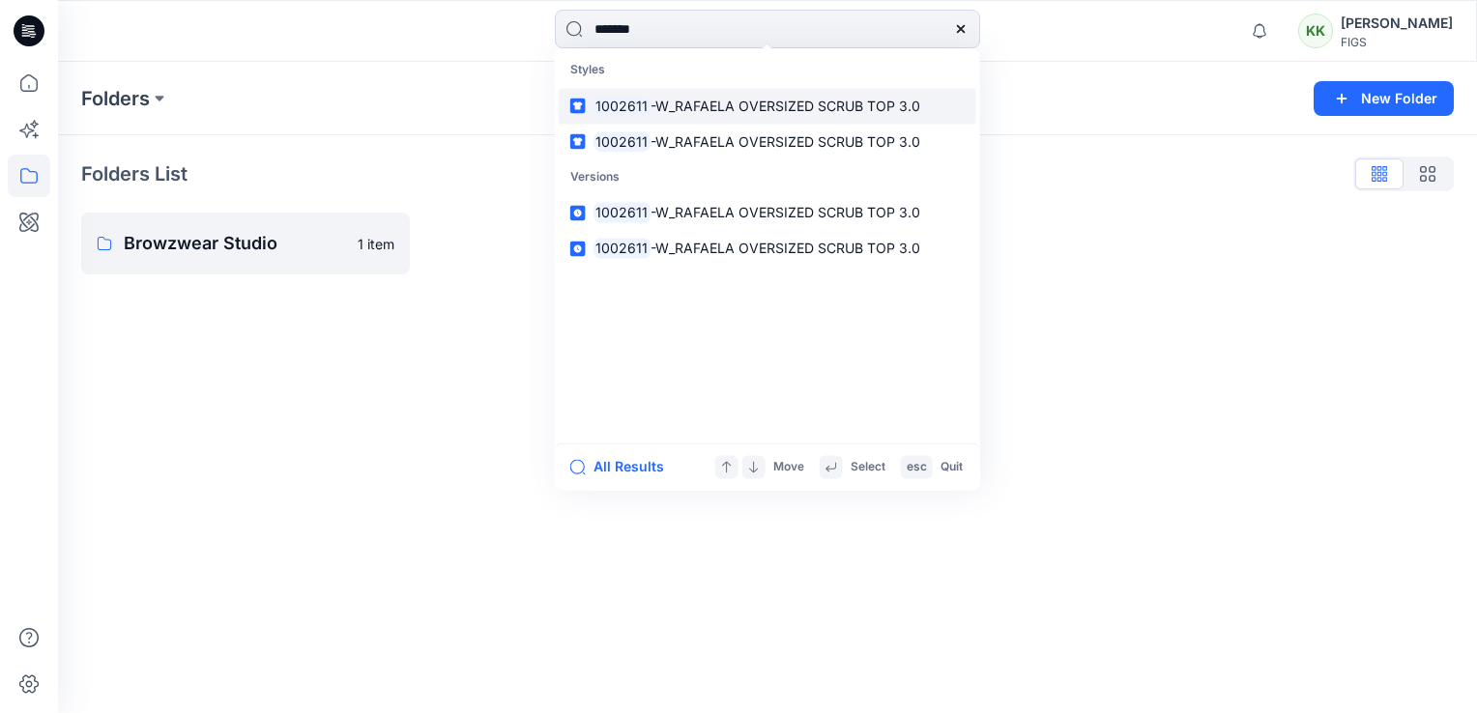
type input "*******"
click at [663, 105] on span "-W_RAFAELA OVERSIZED SCRUB TOP 3.0" at bounding box center [785, 106] width 270 height 16
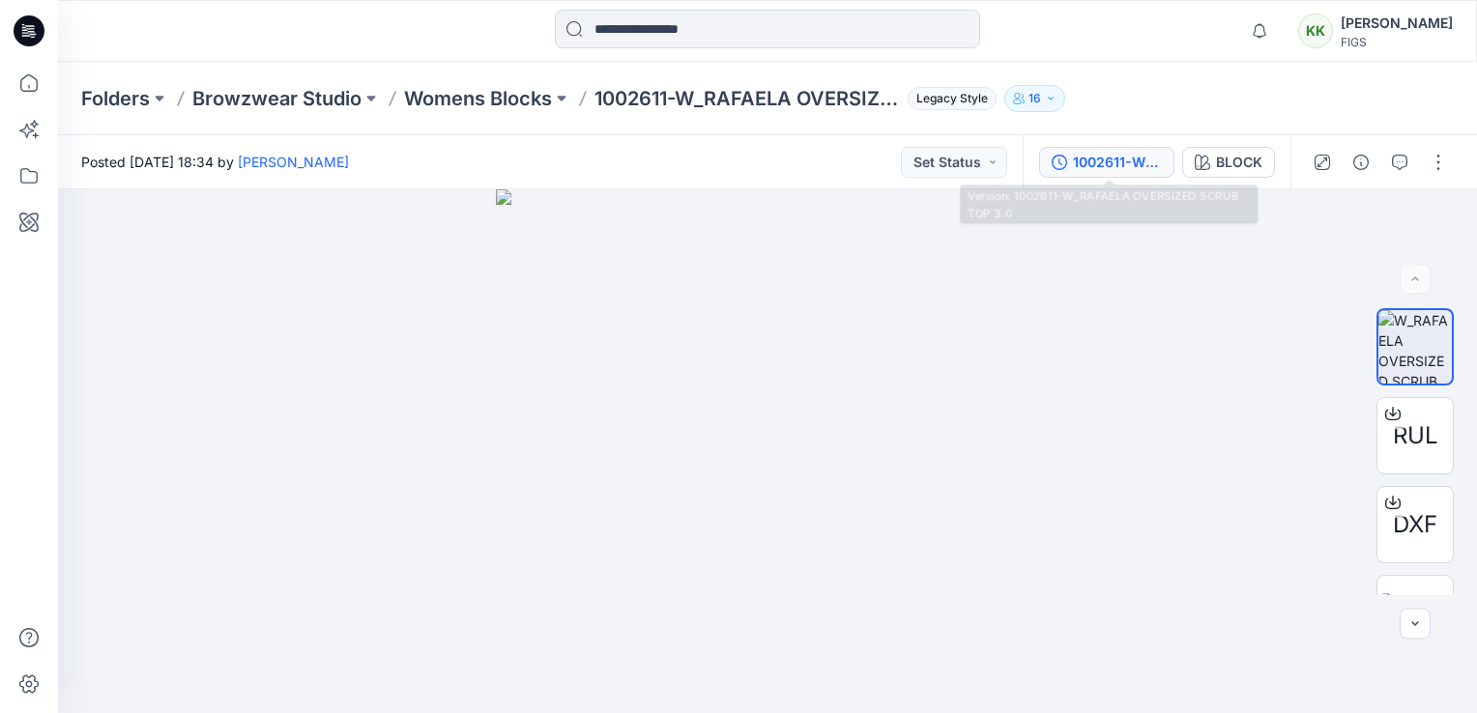
click at [1095, 155] on div "1002611-W_RAFAELA OVERSIZED SCRUB TOP 3.0" at bounding box center [1117, 162] width 89 height 21
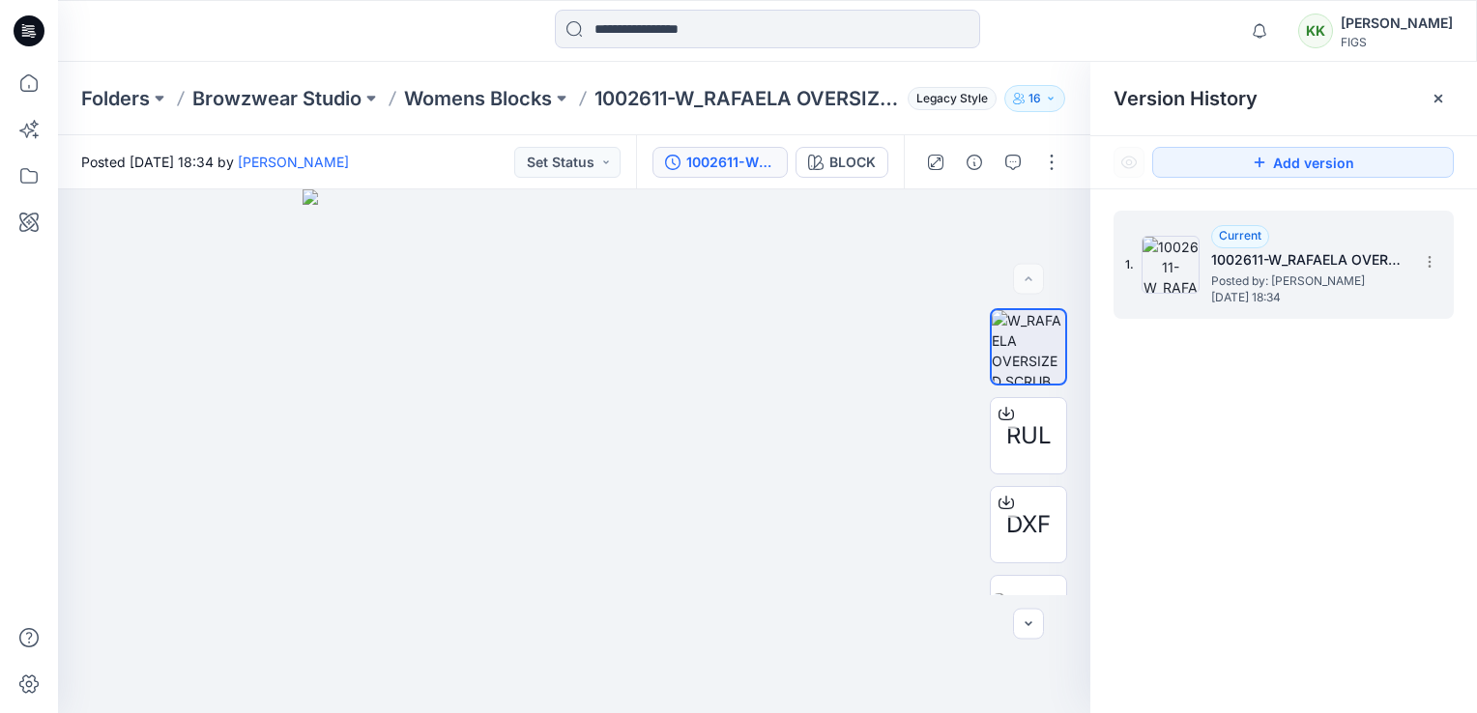
click at [1306, 280] on span "Posted by: [PERSON_NAME]" at bounding box center [1307, 281] width 193 height 19
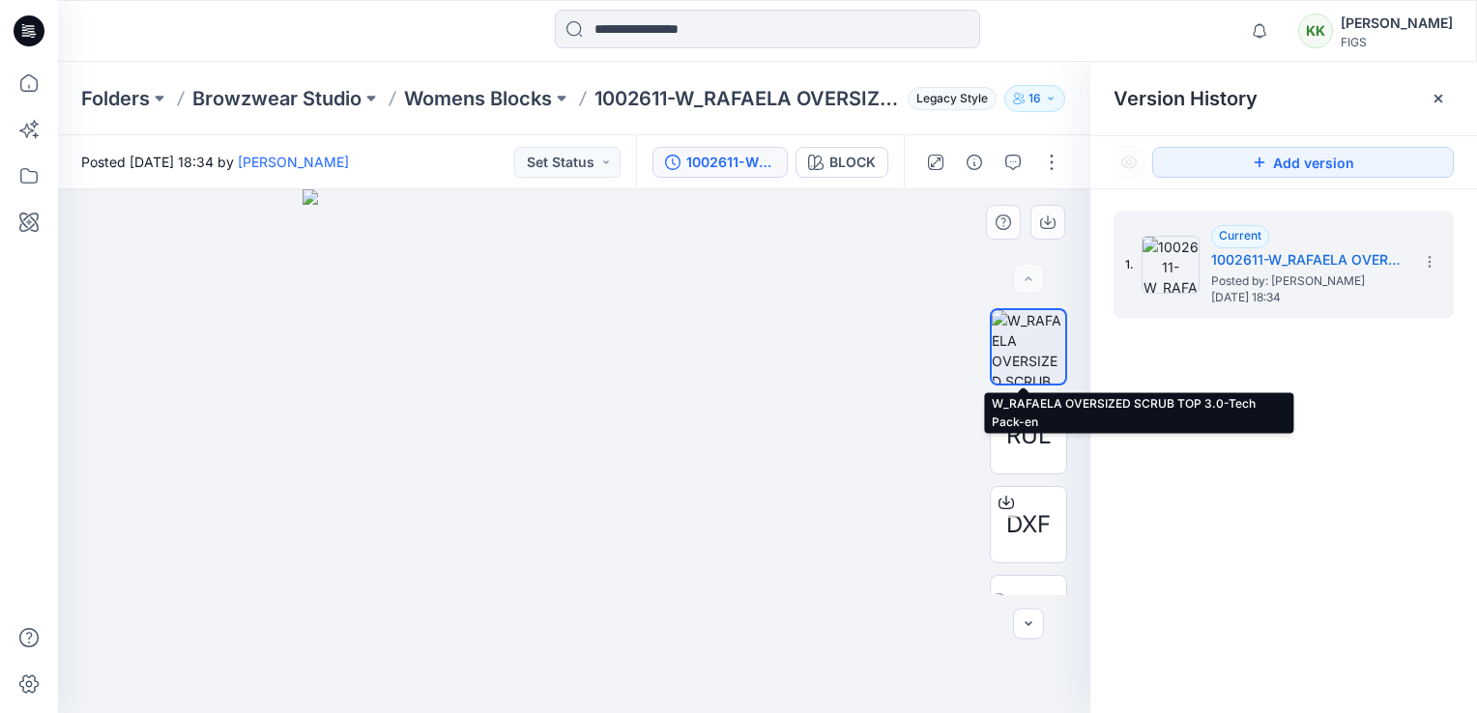
click at [1026, 350] on img at bounding box center [1027, 346] width 73 height 73
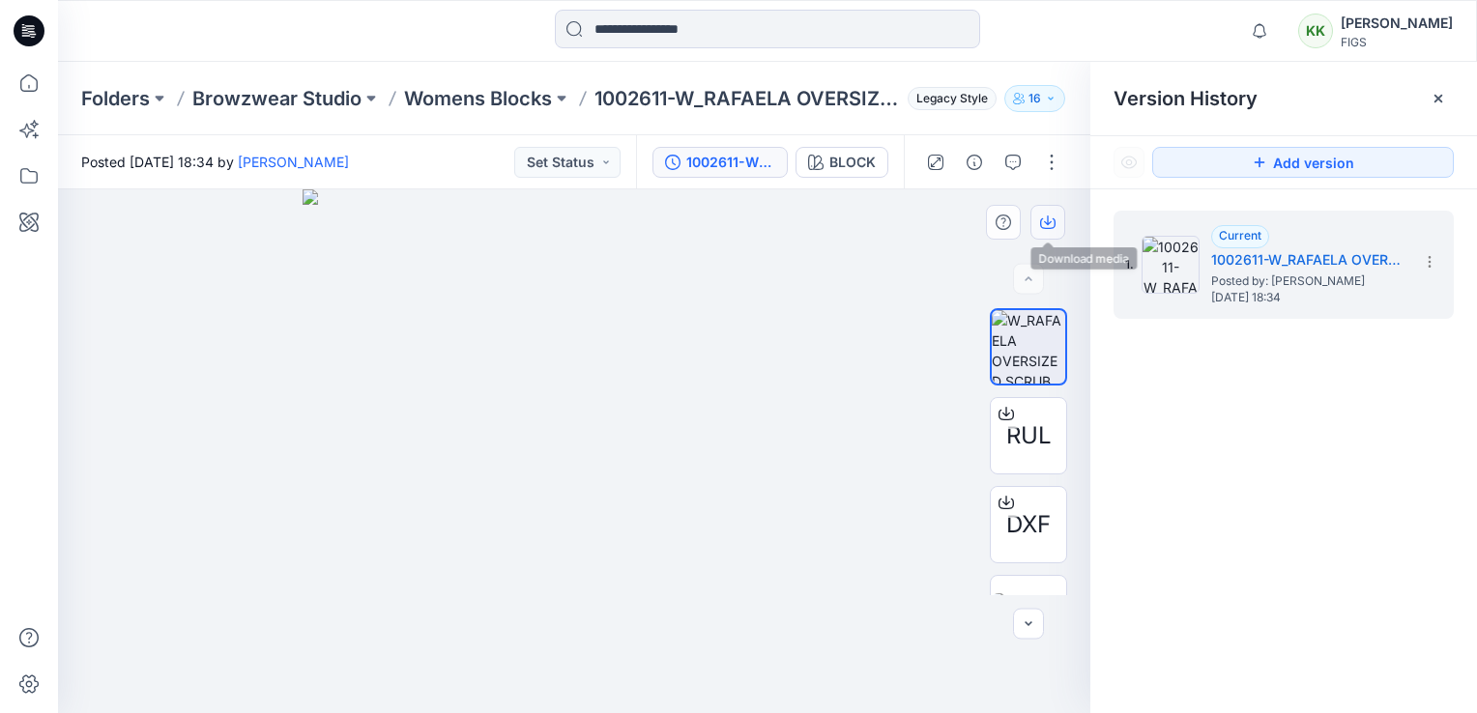
click at [1047, 219] on icon "button" at bounding box center [1047, 222] width 15 height 15
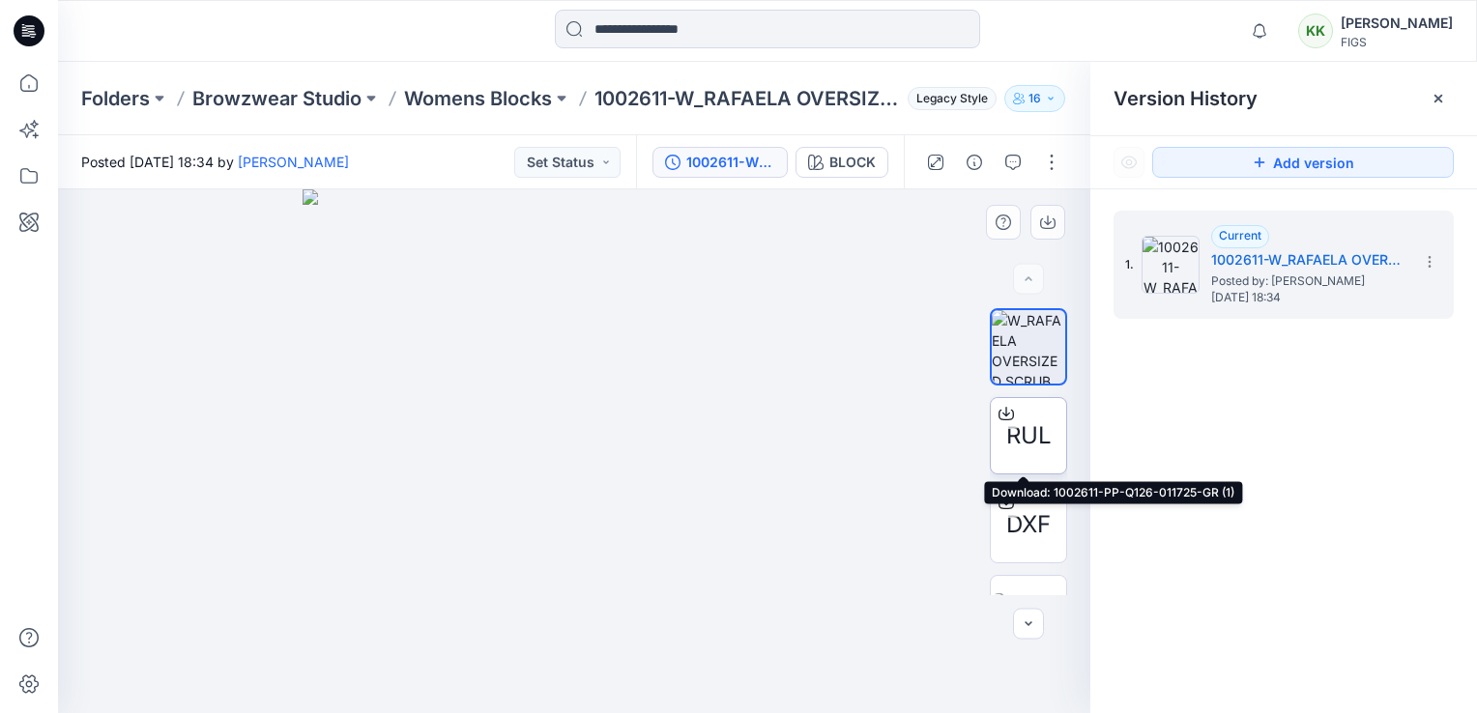
click at [1024, 431] on span "RUL" at bounding box center [1028, 435] width 45 height 35
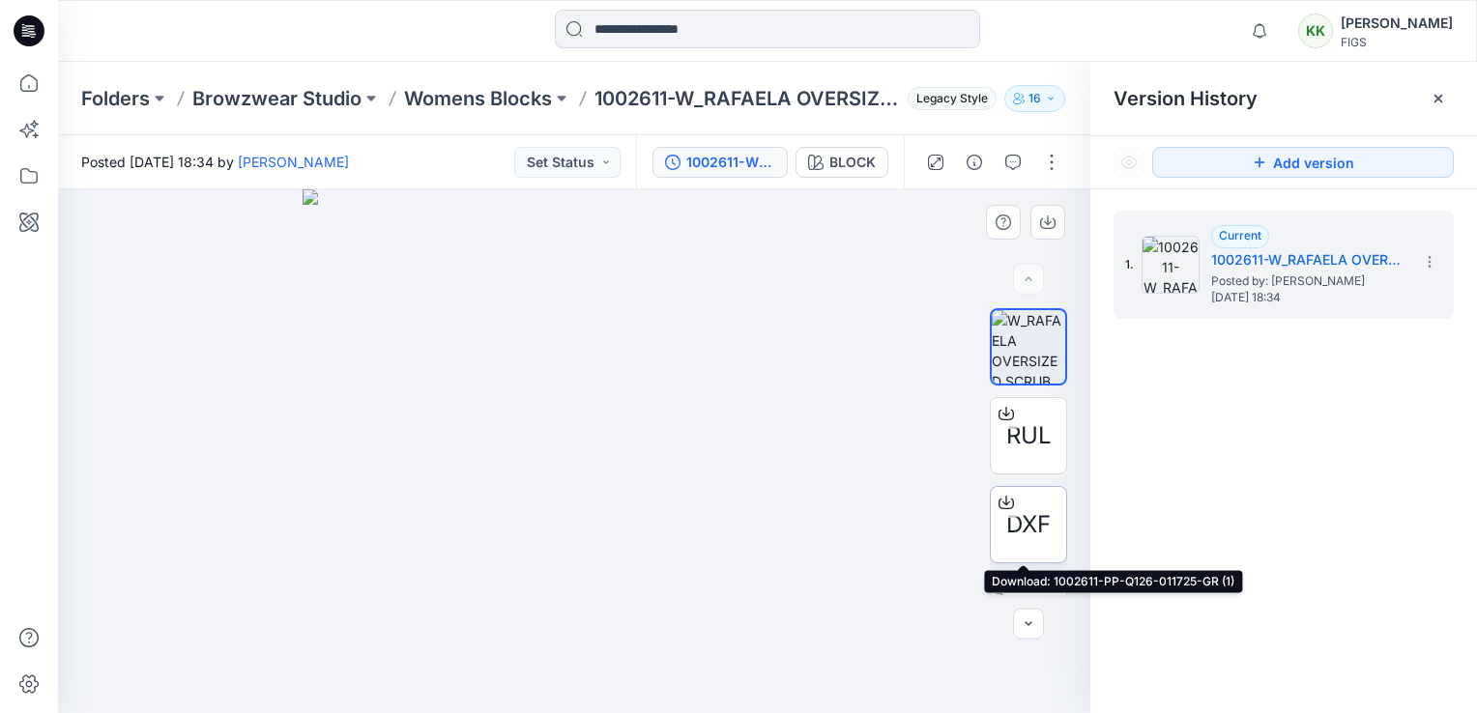
click at [1020, 518] on span "DXF" at bounding box center [1028, 524] width 44 height 35
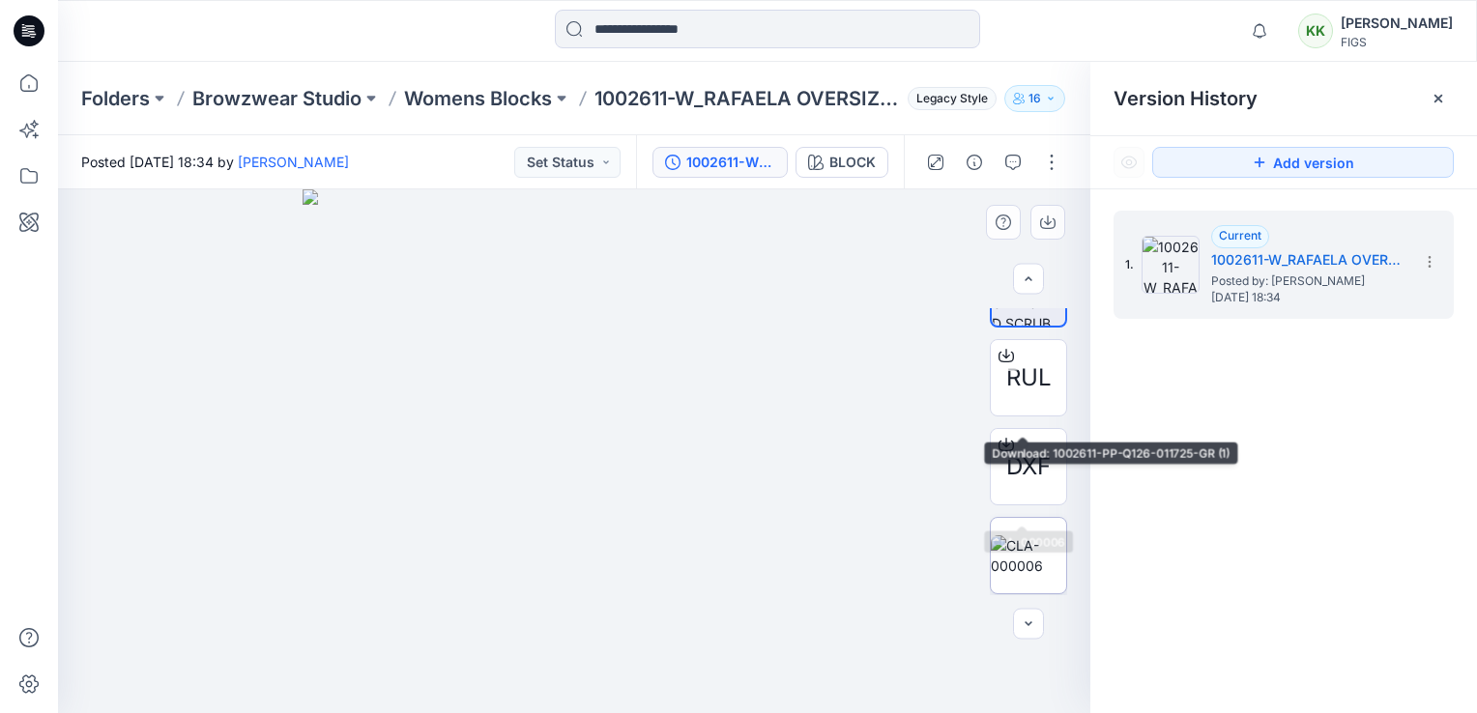
scroll to position [129, 0]
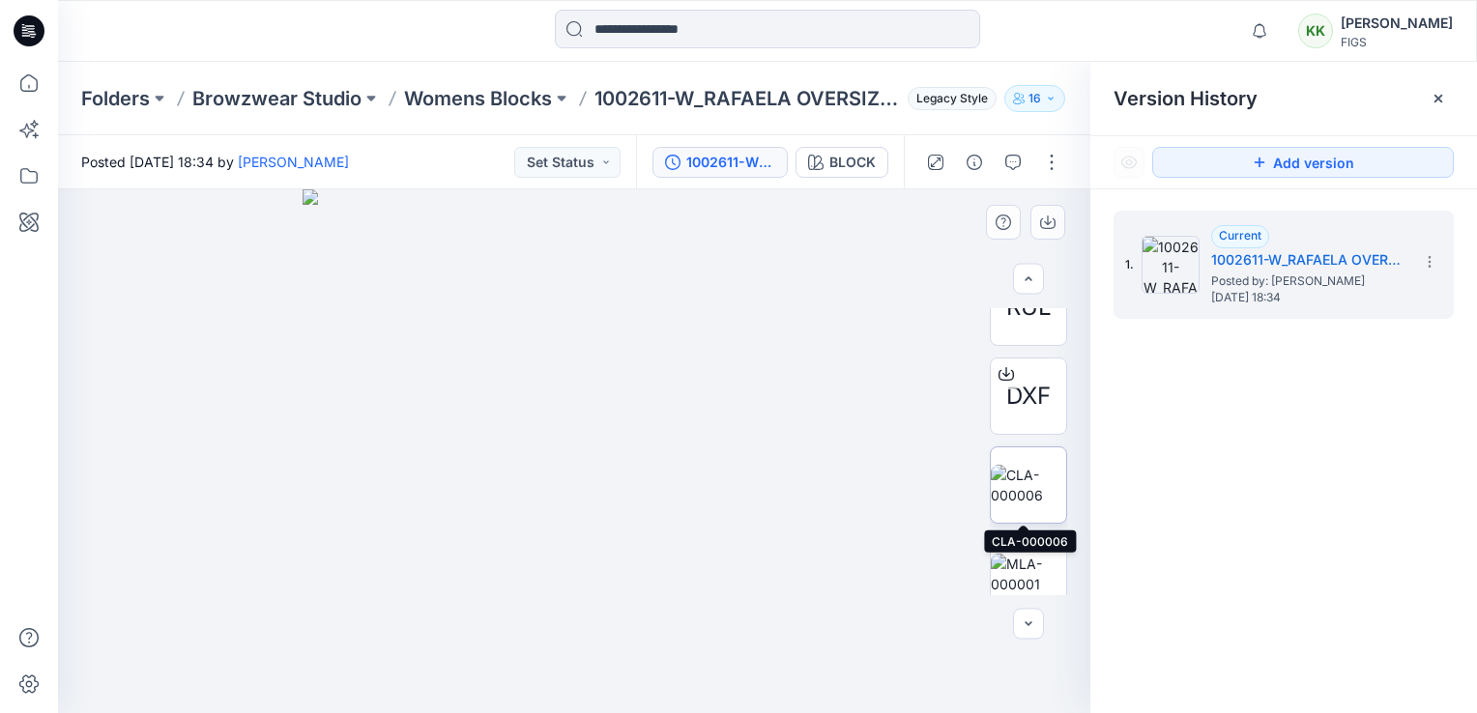
click at [1014, 489] on img at bounding box center [1027, 485] width 75 height 41
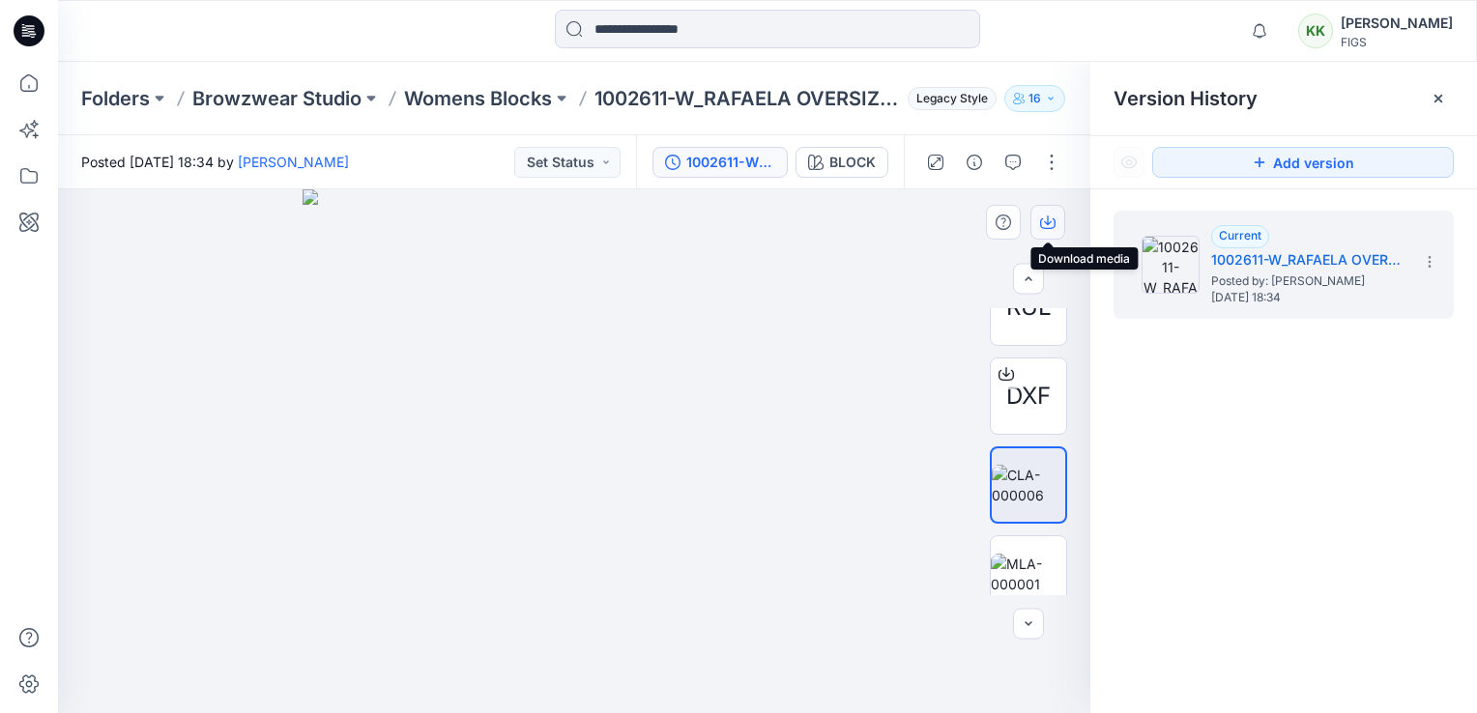
drag, startPoint x: 1038, startPoint y: 218, endPoint x: 1057, endPoint y: 222, distance: 19.7
click at [1038, 218] on button "button" at bounding box center [1047, 222] width 35 height 35
click at [1013, 575] on img at bounding box center [1027, 574] width 75 height 41
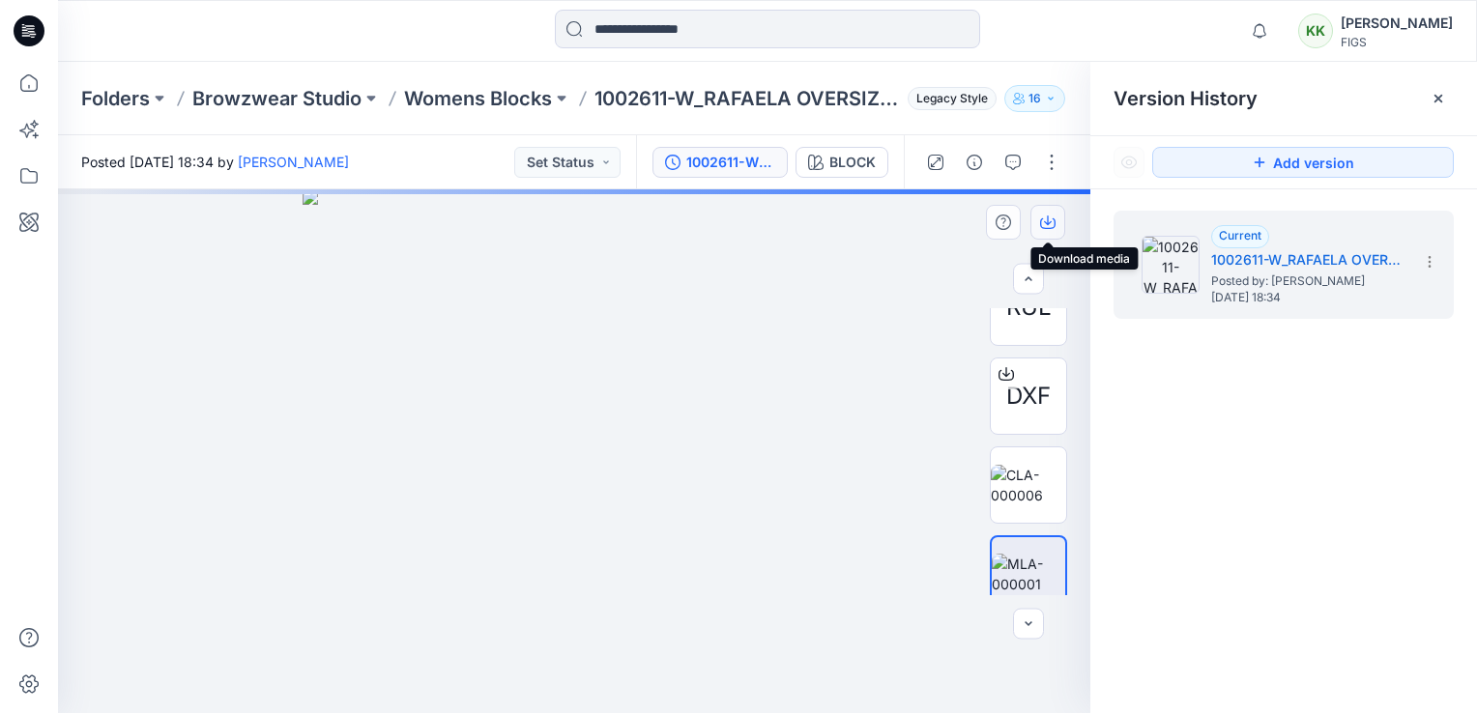
click at [1047, 222] on icon "button" at bounding box center [1047, 222] width 15 height 15
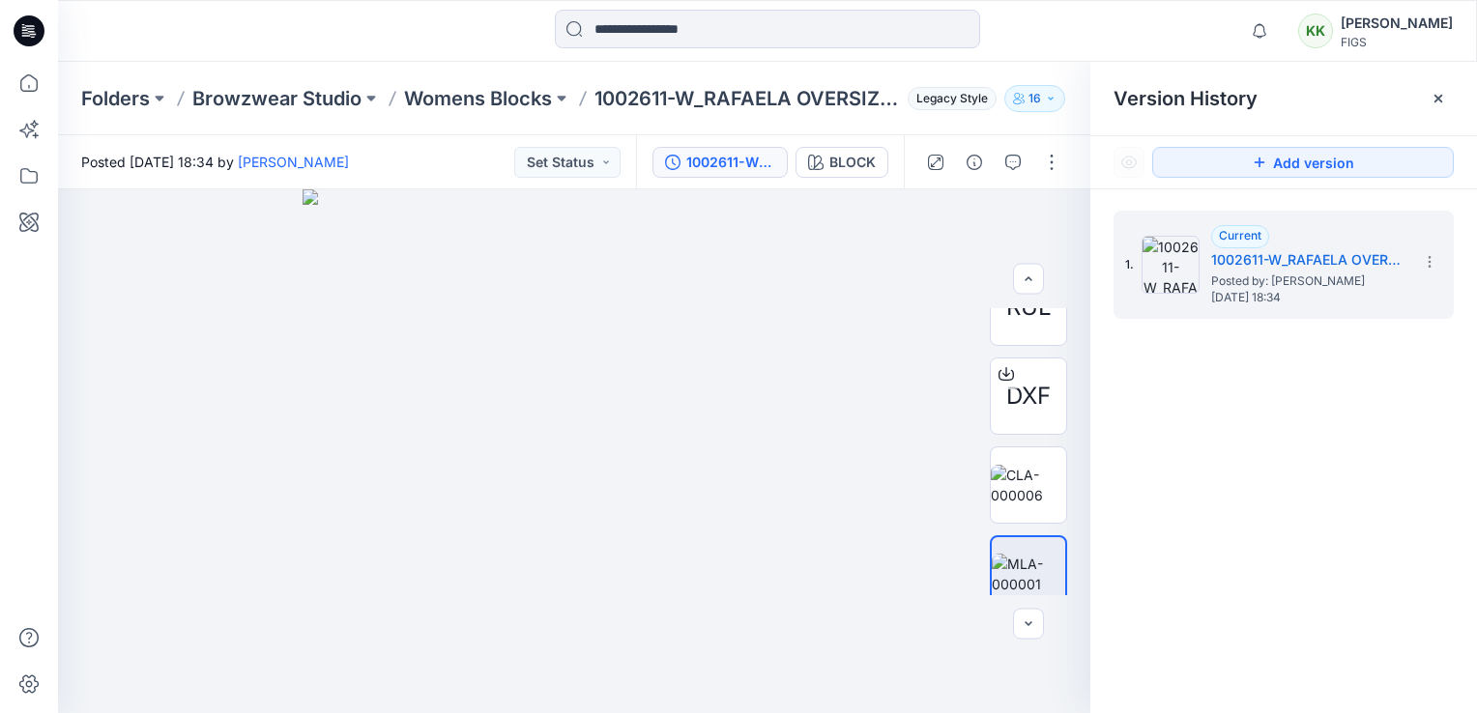
click at [1241, 689] on div "1. Current 1002611-W_RAFAELA OVERSIZED SCRUB TOP 3.0 Posted by: Sinnamon, Thoma…" at bounding box center [1283, 465] width 387 height 552
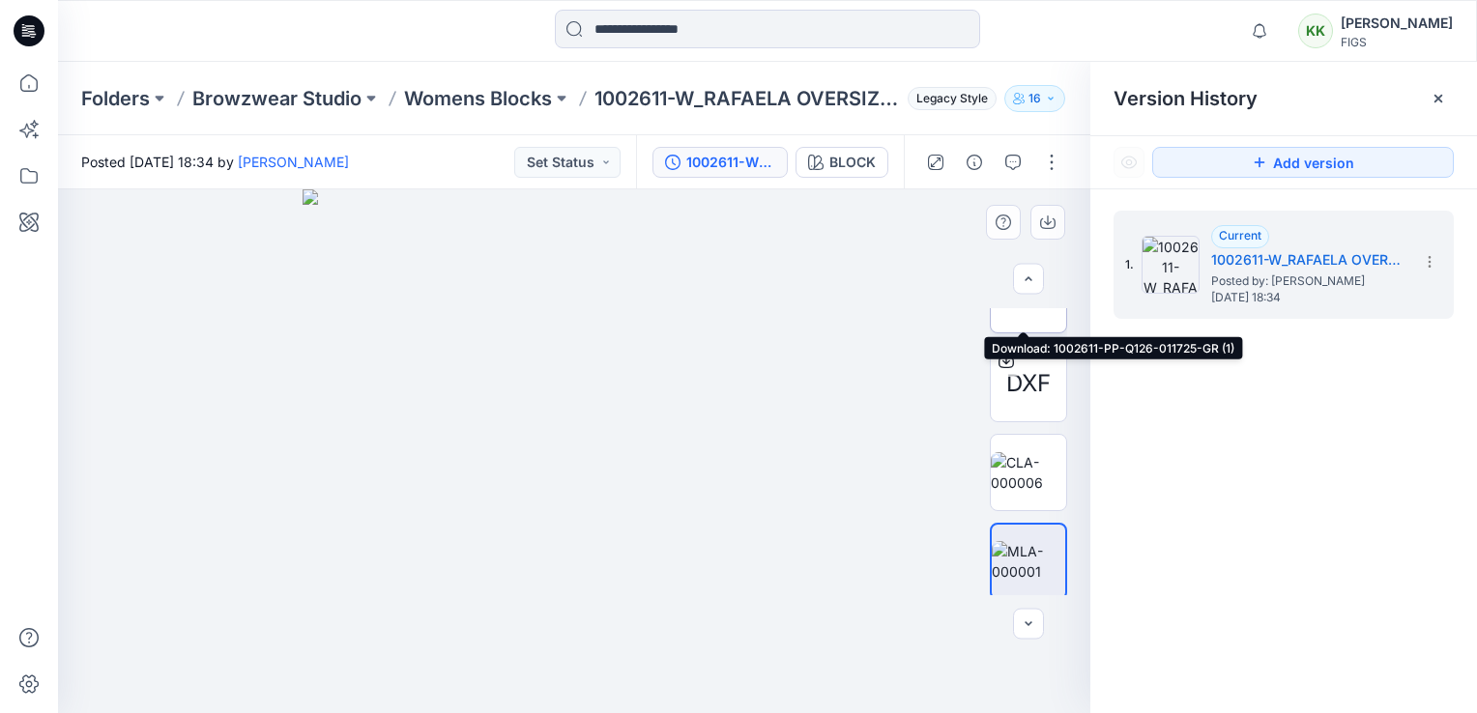
scroll to position [145, 0]
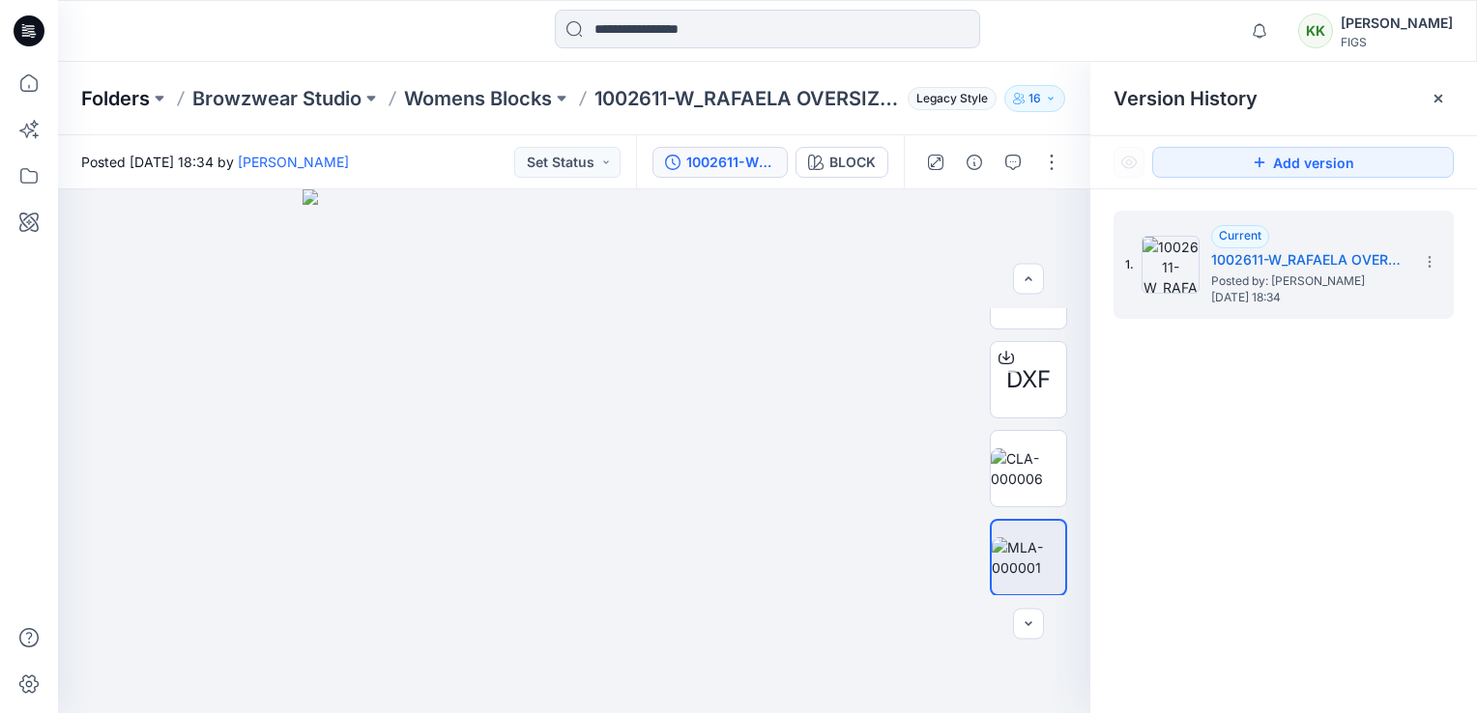
click at [105, 102] on p "Folders" at bounding box center [115, 98] width 69 height 27
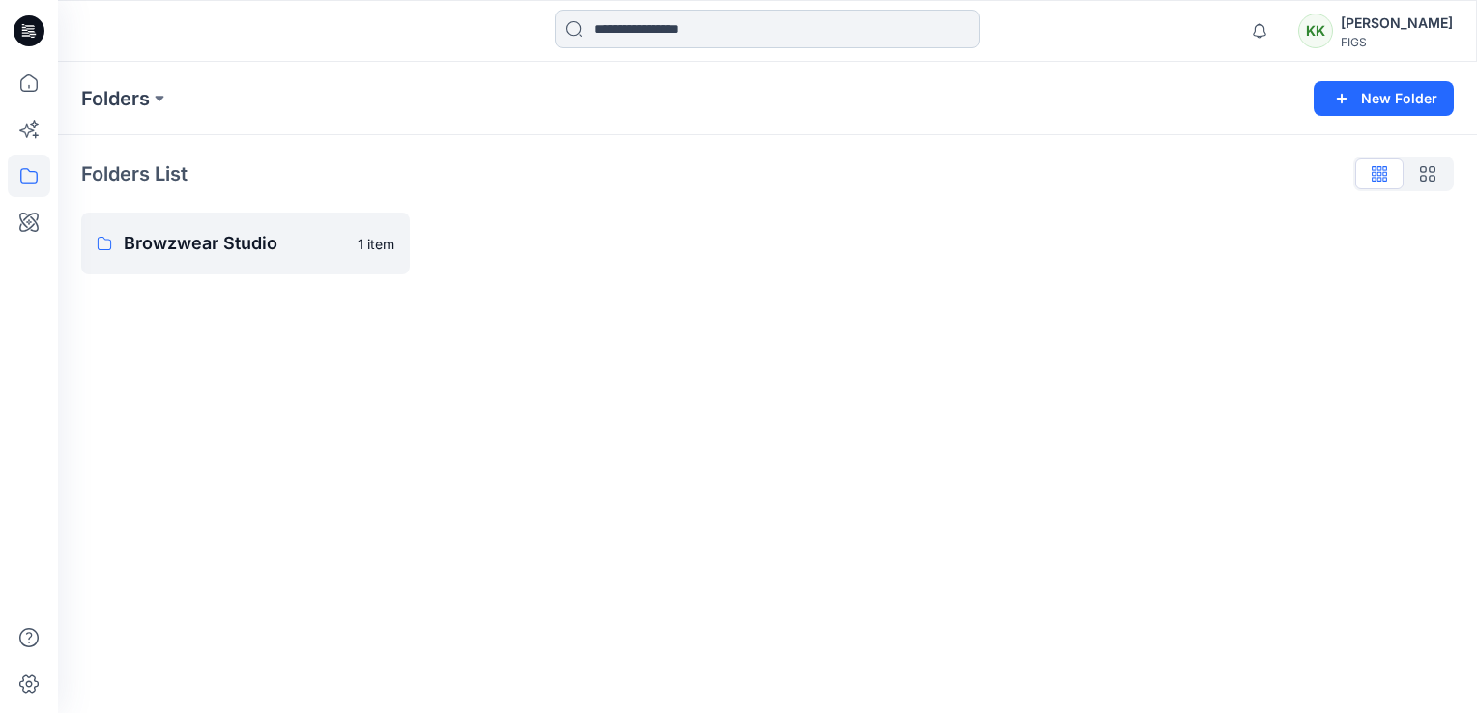
click at [662, 14] on input at bounding box center [767, 29] width 425 height 39
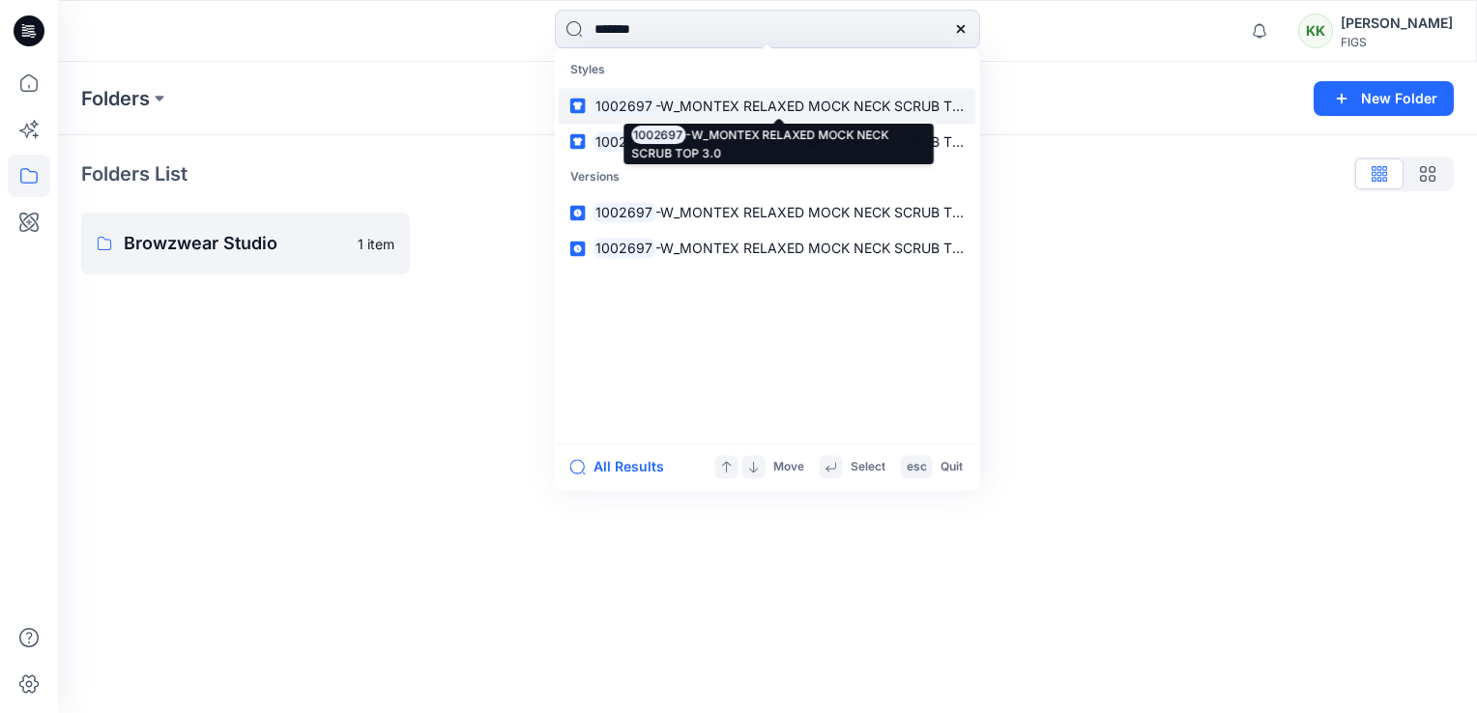
type input "*******"
click at [649, 96] on mark "1002697" at bounding box center [624, 106] width 63 height 22
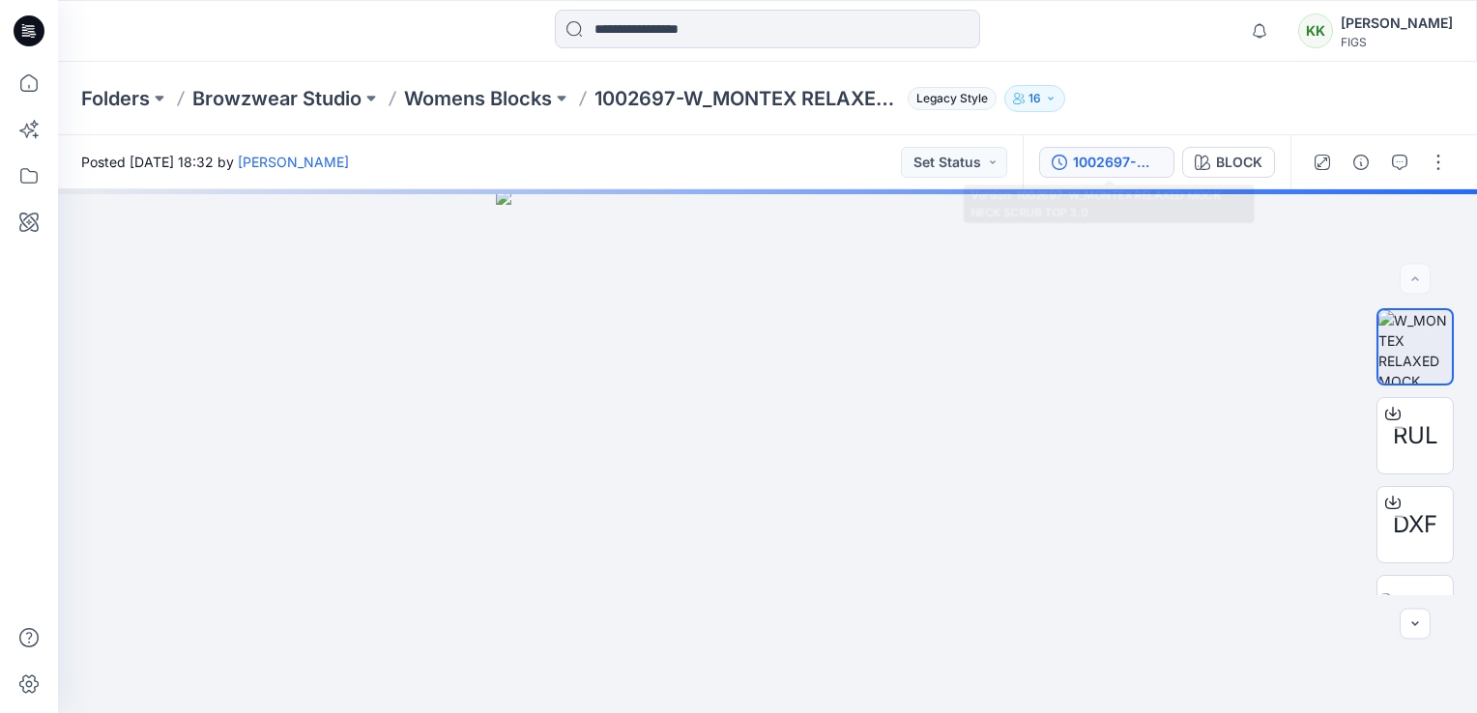
click at [1111, 160] on div "1002697-W_MONTEX RELAXED MOCK NECK SCRUB TOP 3.0" at bounding box center [1117, 162] width 89 height 21
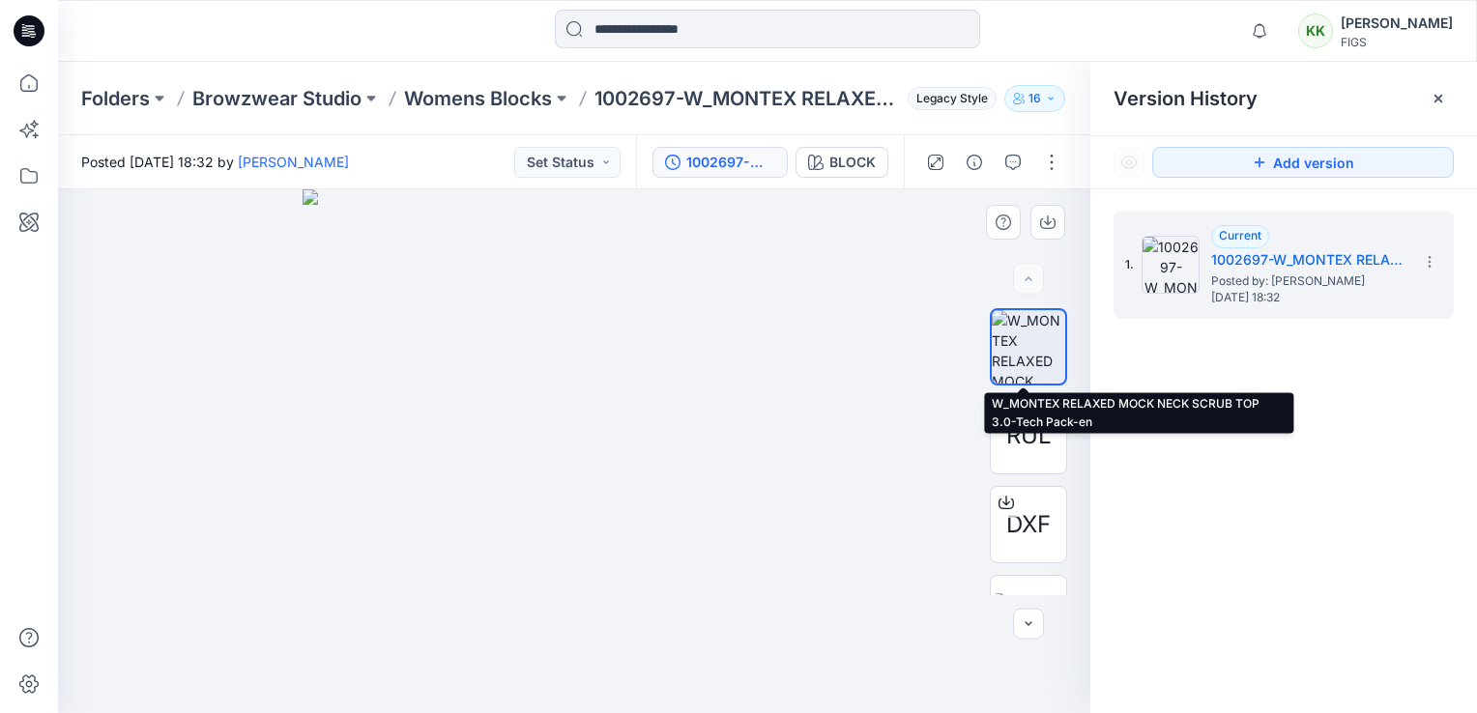
click at [1025, 334] on img at bounding box center [1027, 346] width 73 height 73
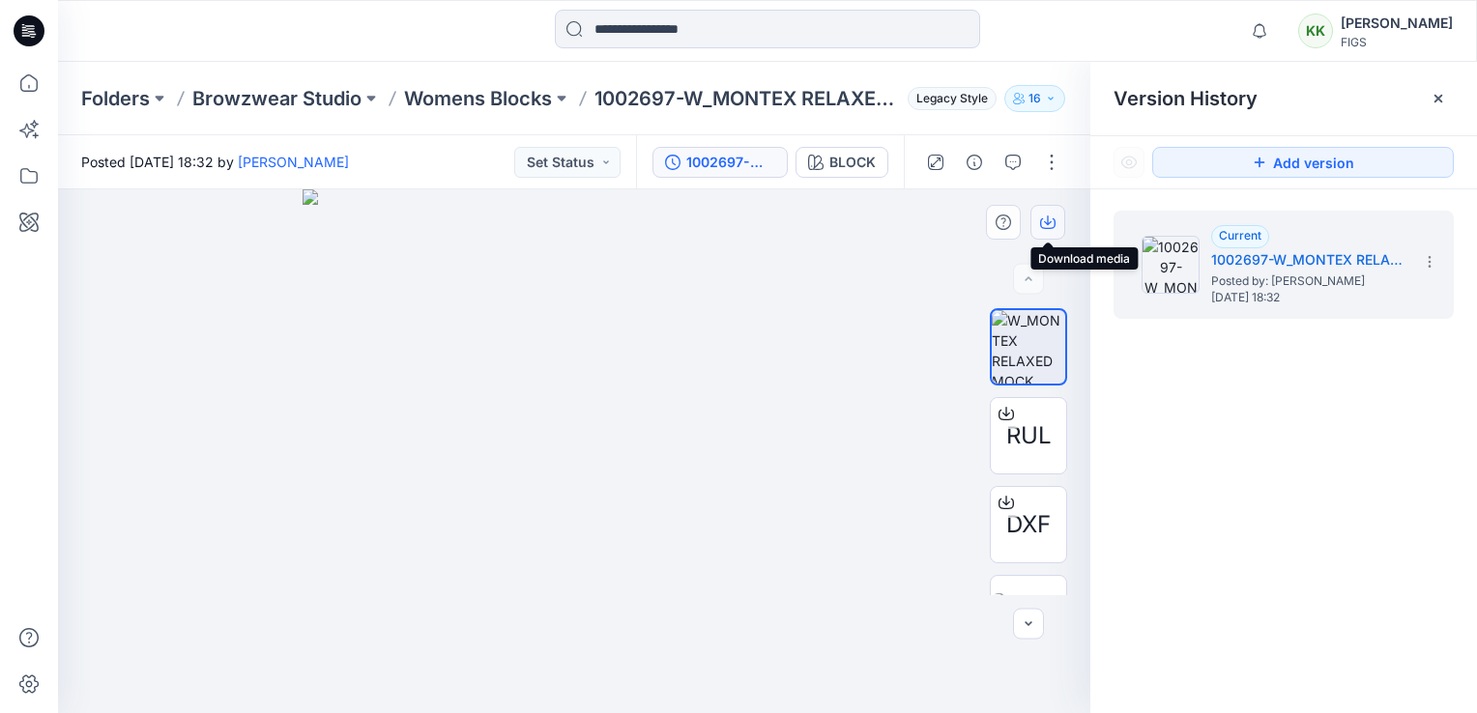
click at [1047, 219] on icon "button" at bounding box center [1048, 220] width 8 height 10
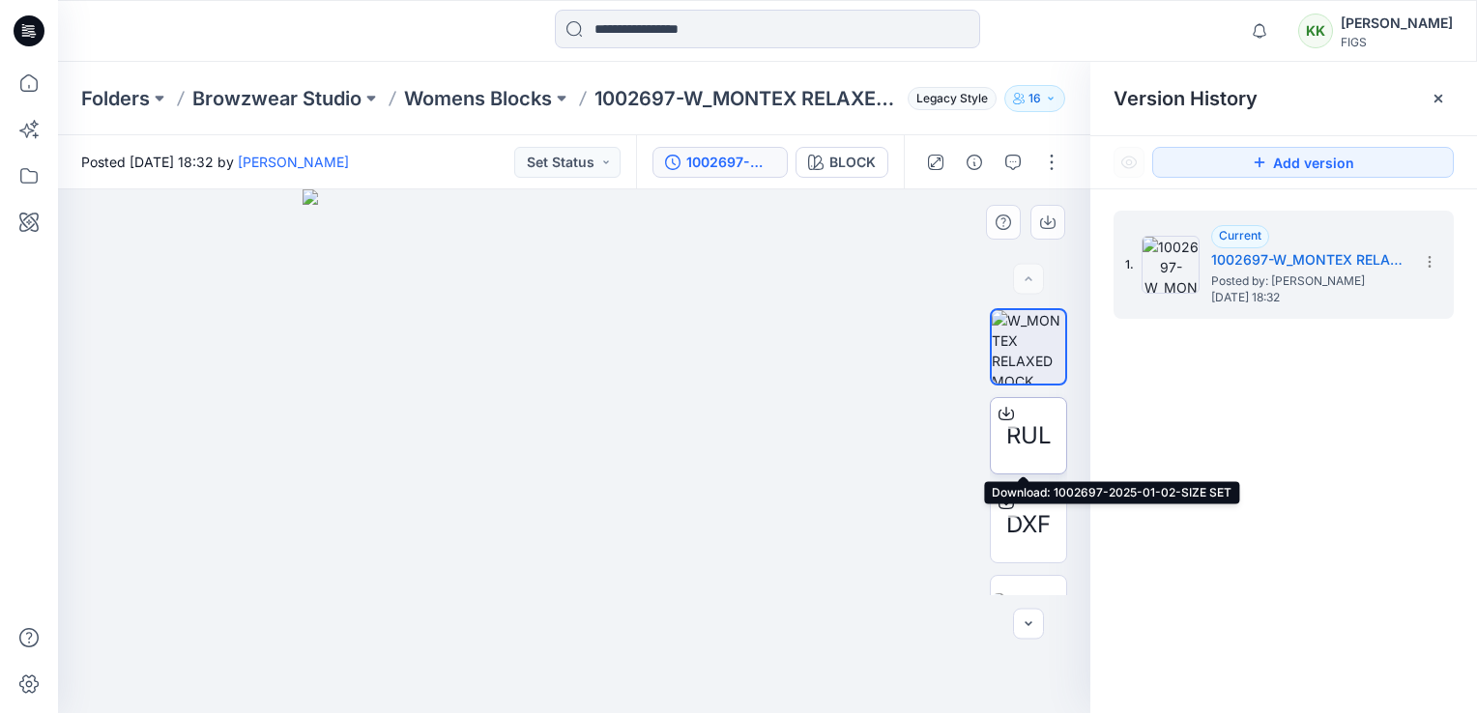
click at [1018, 436] on span "RUL" at bounding box center [1028, 435] width 45 height 35
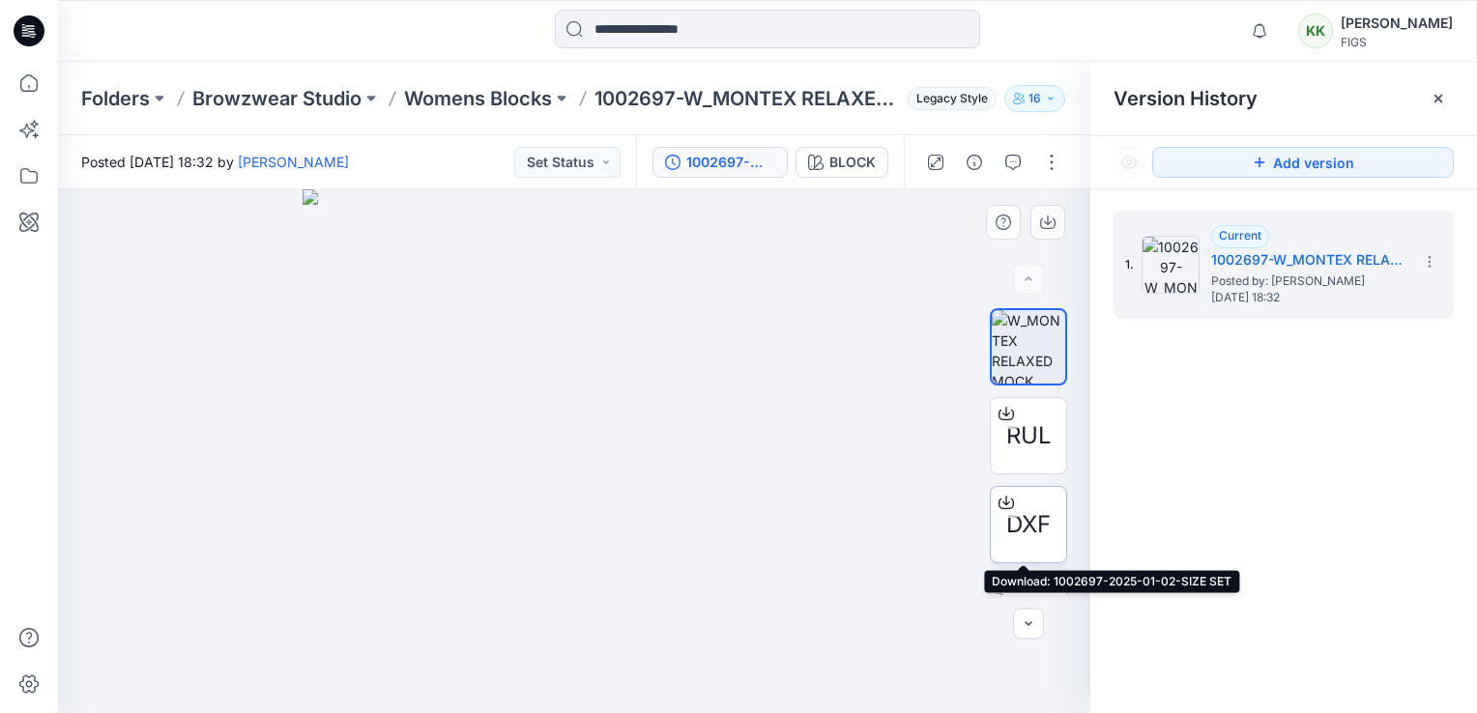
click at [1011, 509] on div at bounding box center [1005, 502] width 31 height 31
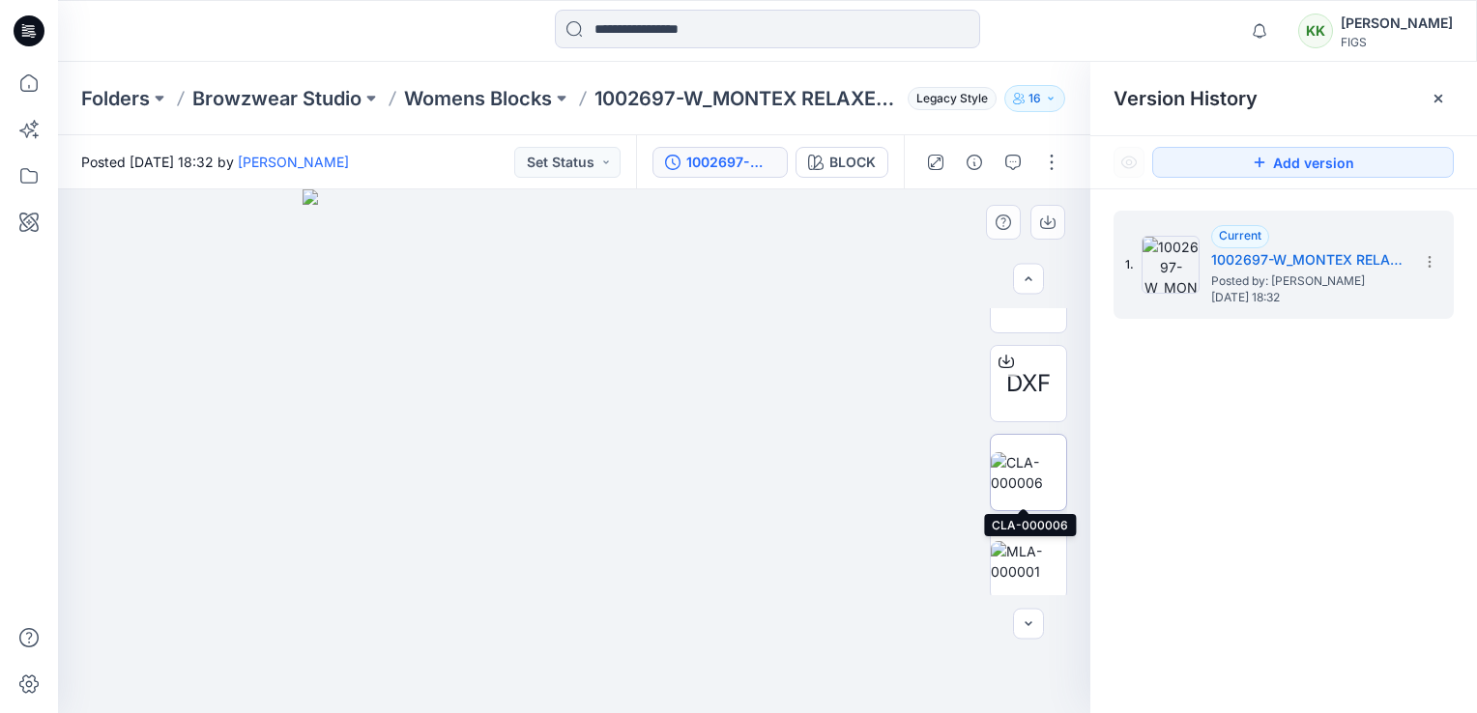
scroll to position [145, 0]
click at [1019, 456] on img at bounding box center [1027, 468] width 75 height 41
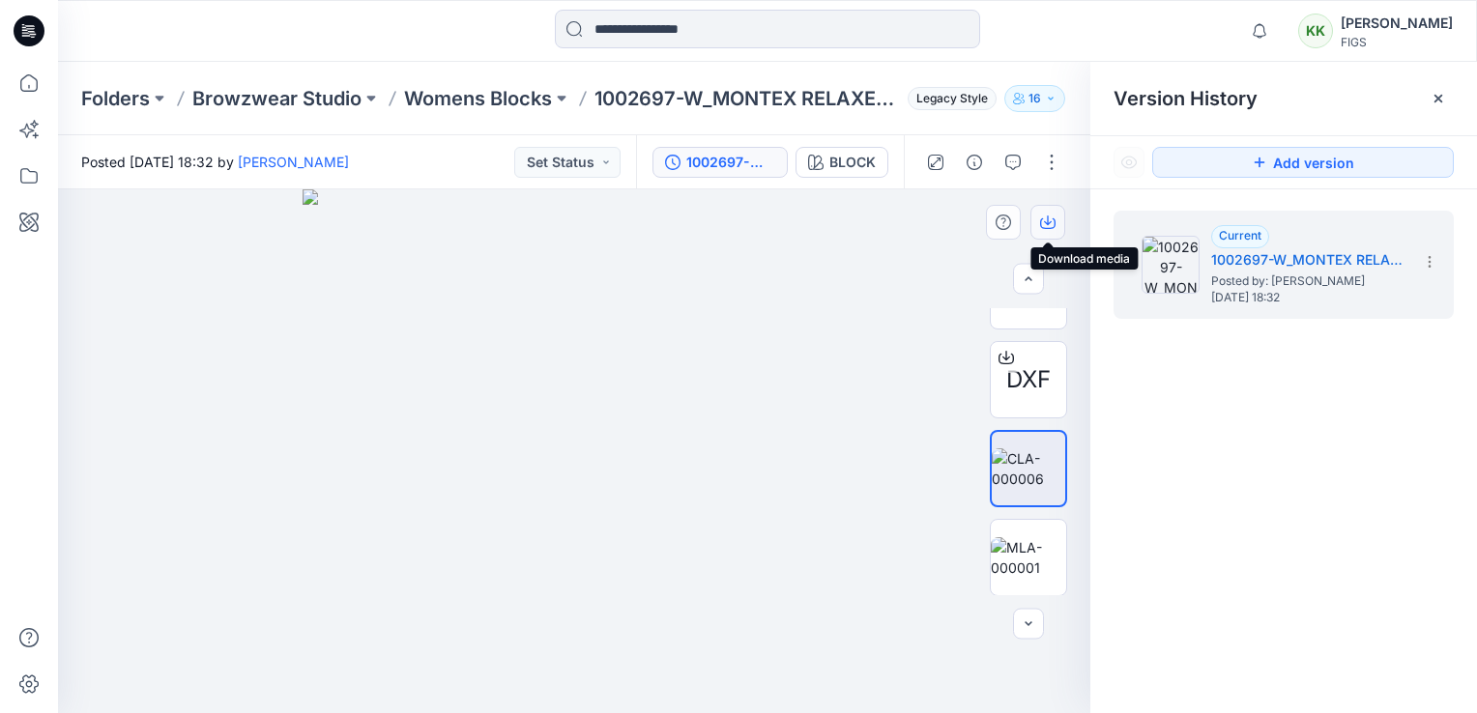
click at [1047, 221] on icon "button" at bounding box center [1048, 220] width 8 height 10
click at [1026, 551] on img at bounding box center [1027, 557] width 75 height 41
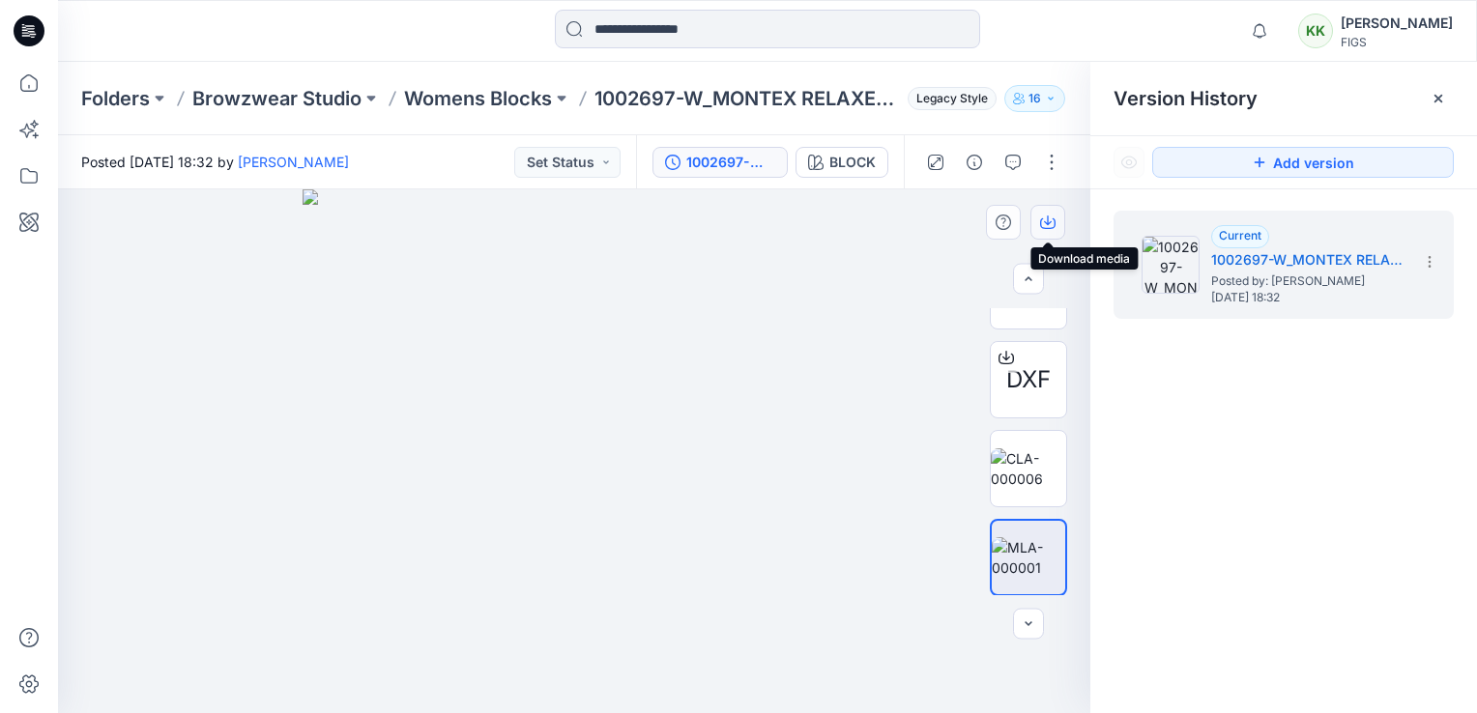
click at [1046, 225] on icon "button" at bounding box center [1047, 222] width 15 height 15
click at [1227, 652] on div "1. Current 1002697-W_MONTEX RELAXED MOCK NECK SCRUB TOP 3.0 Posted by: Sinnamon…" at bounding box center [1283, 465] width 387 height 552
click at [104, 97] on p "Folders" at bounding box center [115, 98] width 69 height 27
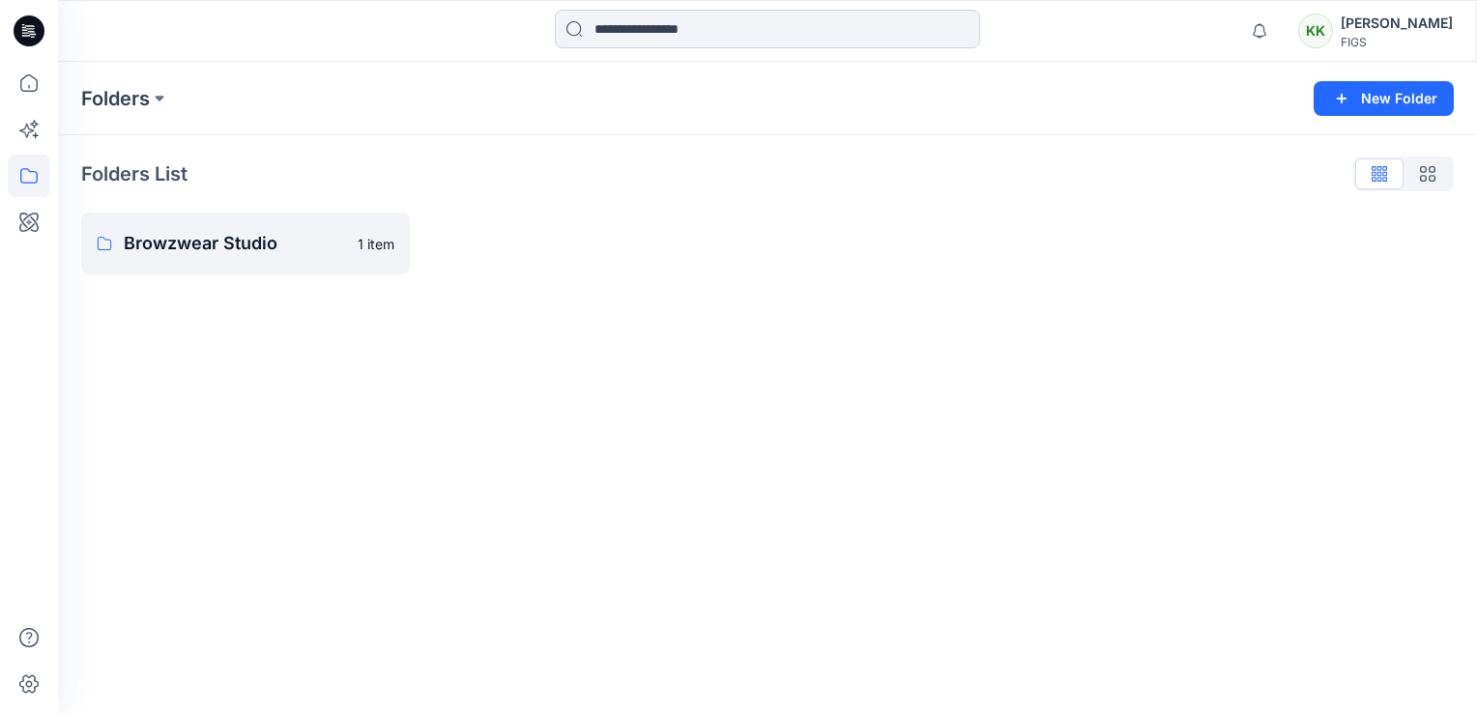
click at [684, 19] on input at bounding box center [767, 29] width 425 height 39
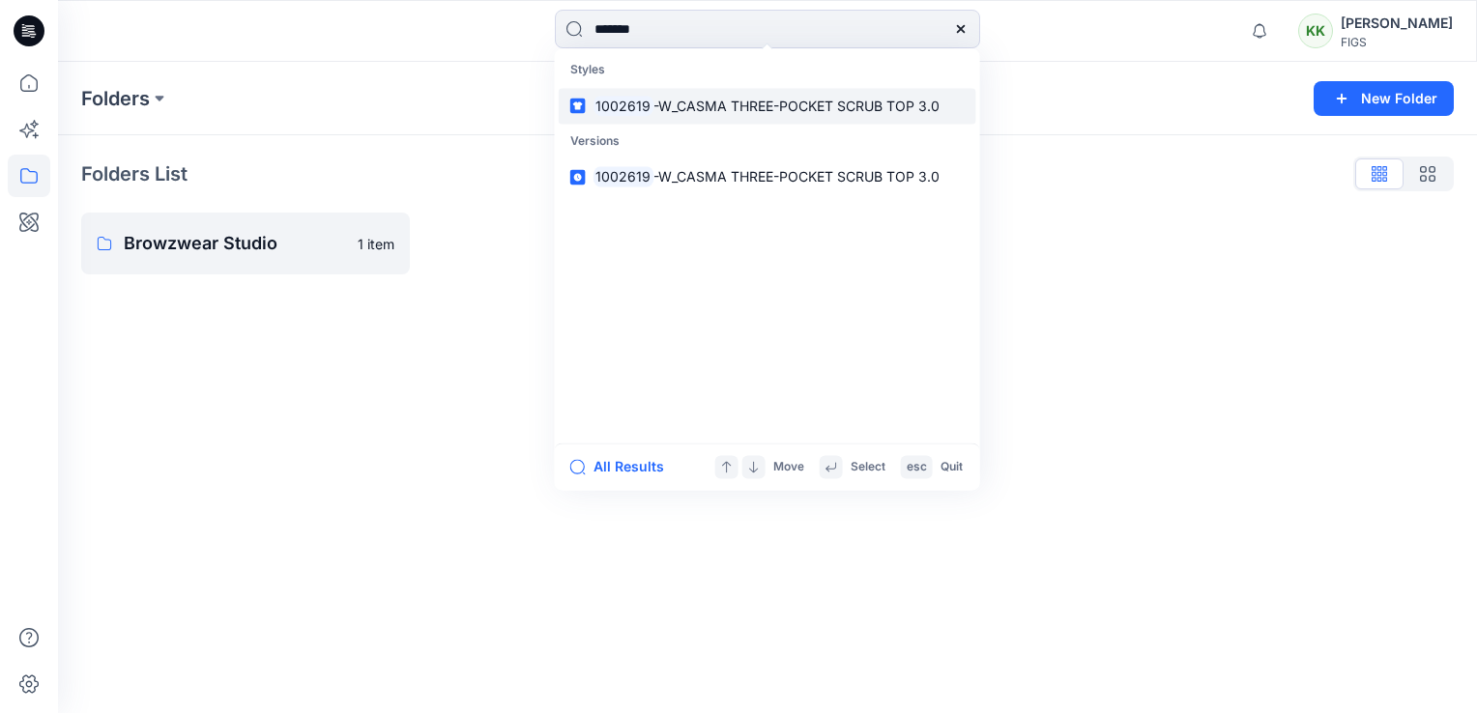
type input "*******"
click at [687, 104] on span "-W_CASMA THREE-POCKET SCRUB TOP 3.0" at bounding box center [796, 106] width 286 height 16
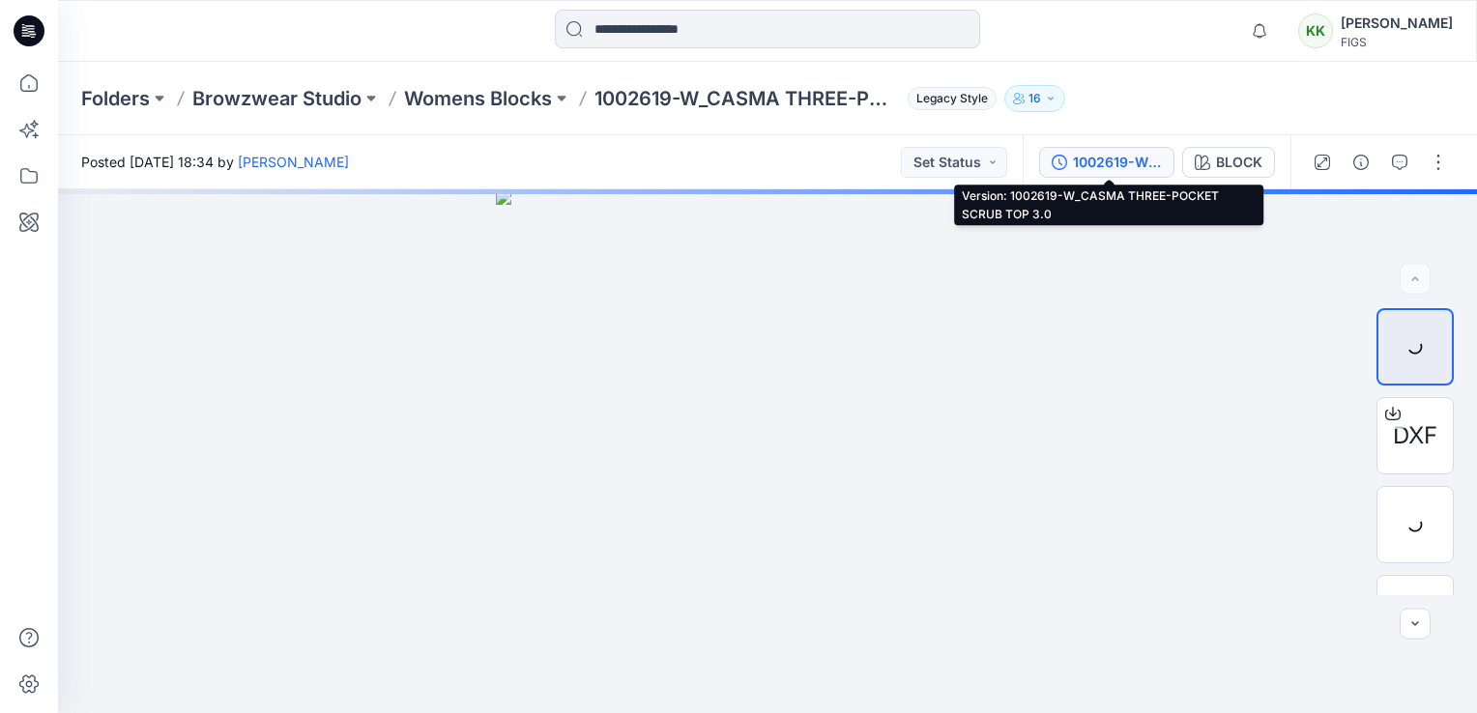
click at [1148, 159] on div "1002619-W_CASMA THREE-POCKET SCRUB TOP 3.0" at bounding box center [1117, 162] width 89 height 21
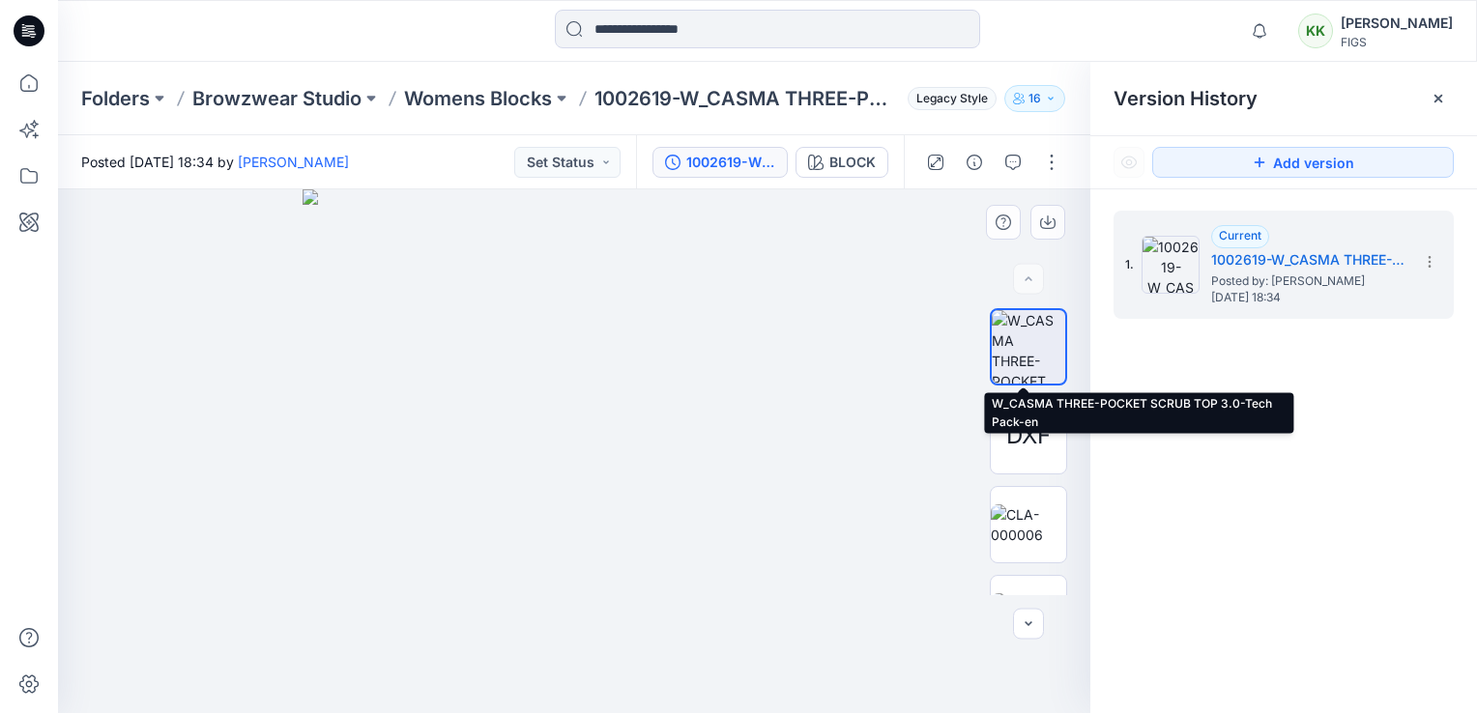
click at [1036, 341] on img at bounding box center [1027, 346] width 73 height 73
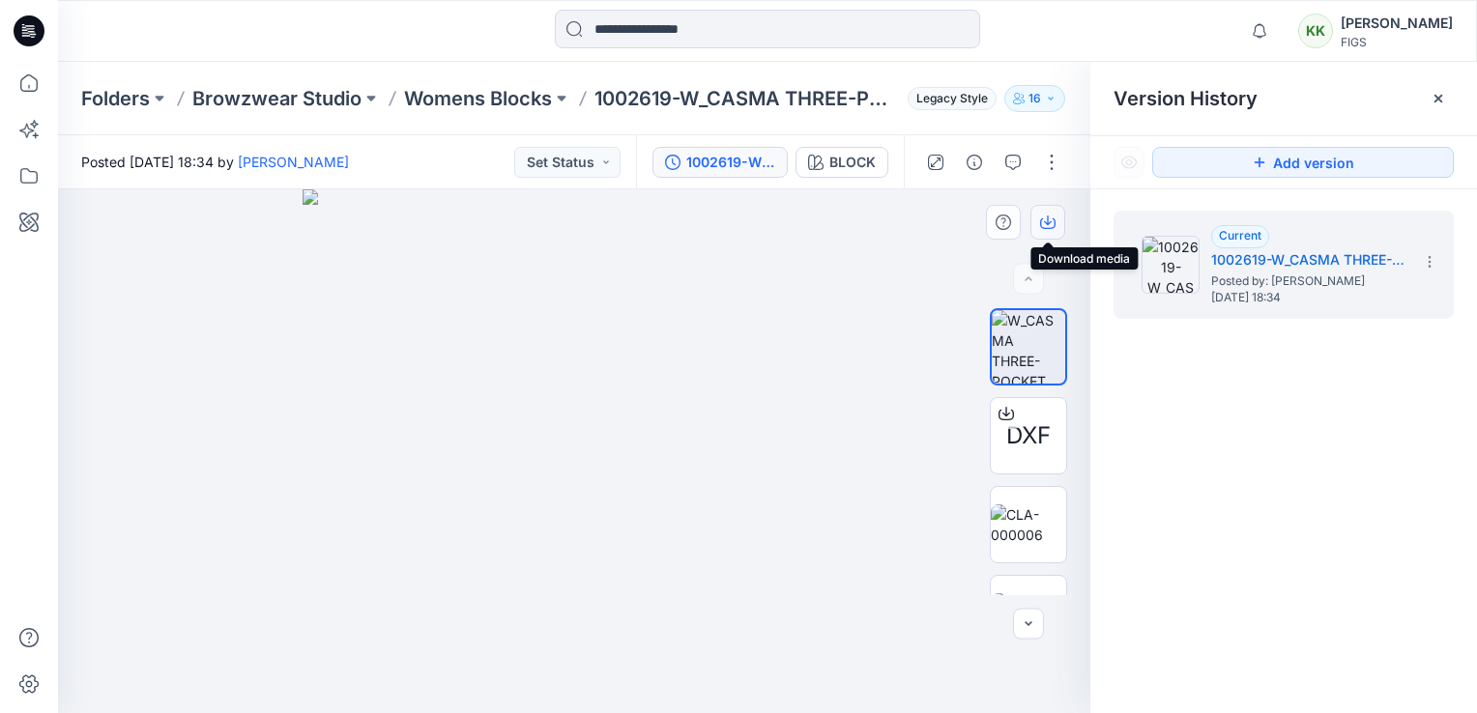
click at [1054, 217] on icon "button" at bounding box center [1047, 222] width 15 height 15
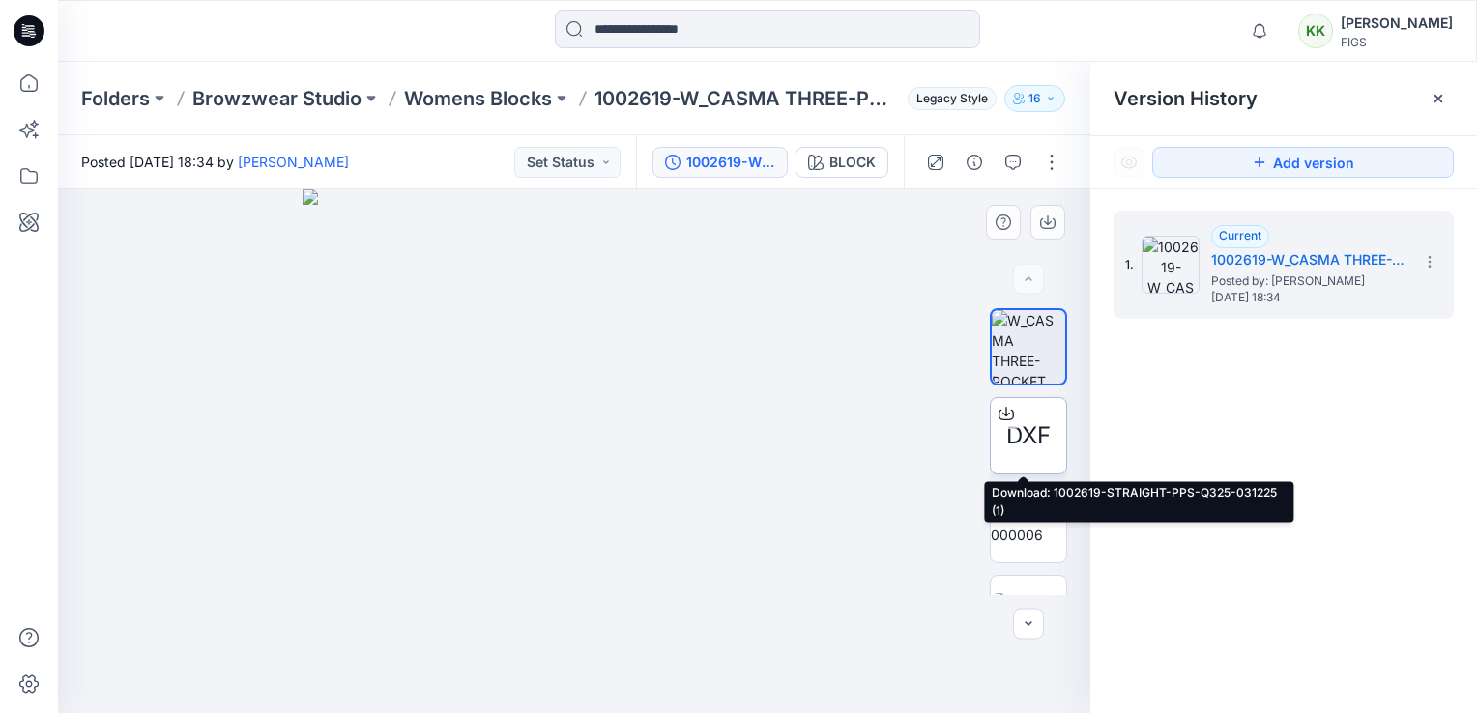
click at [1028, 422] on span "DXF" at bounding box center [1028, 435] width 44 height 35
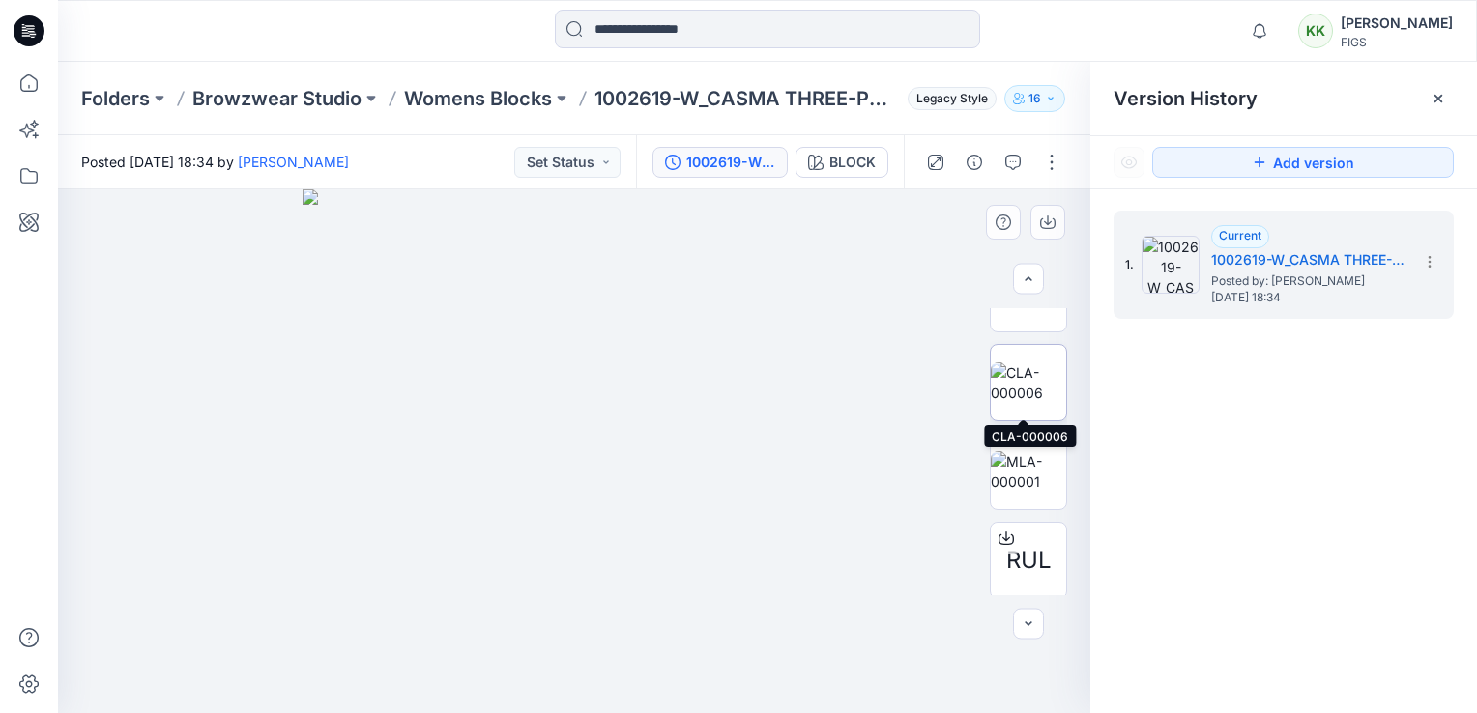
scroll to position [145, 0]
click at [1012, 373] on img at bounding box center [1027, 379] width 75 height 41
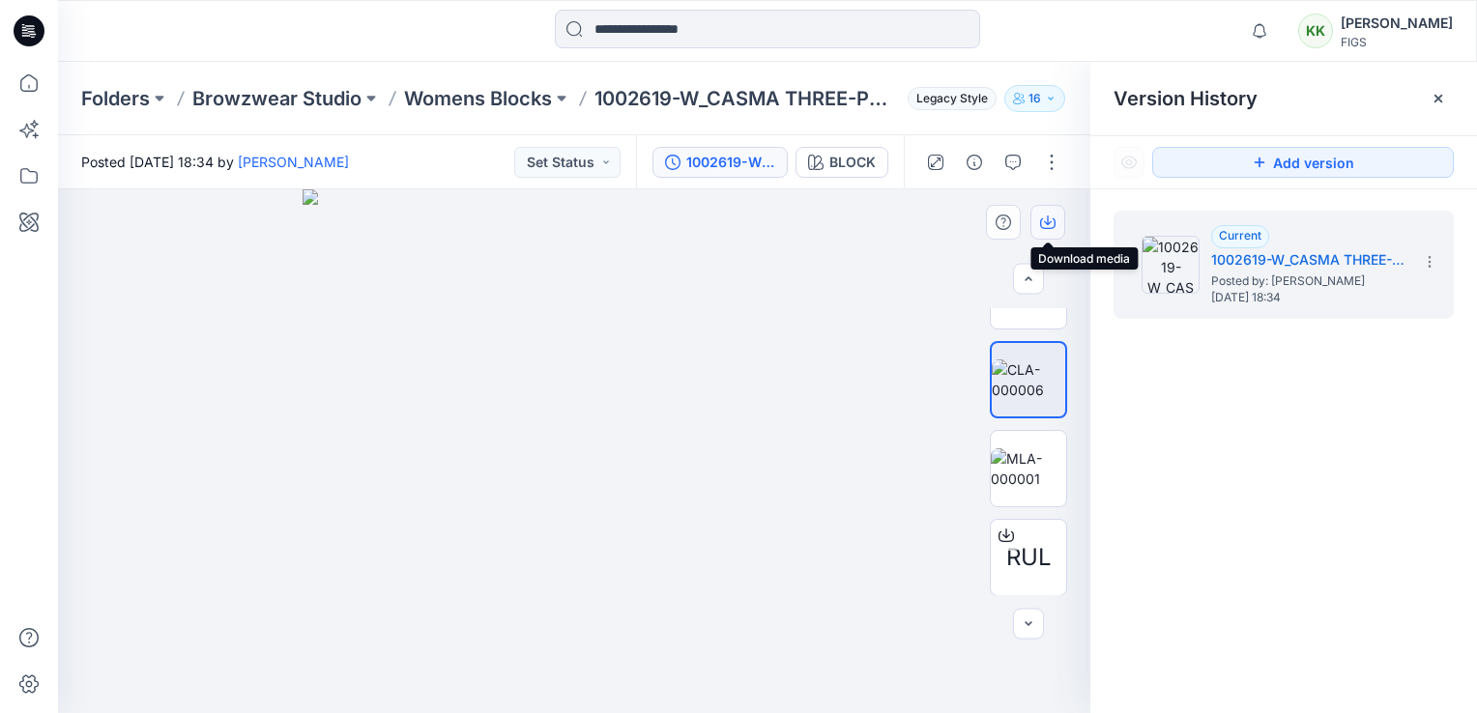
click at [1050, 219] on icon "button" at bounding box center [1047, 222] width 15 height 15
click at [1024, 466] on img at bounding box center [1027, 468] width 75 height 41
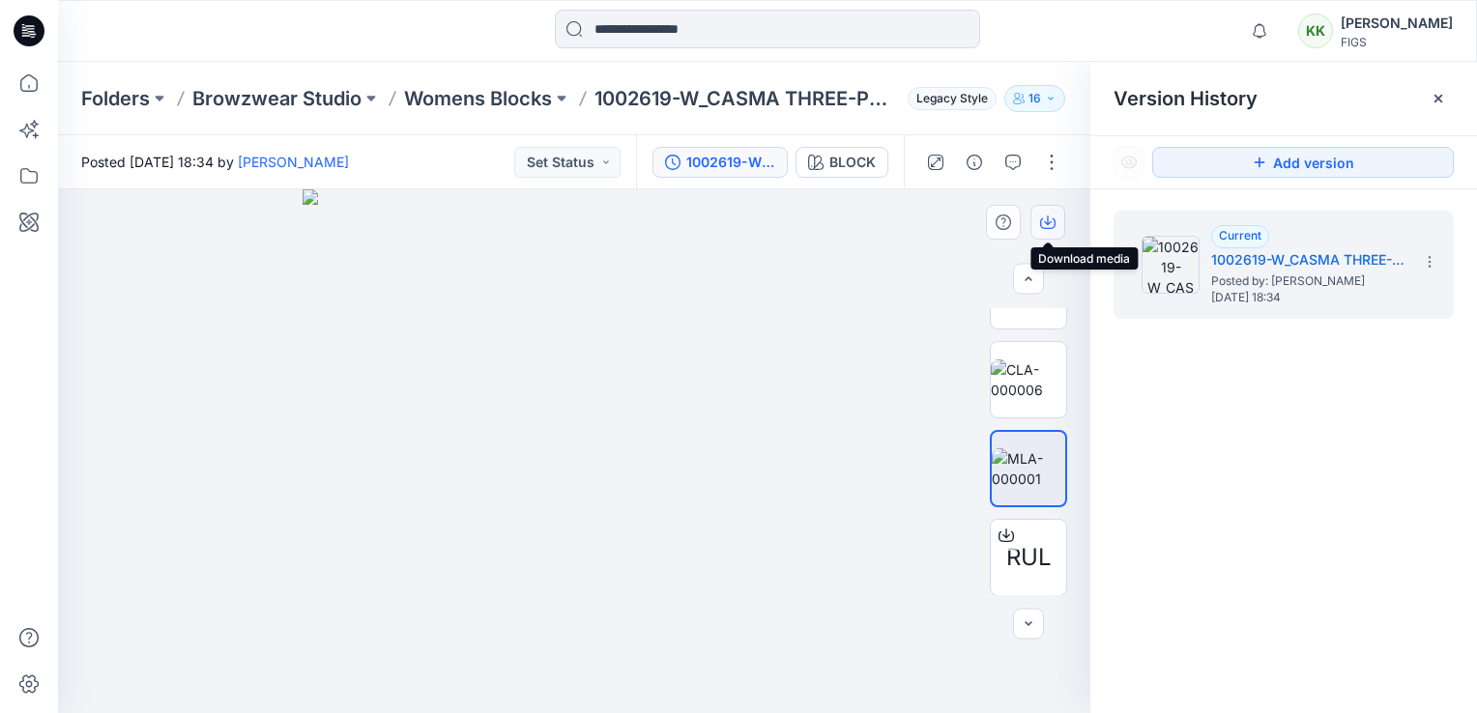
click at [1046, 219] on icon "button" at bounding box center [1047, 222] width 15 height 15
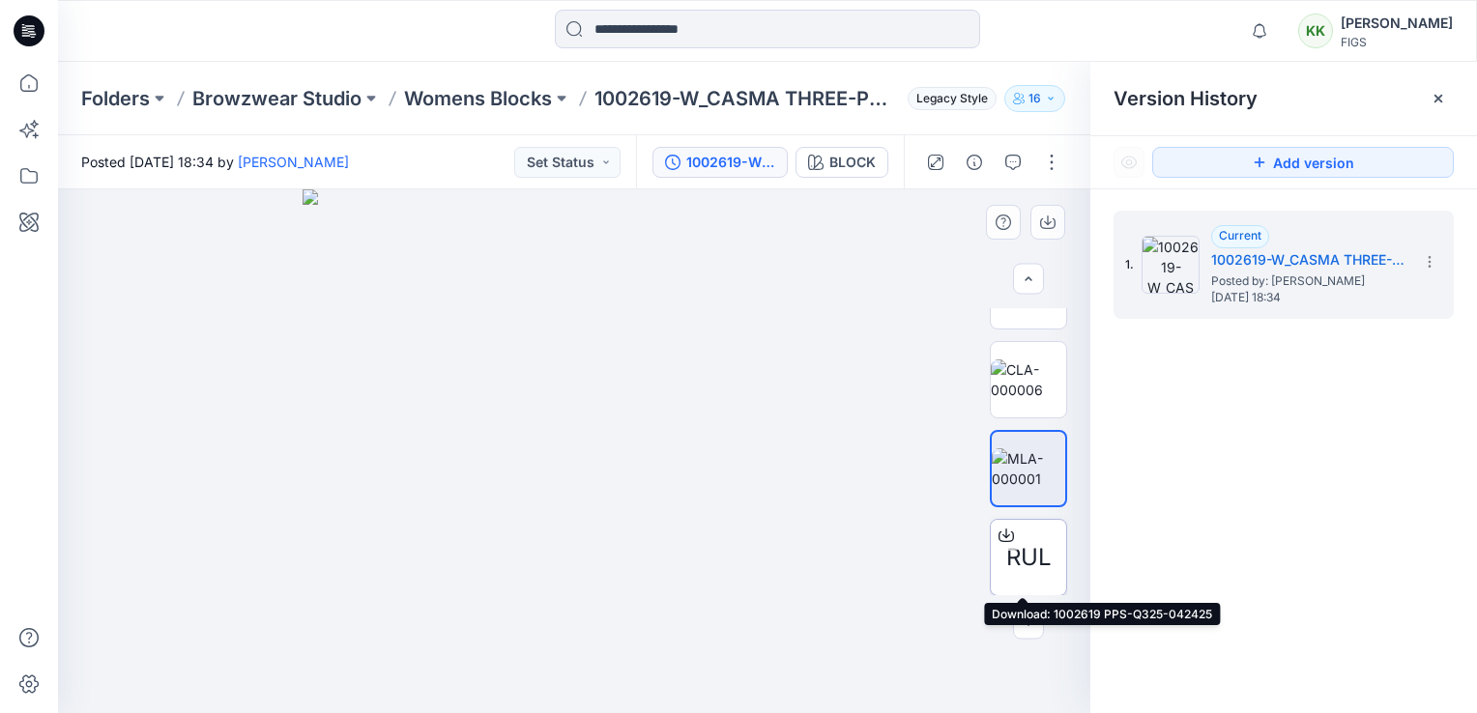
click at [1023, 547] on span "RUL" at bounding box center [1028, 557] width 45 height 35
click at [119, 99] on p "Folders" at bounding box center [115, 98] width 69 height 27
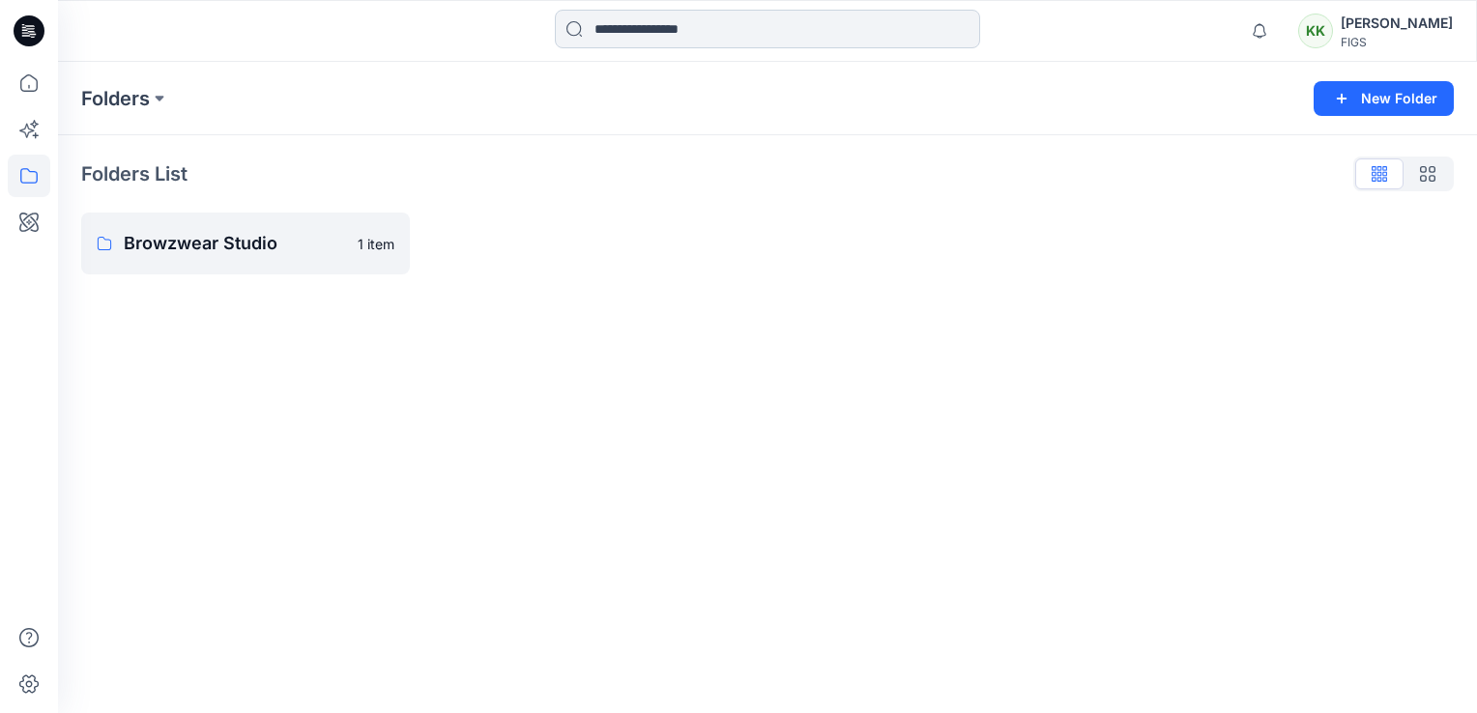
click at [670, 37] on input at bounding box center [767, 29] width 425 height 39
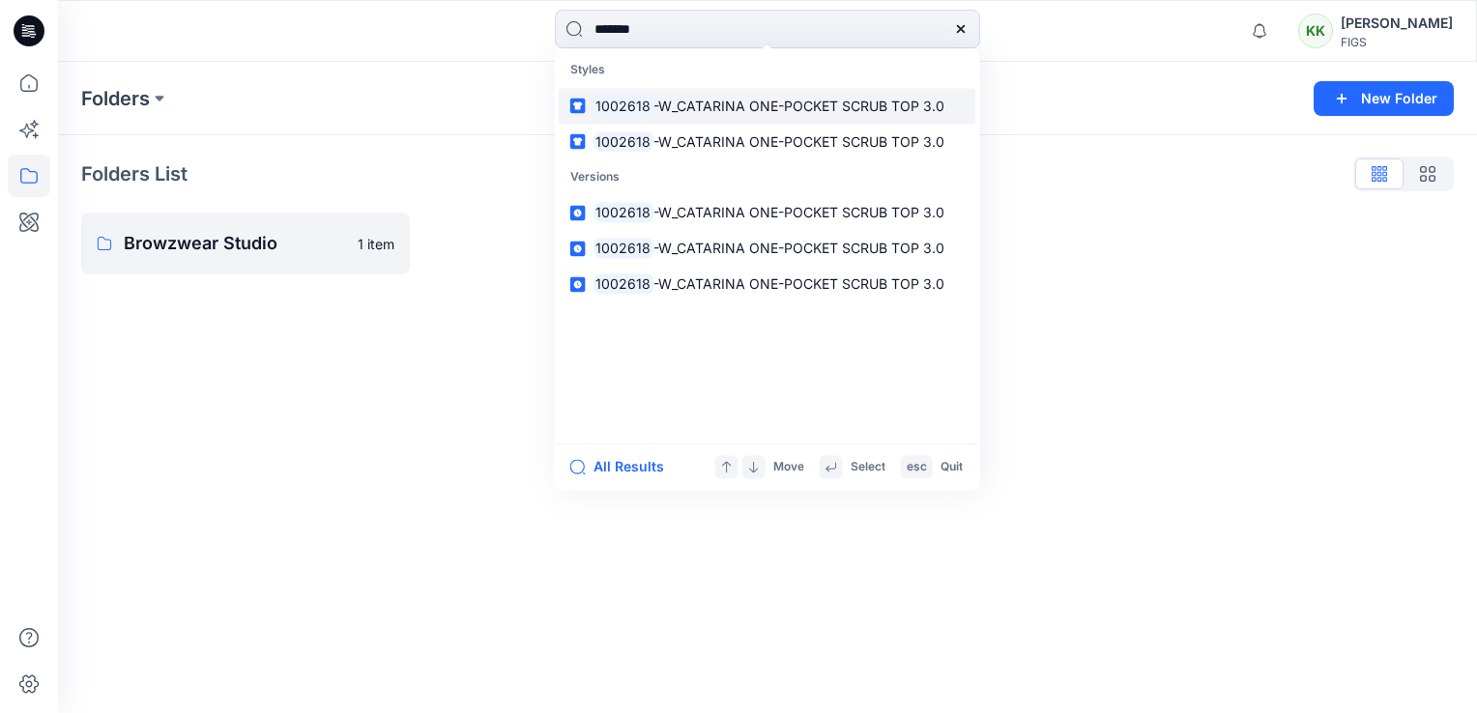
type input "*******"
click at [674, 106] on span "-W_CATARINA ONE-POCKET SCRUB TOP 3.0" at bounding box center [798, 106] width 291 height 16
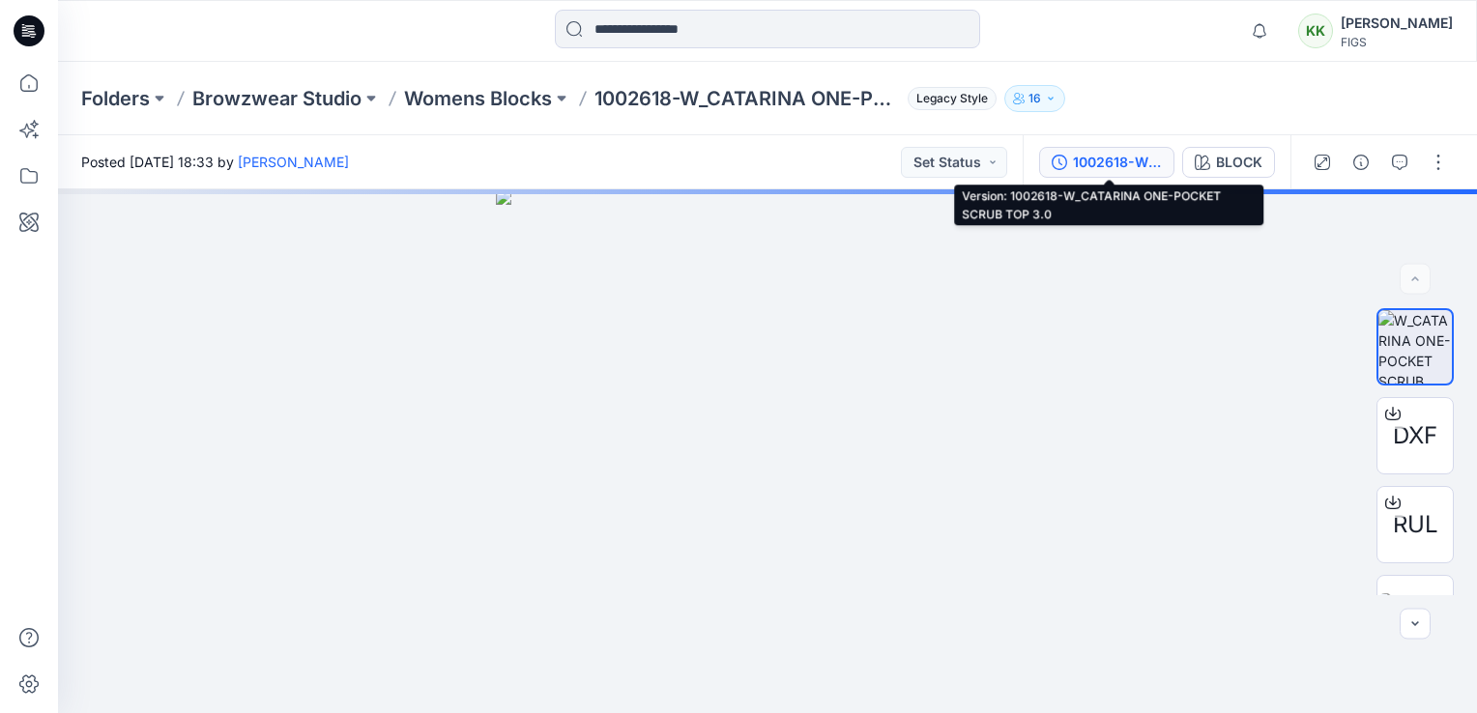
click at [1136, 161] on div "1002618-W_CATARINA ONE-POCKET SCRUB TOP 3.0" at bounding box center [1117, 162] width 89 height 21
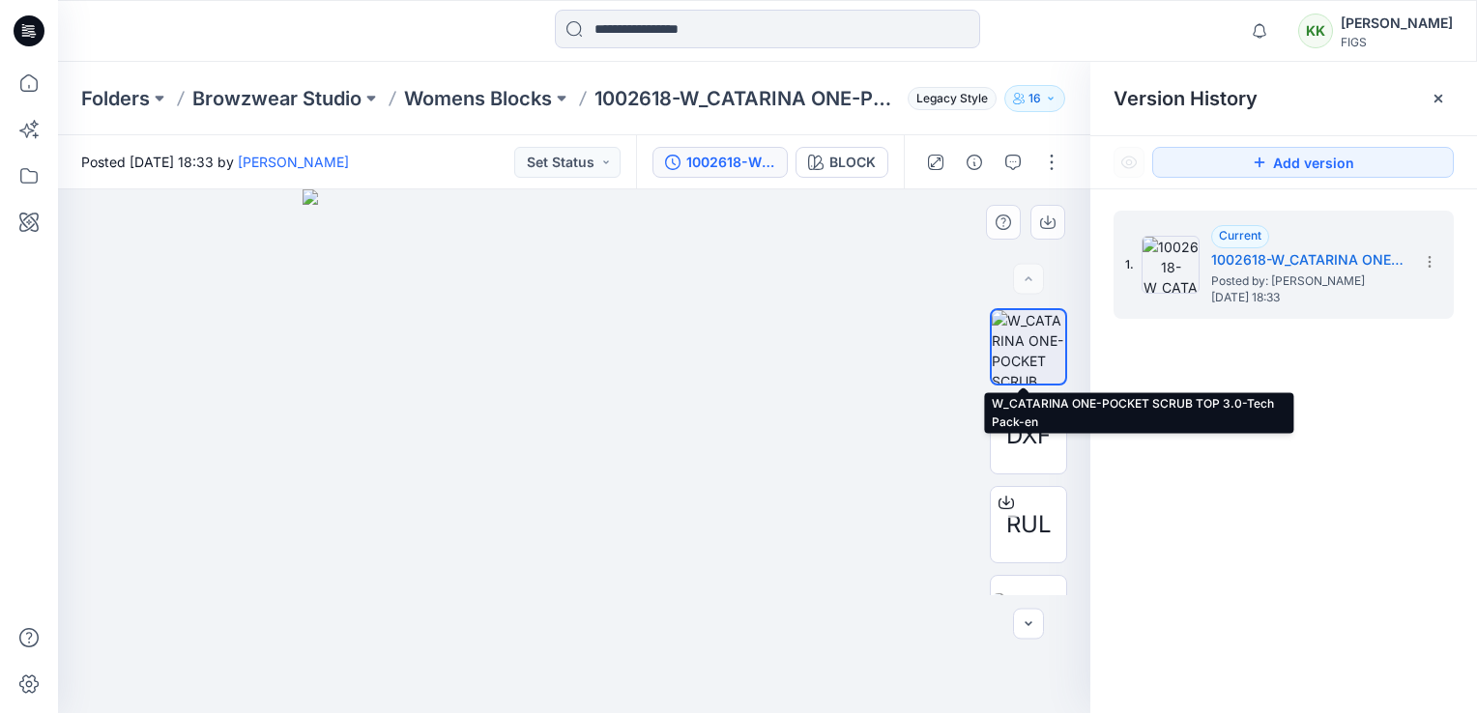
click at [1033, 354] on img at bounding box center [1027, 346] width 73 height 73
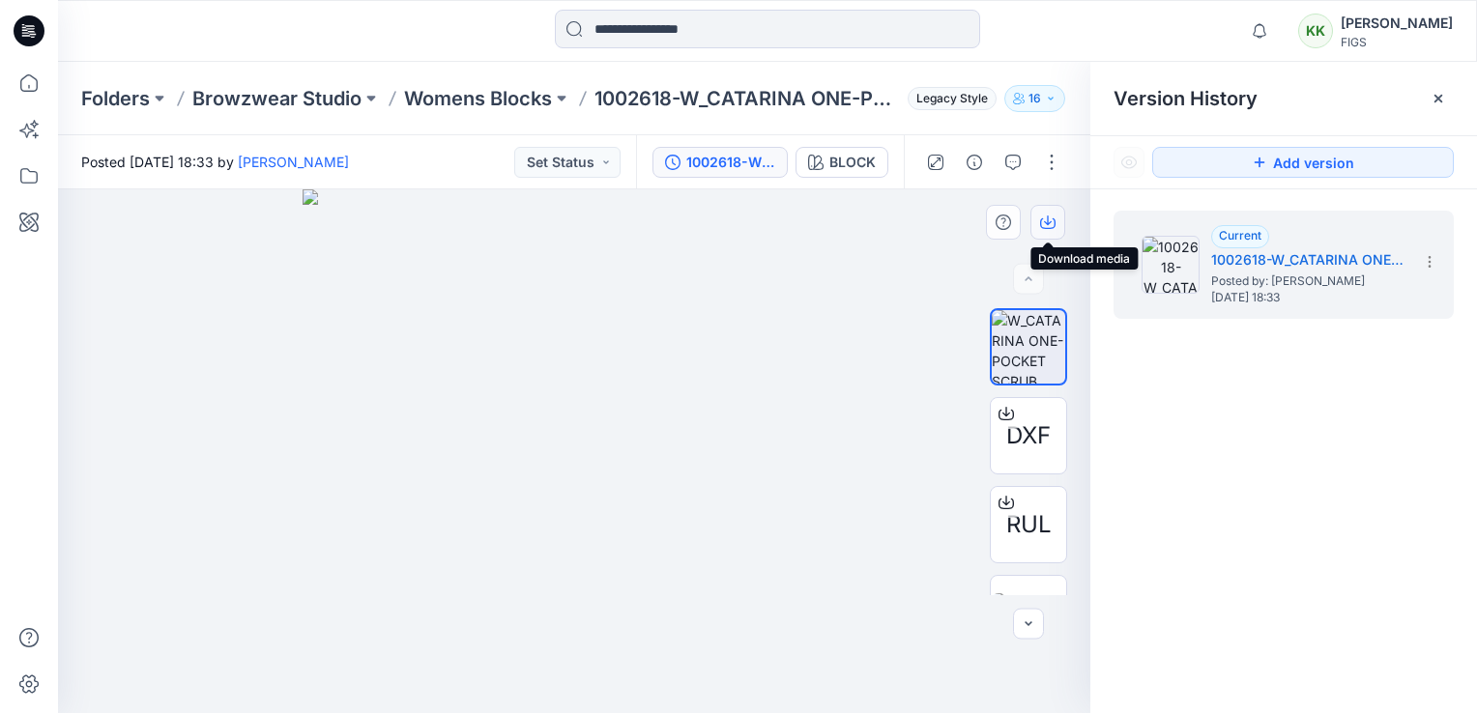
click at [1045, 224] on icon "button" at bounding box center [1047, 222] width 15 height 15
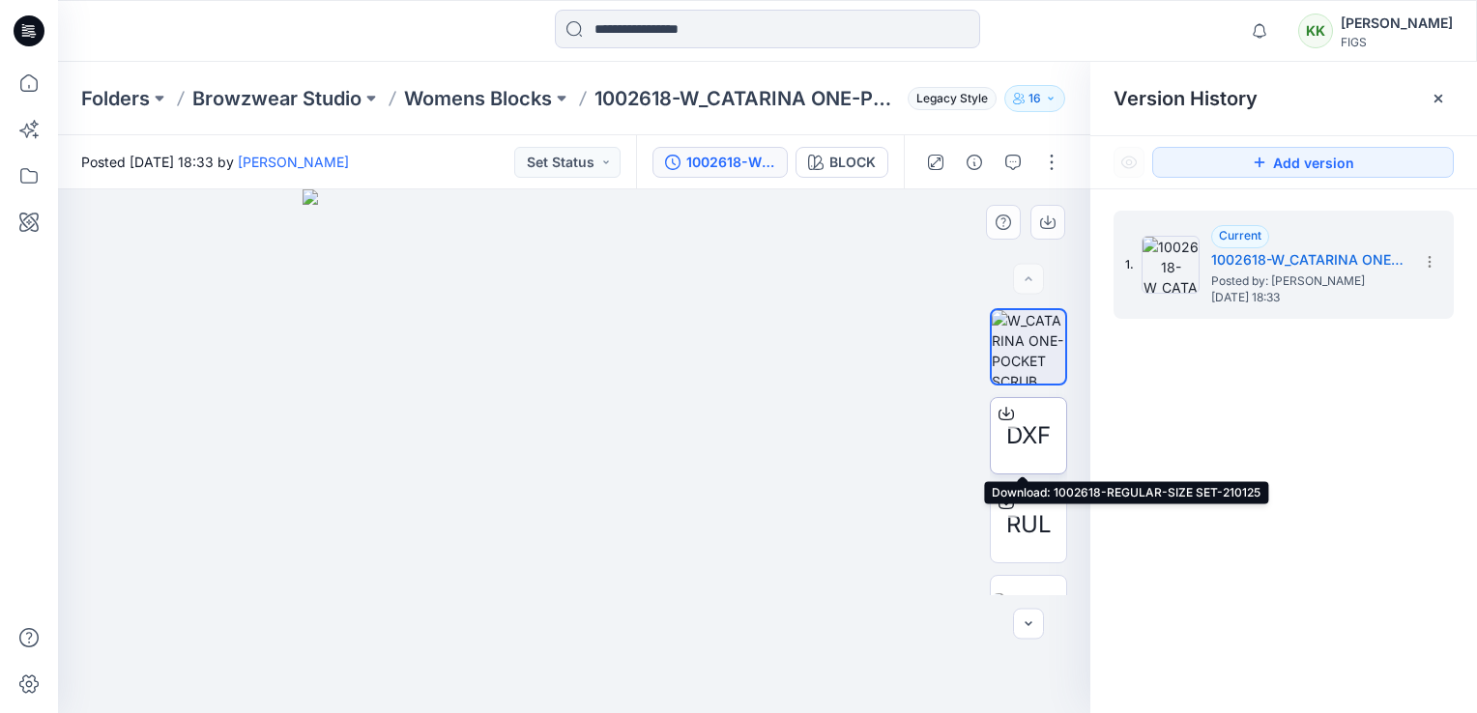
click at [1025, 439] on span "DXF" at bounding box center [1028, 435] width 44 height 35
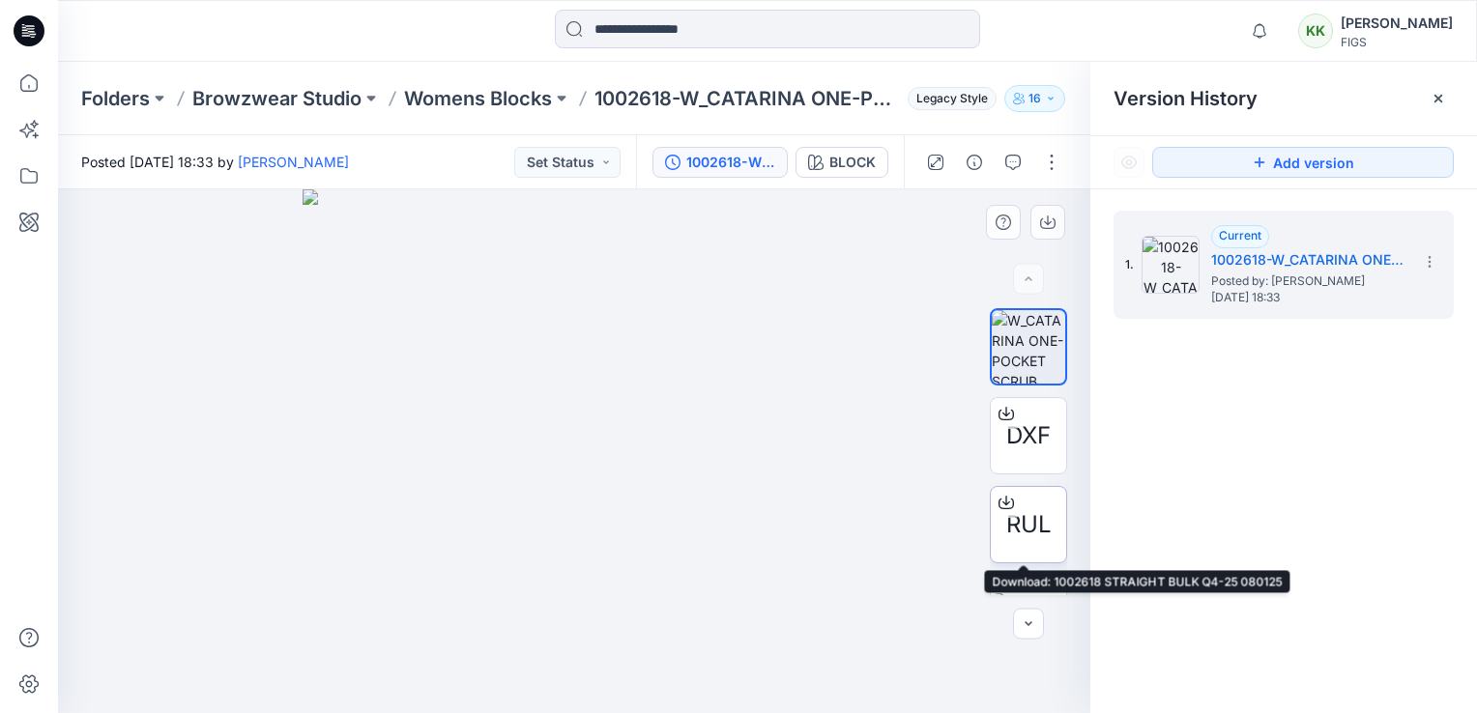
click at [1027, 524] on span "RUL" at bounding box center [1028, 524] width 45 height 35
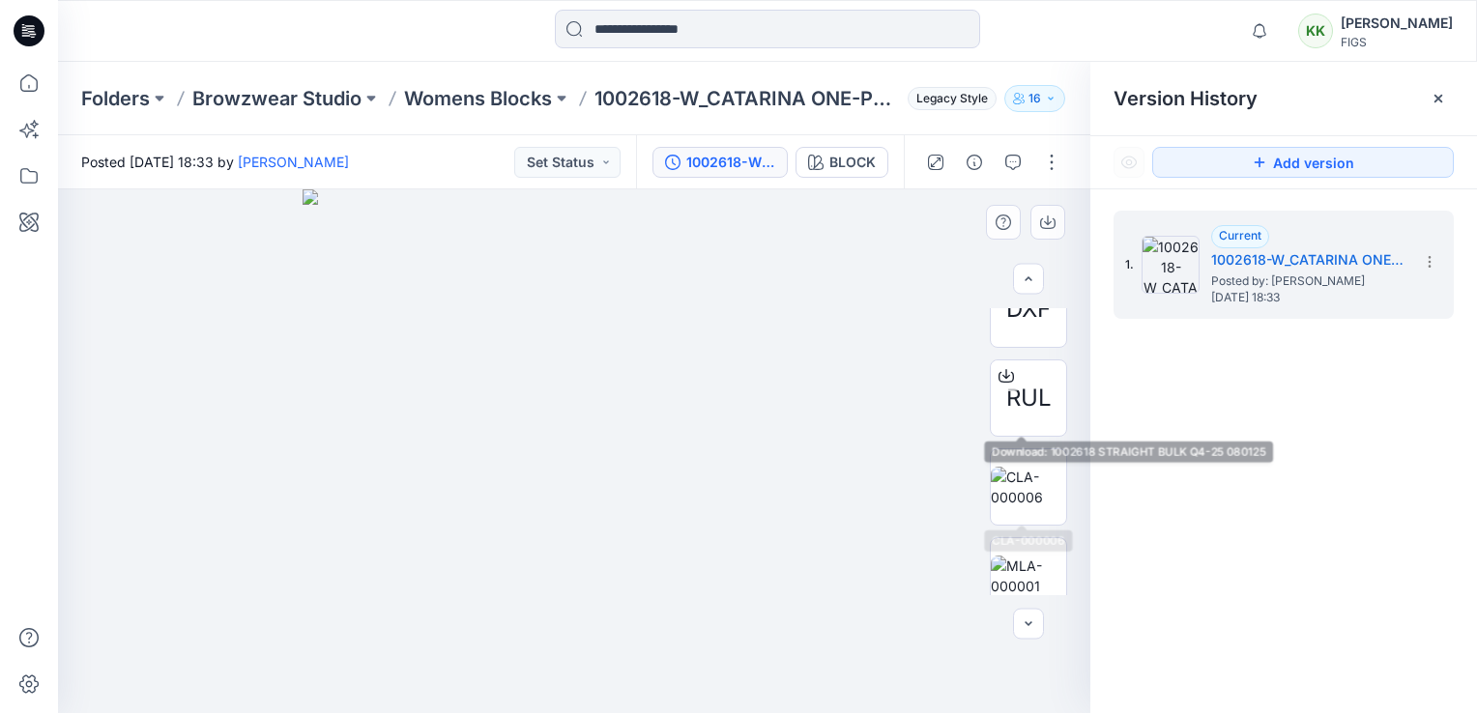
scroll to position [129, 0]
click at [1033, 498] on img at bounding box center [1027, 485] width 75 height 41
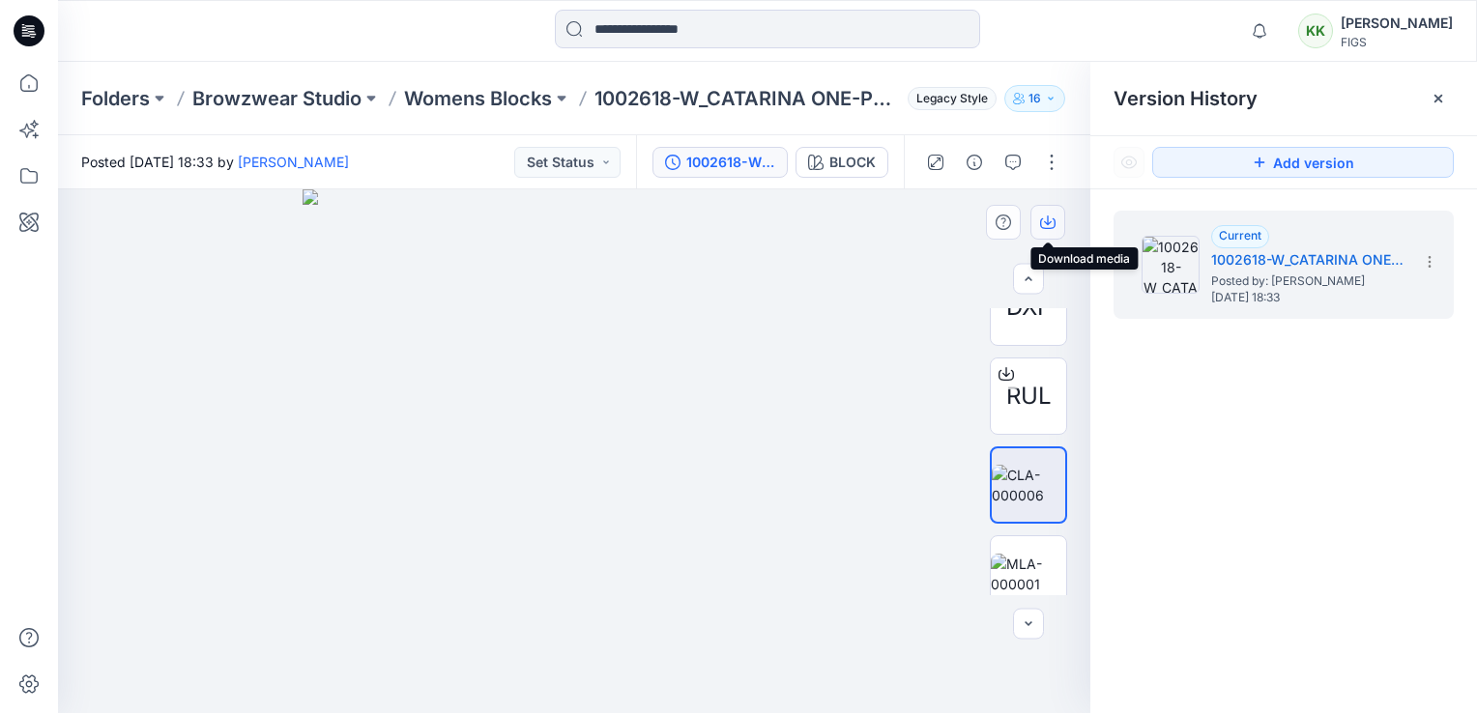
click at [1051, 222] on icon "button" at bounding box center [1047, 222] width 15 height 15
click at [1023, 573] on img at bounding box center [1027, 574] width 75 height 41
click at [1041, 222] on icon "button" at bounding box center [1047, 222] width 15 height 15
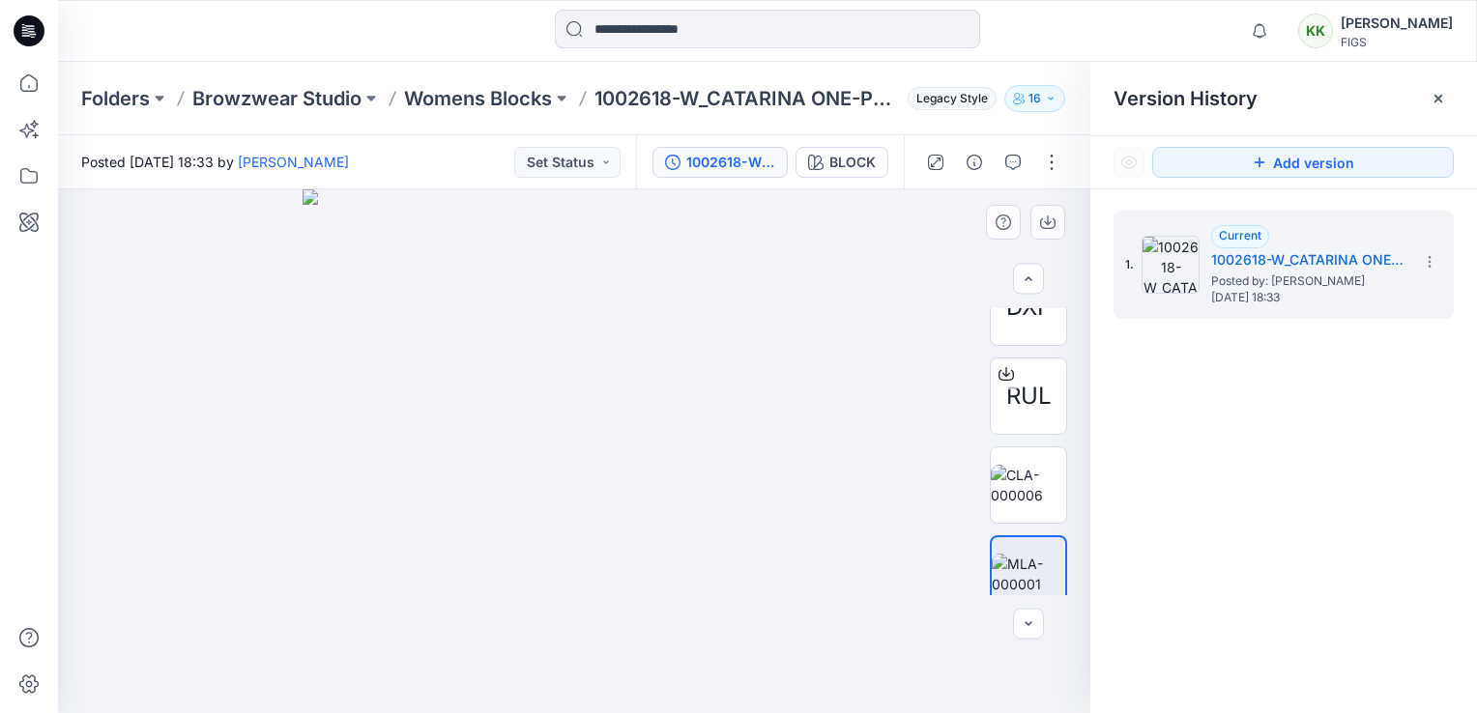
drag, startPoint x: 892, startPoint y: 484, endPoint x: 908, endPoint y: 481, distance: 16.7
click at [893, 484] on div at bounding box center [574, 451] width 1032 height 524
click at [902, 453] on div at bounding box center [574, 451] width 1032 height 524
click at [135, 99] on p "Folders" at bounding box center [115, 98] width 69 height 27
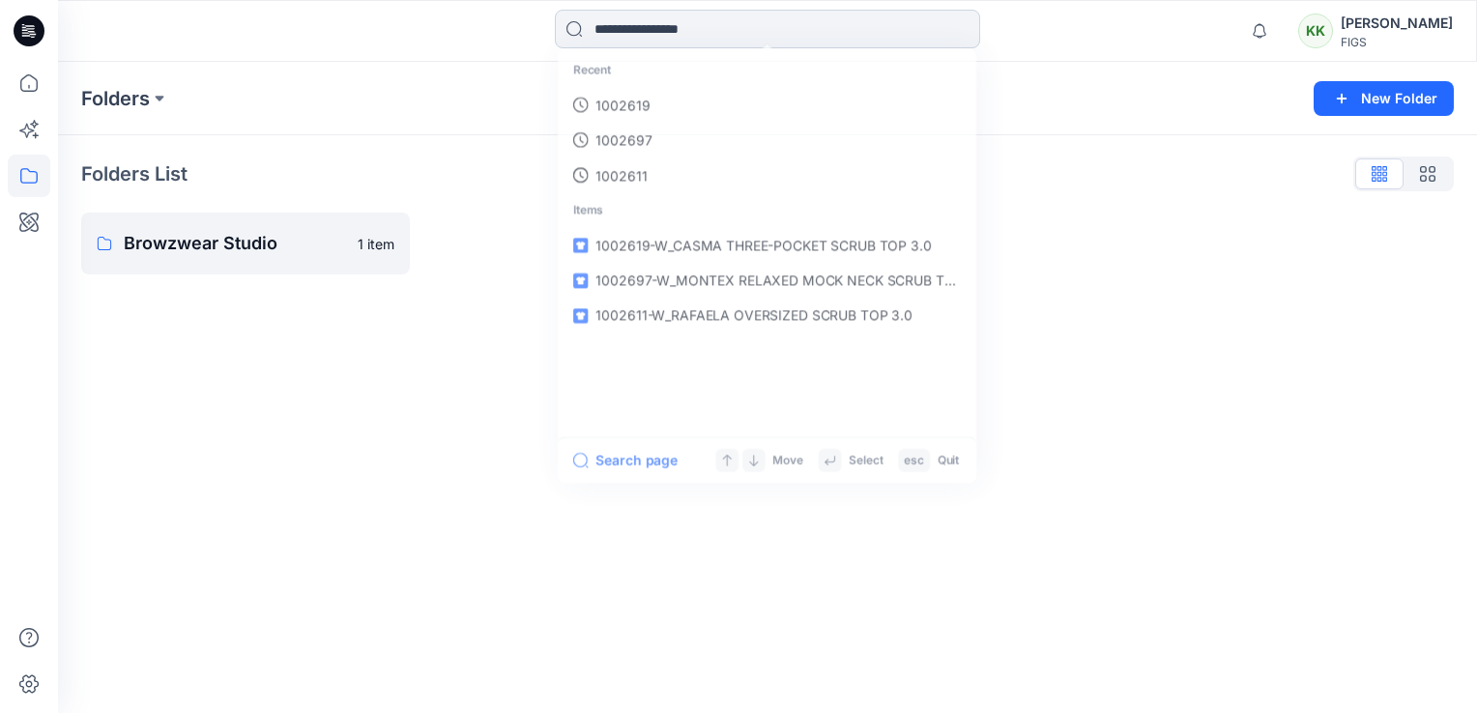
click at [613, 31] on input at bounding box center [767, 29] width 425 height 39
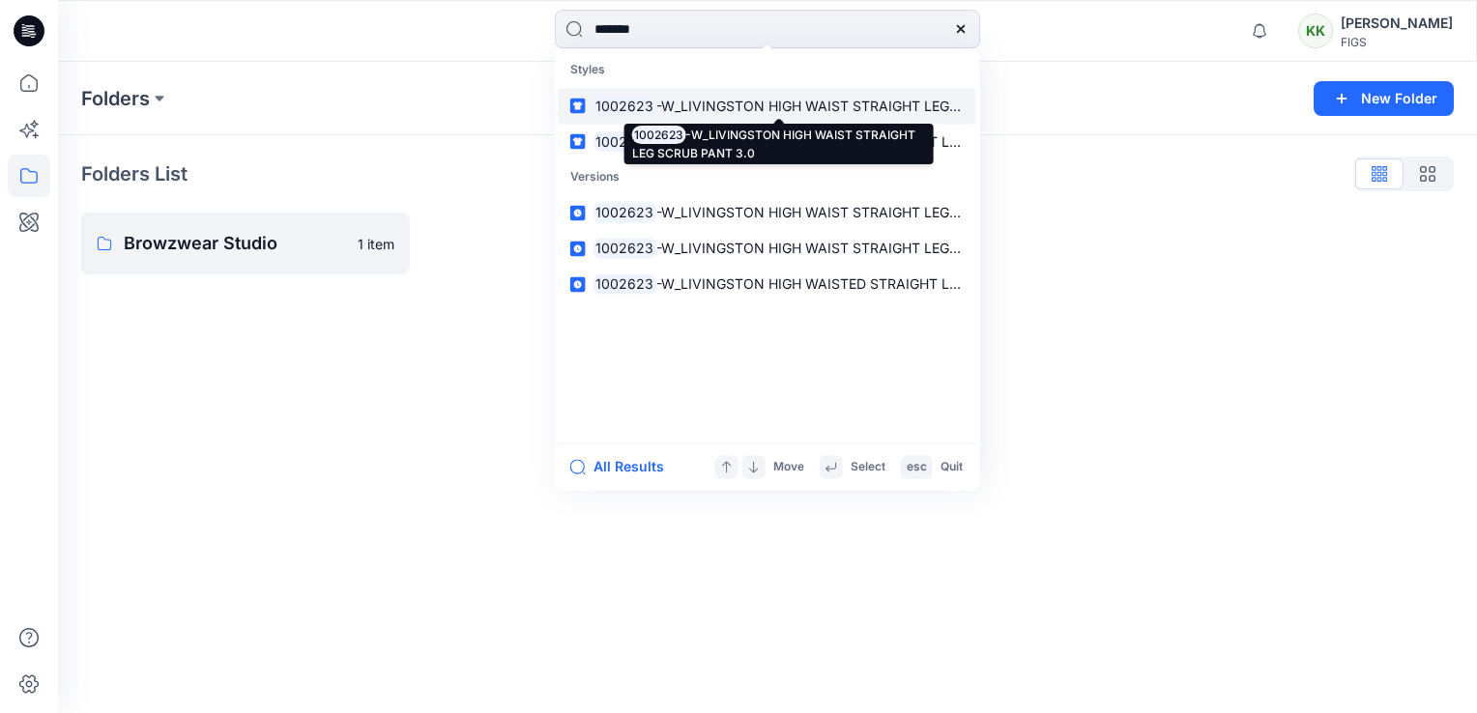
type input "*******"
click at [732, 105] on span "-W_LIVINGSTON HIGH WAIST STRAIGHT LEG SCRUB PANT 3.0" at bounding box center [860, 106] width 408 height 16
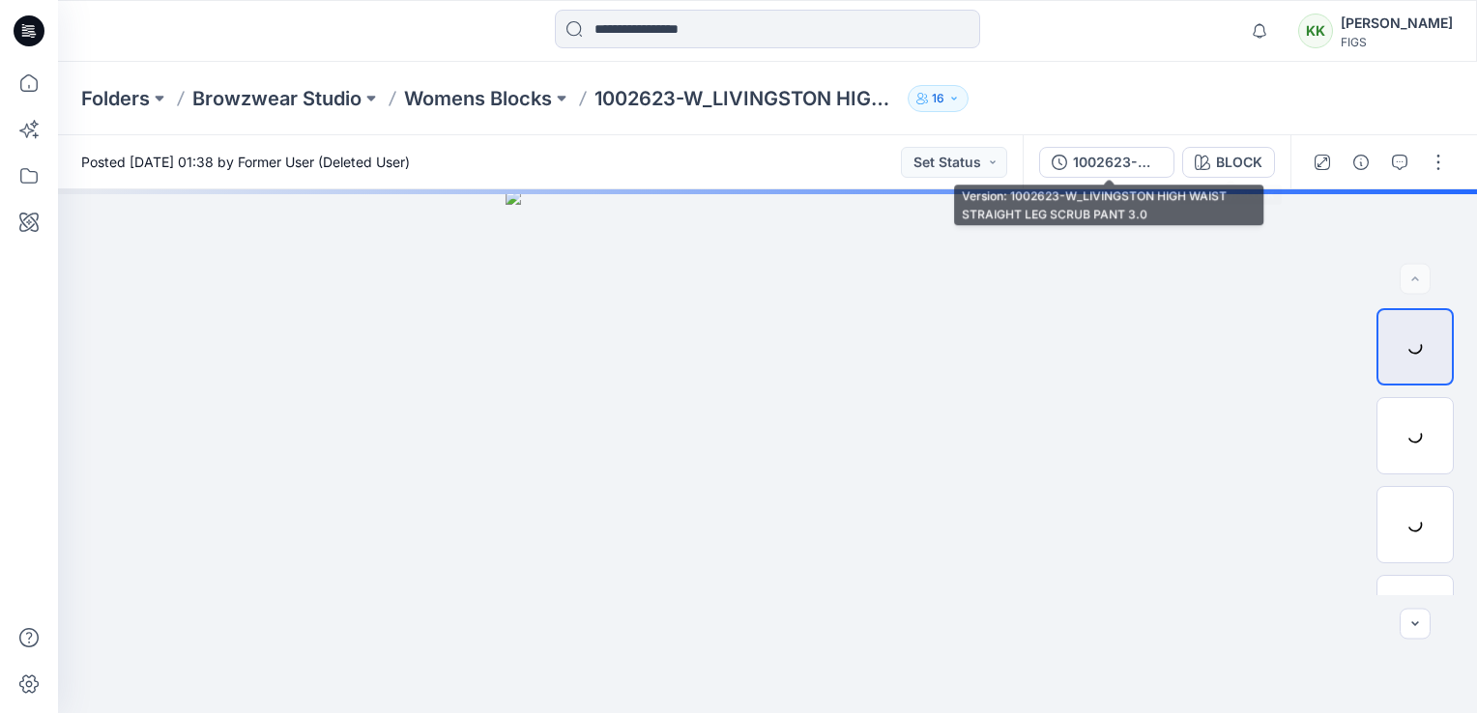
click at [1143, 164] on div "1002623-W_LIVINGSTON HIGH WAIST STRAIGHT LEG SCRUB PANT 3.0" at bounding box center [1117, 162] width 89 height 21
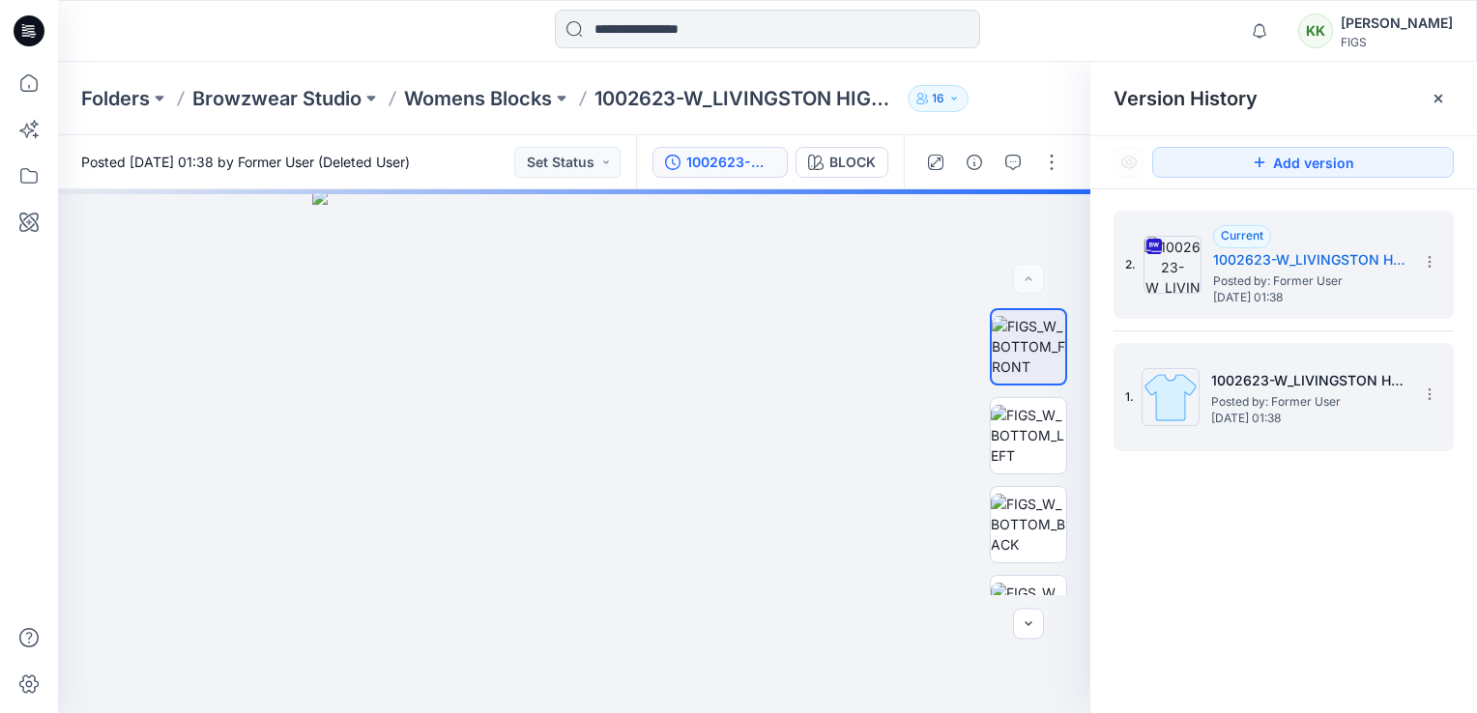
click at [1283, 379] on h5 "1002623-W_LIVINGSTON HIGH WAIST STRAIGHT LEG SCRUB PANT 3.0" at bounding box center [1307, 380] width 193 height 23
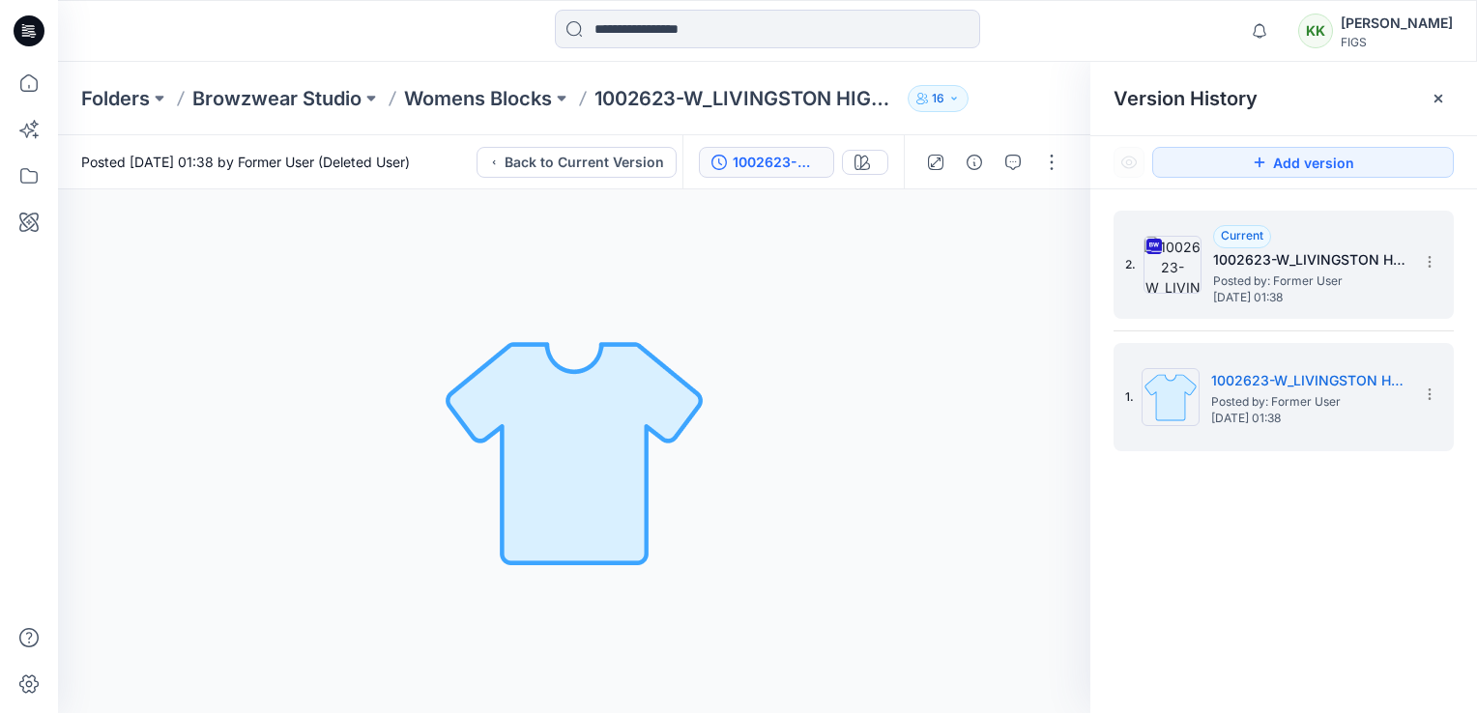
click at [1276, 259] on h5 "1002623-W_LIVINGSTON HIGH WAIST STRAIGHT LEG SCRUB PANT 3.0" at bounding box center [1309, 259] width 193 height 23
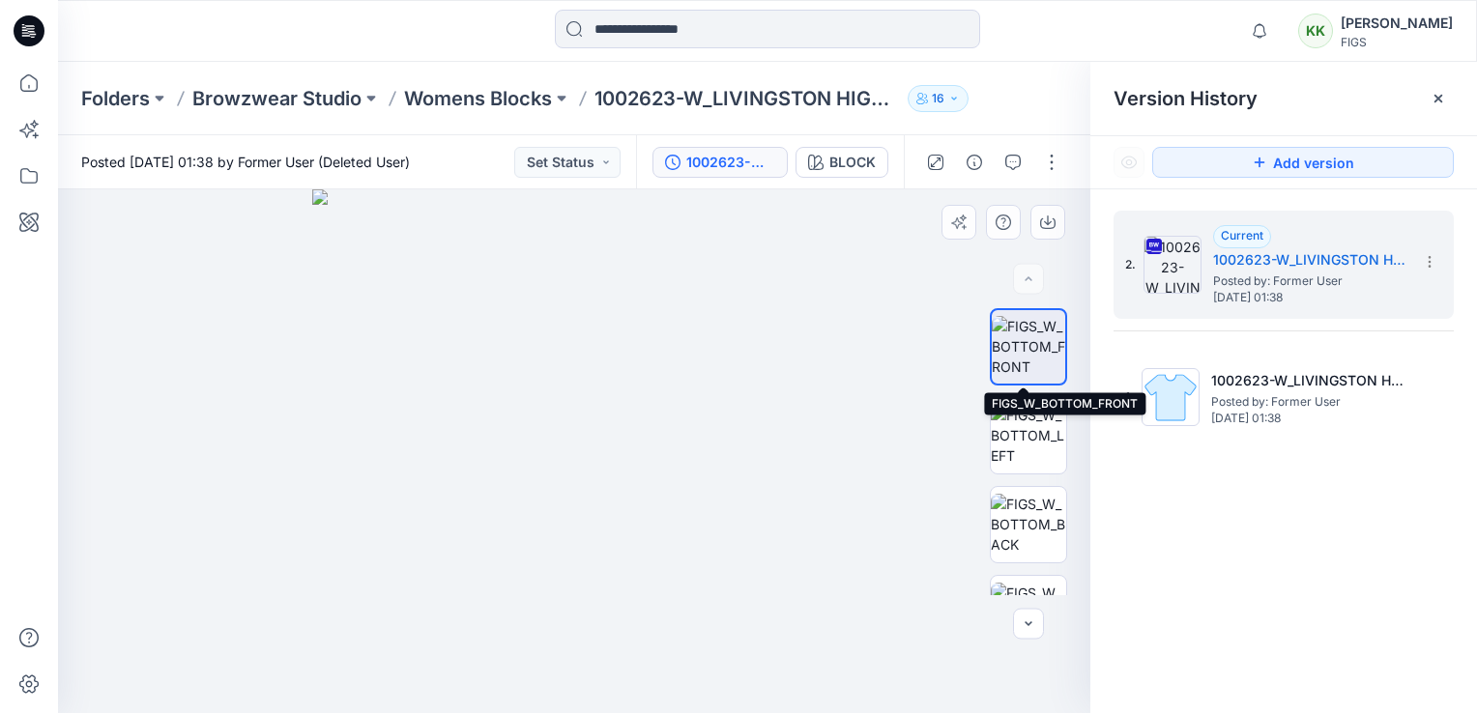
click at [1035, 350] on img at bounding box center [1027, 346] width 73 height 61
drag, startPoint x: 1050, startPoint y: 219, endPoint x: 1059, endPoint y: 267, distance: 48.1
click at [1050, 218] on icon "button" at bounding box center [1047, 222] width 15 height 15
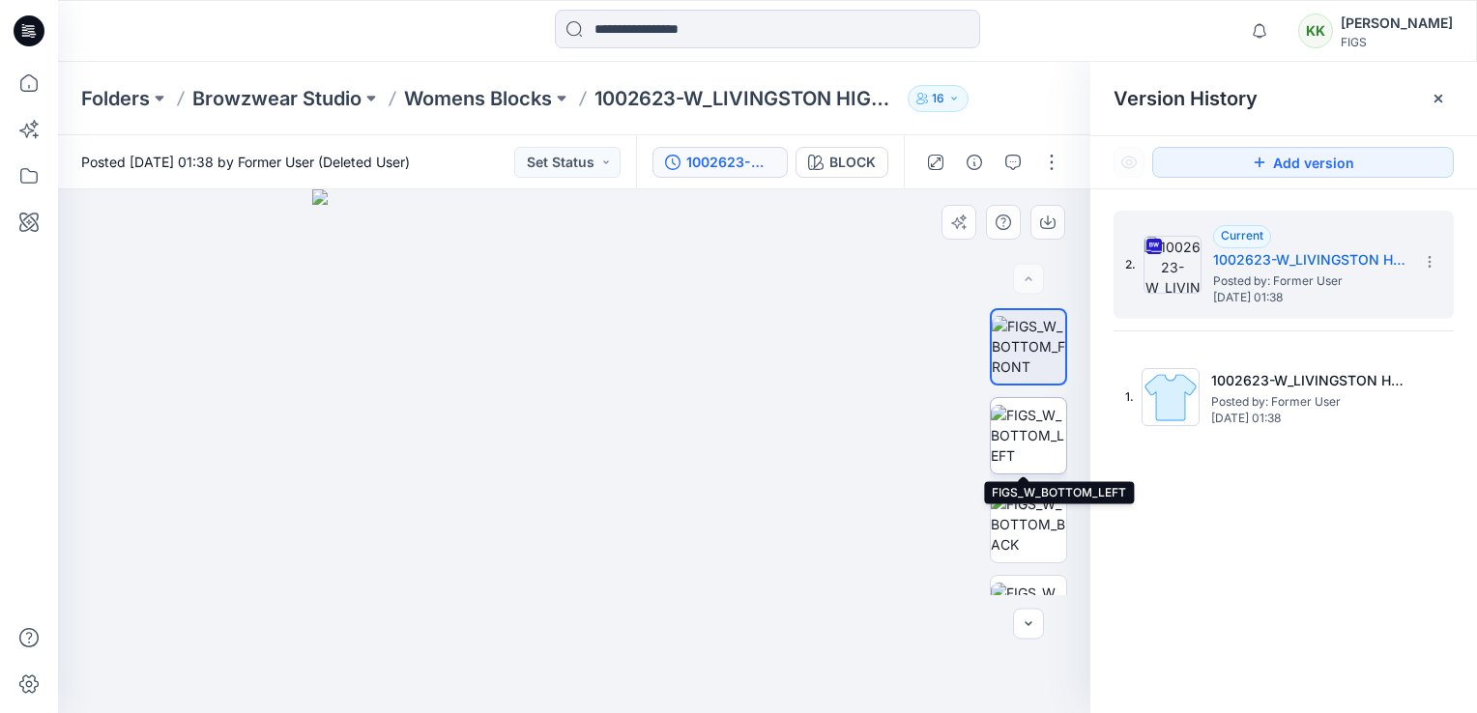
click at [1045, 445] on img at bounding box center [1027, 435] width 75 height 61
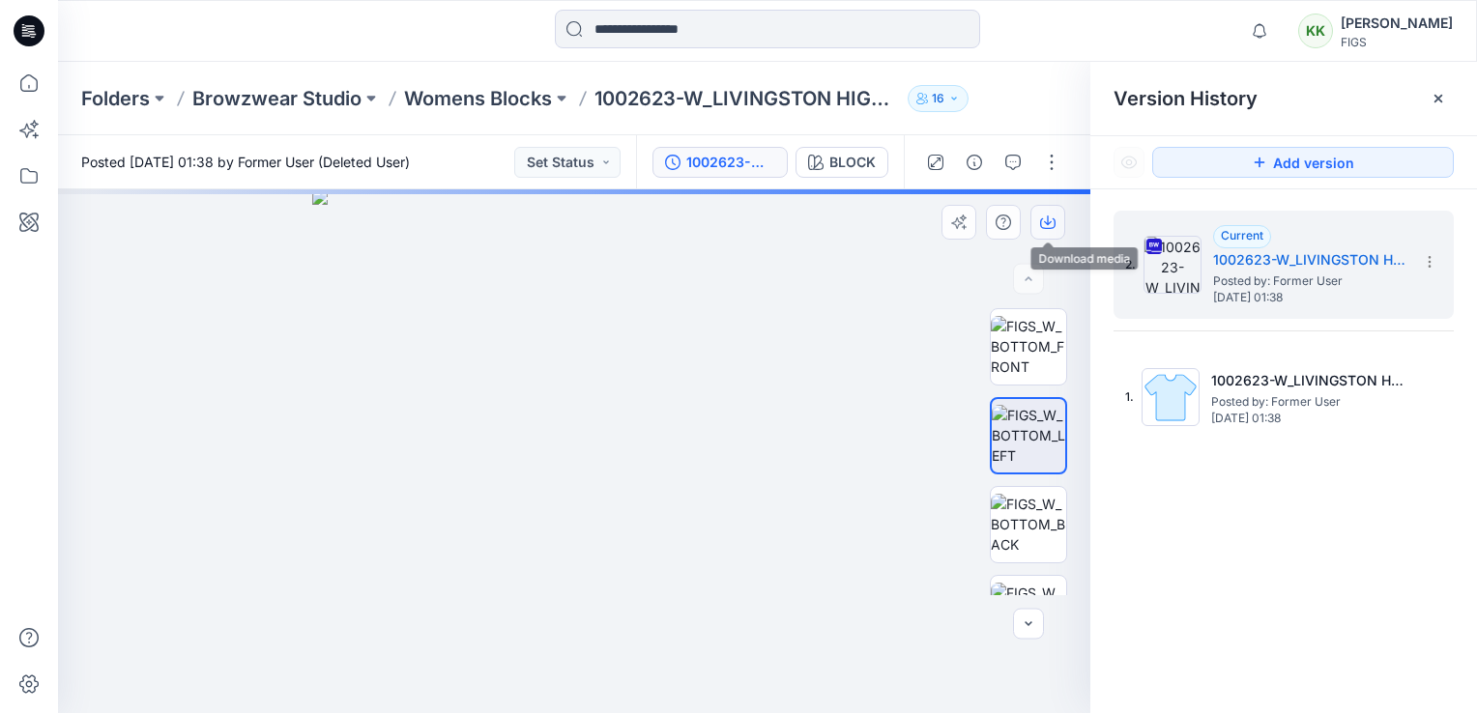
click at [1047, 216] on icon "button" at bounding box center [1048, 220] width 8 height 10
click at [1029, 531] on img at bounding box center [1027, 524] width 75 height 61
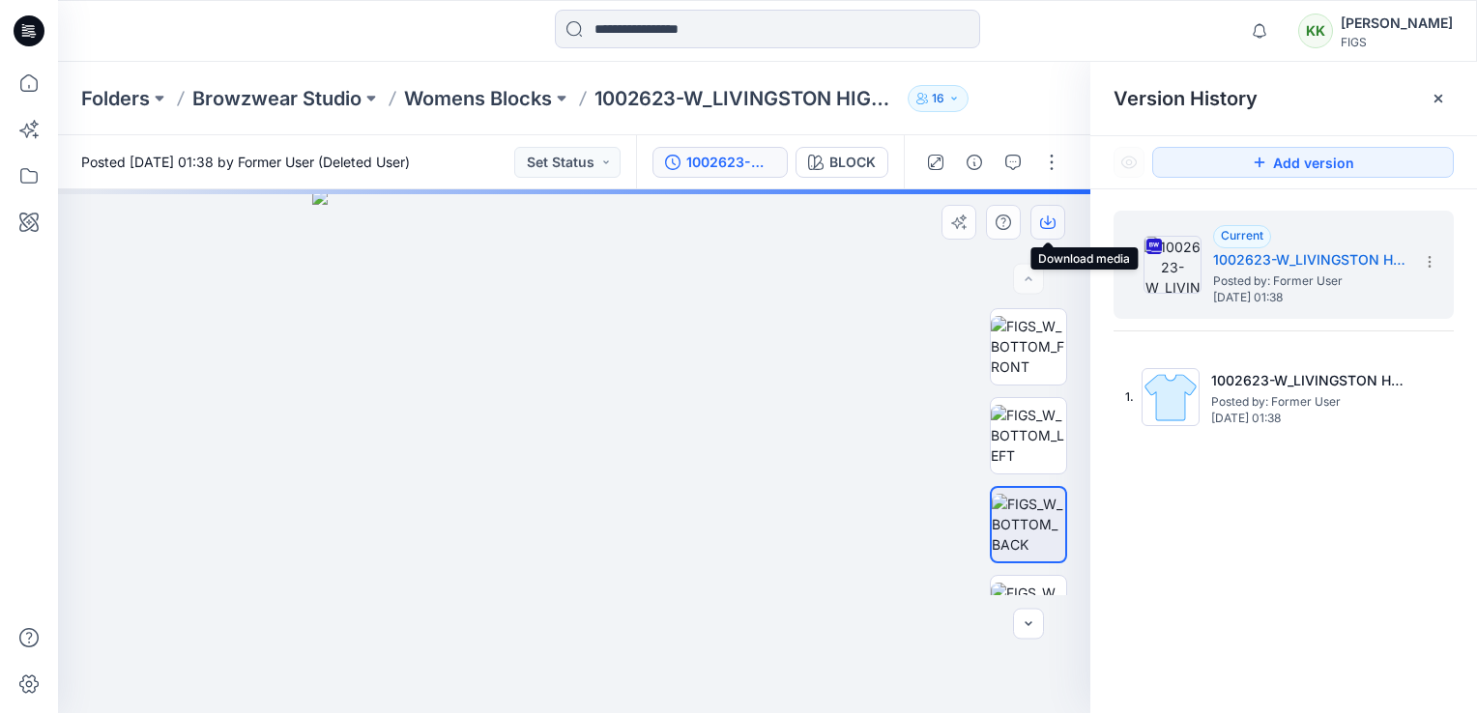
click at [1045, 225] on icon "button" at bounding box center [1047, 222] width 15 height 15
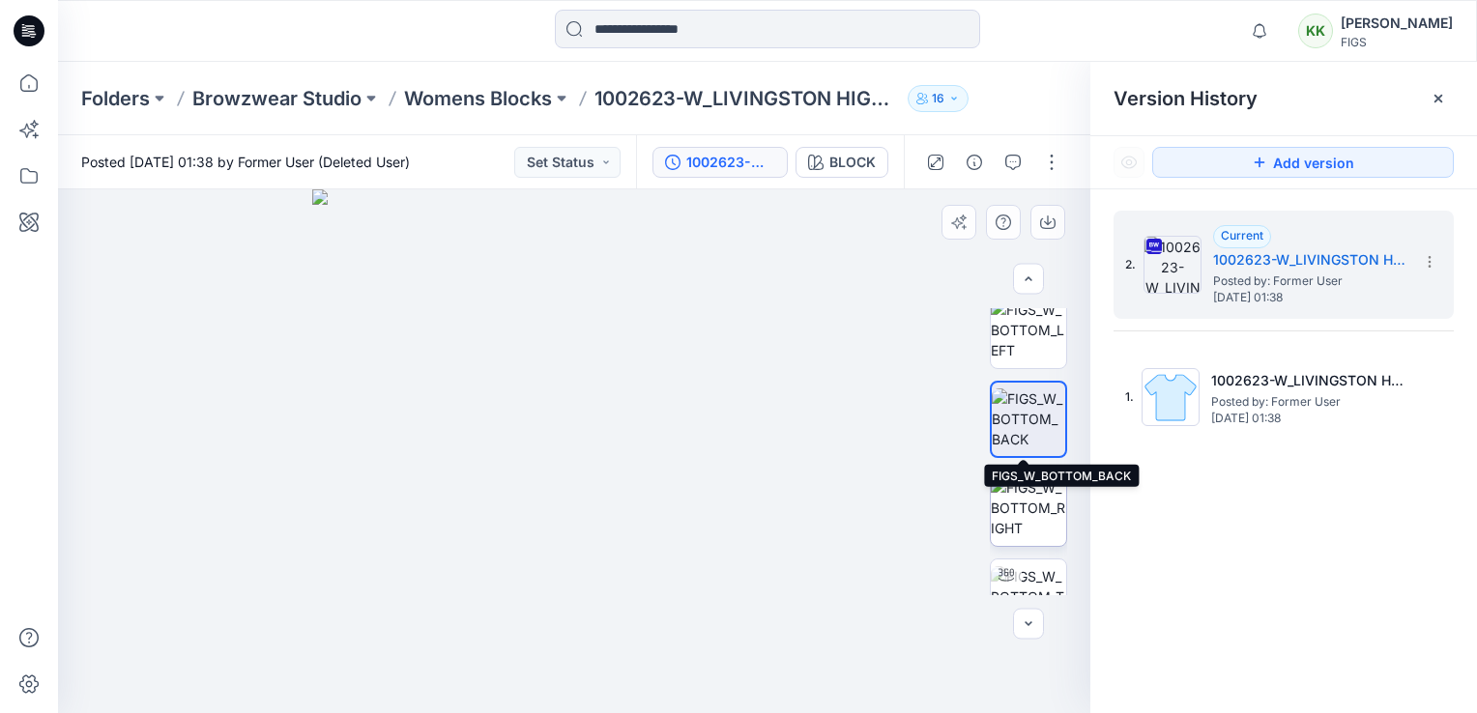
scroll to position [129, 0]
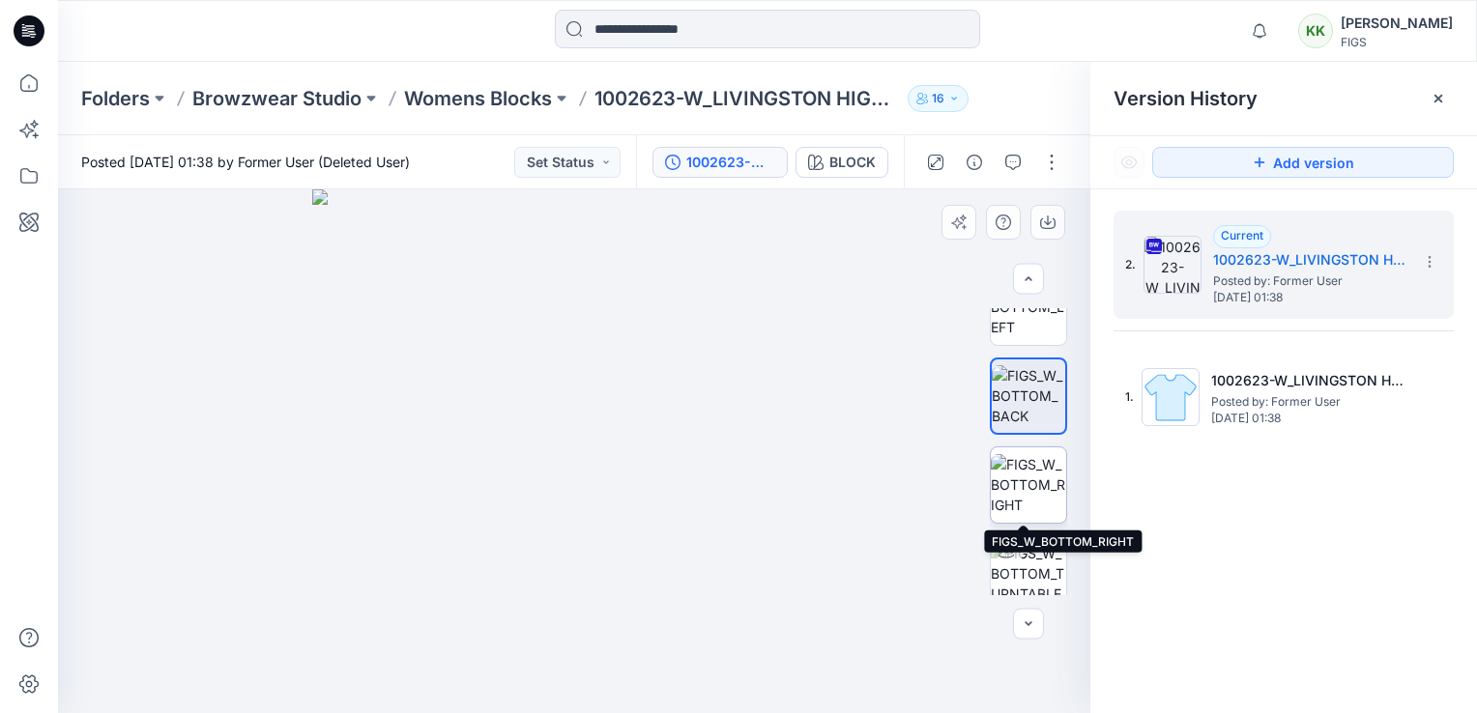
drag, startPoint x: 1020, startPoint y: 493, endPoint x: 1020, endPoint y: 456, distance: 36.7
click at [1020, 493] on img at bounding box center [1027, 484] width 75 height 61
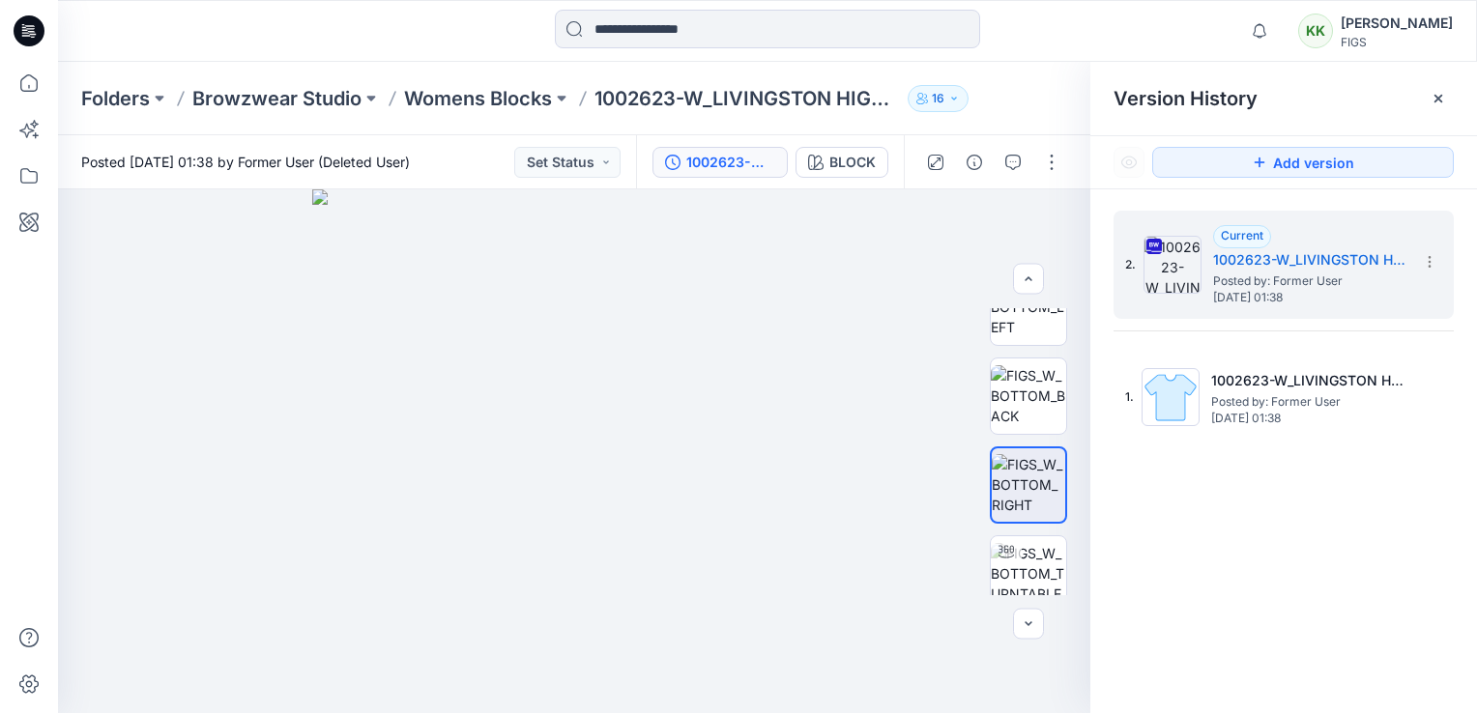
drag, startPoint x: 1419, startPoint y: 647, endPoint x: 1376, endPoint y: 556, distance: 101.2
click at [1419, 646] on div "2. Current 1002623-W_LIVINGSTON HIGH WAIST STRAIGHT LEG SCRUB PANT 3.0 Posted b…" at bounding box center [1283, 465] width 387 height 552
click at [1045, 224] on icon "button" at bounding box center [1047, 222] width 15 height 15
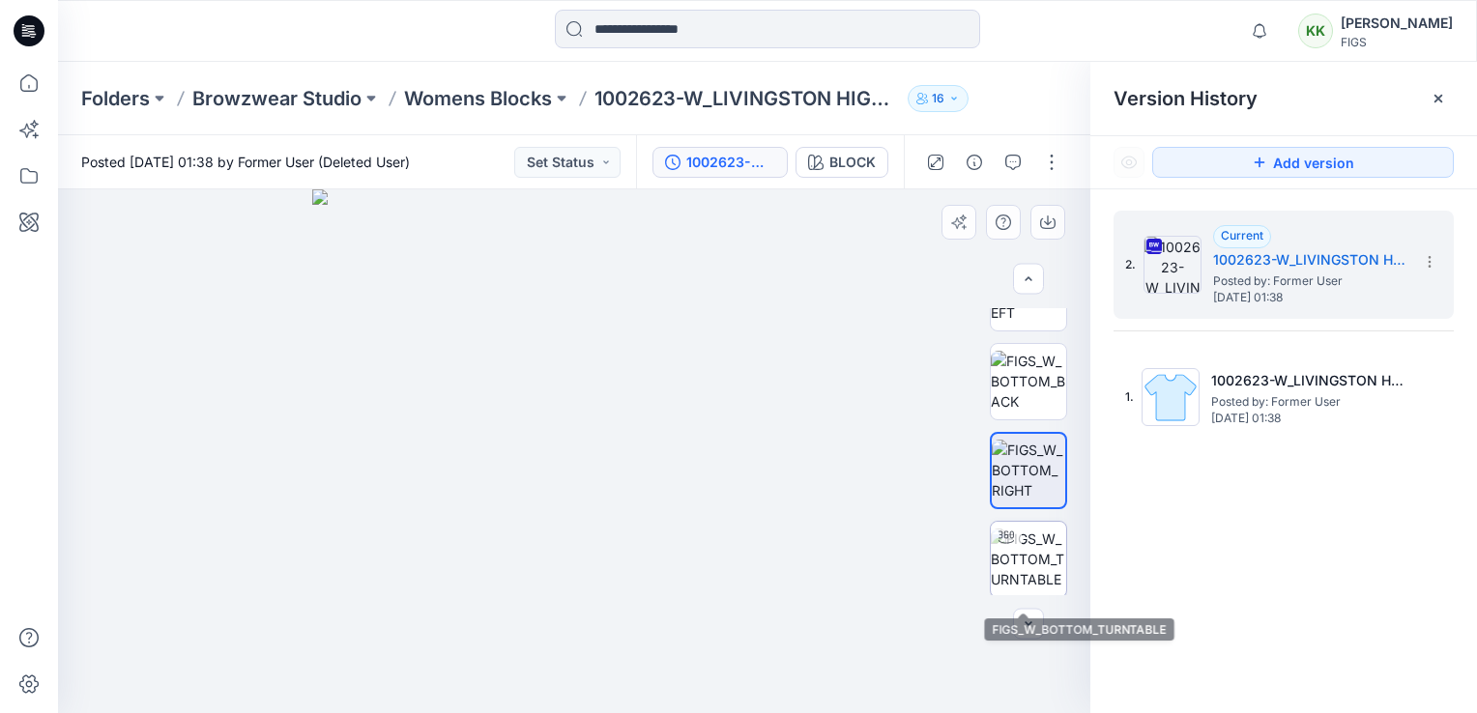
scroll to position [145, 0]
click at [1019, 549] on img at bounding box center [1027, 557] width 75 height 61
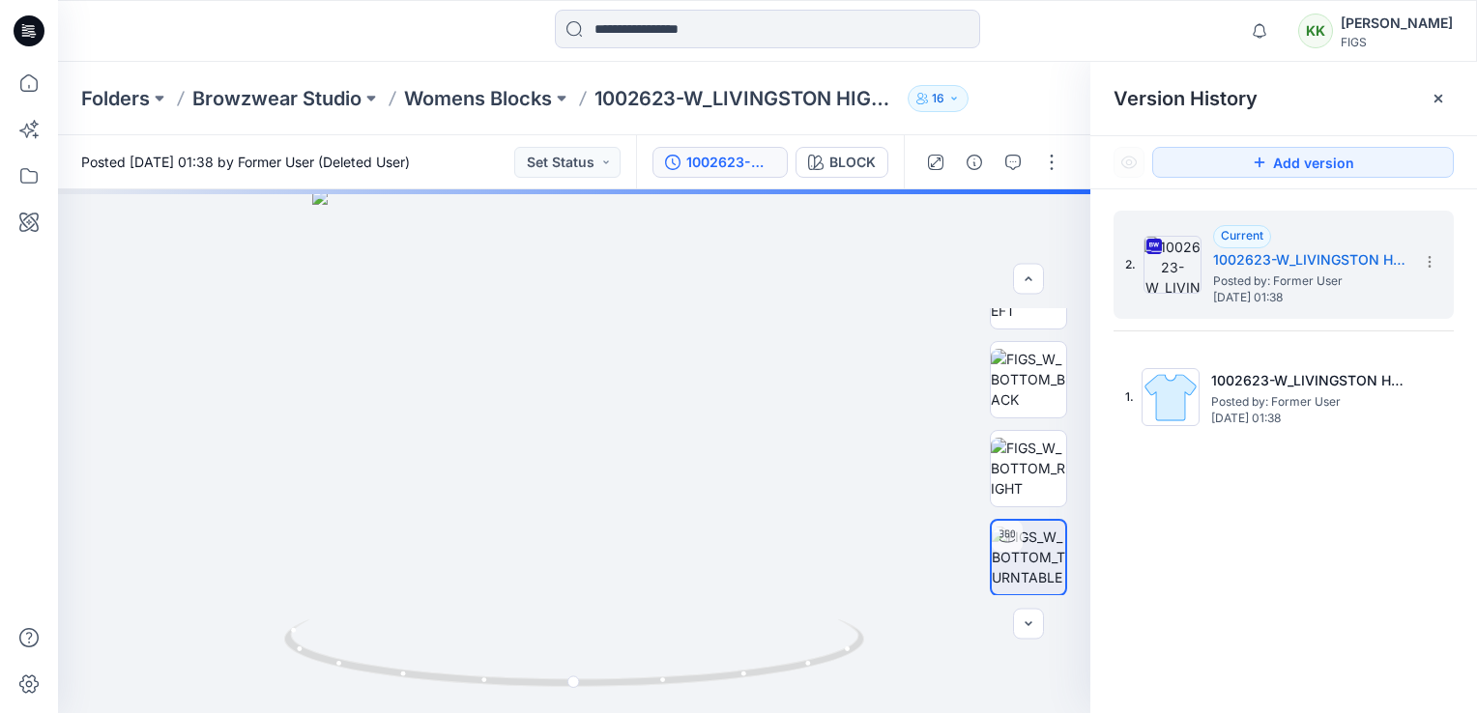
drag, startPoint x: 1027, startPoint y: 562, endPoint x: 1221, endPoint y: 621, distance: 203.0
click at [1219, 624] on div "2. Current 1002623-W_LIVINGSTON HIGH WAIST STRAIGHT LEG SCRUB PANT 3.0 Posted b…" at bounding box center [1283, 465] width 387 height 552
